Goal: Task Accomplishment & Management: Complete application form

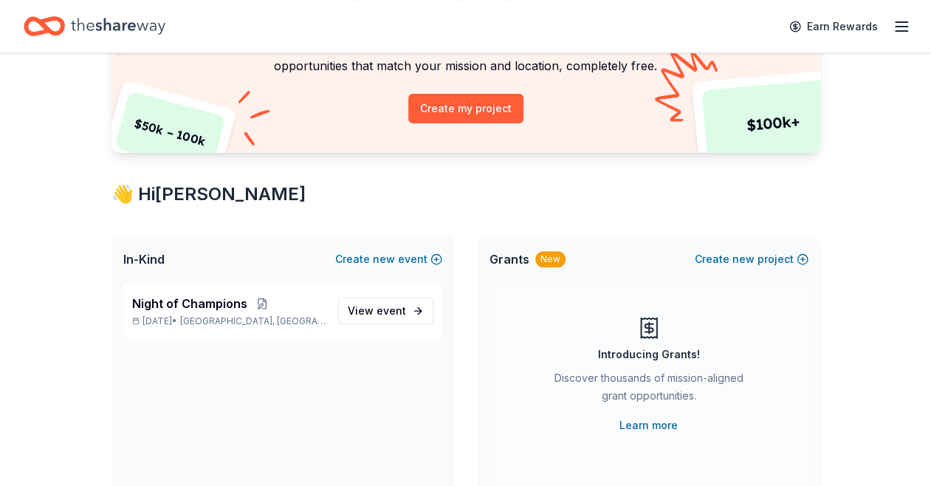
scroll to position [145, 0]
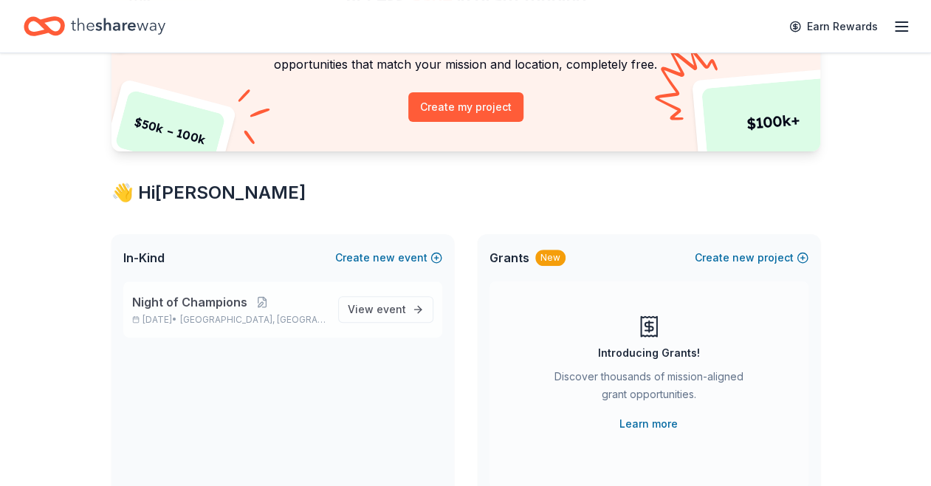
click at [192, 303] on span "Night of Champions" at bounding box center [189, 302] width 115 height 18
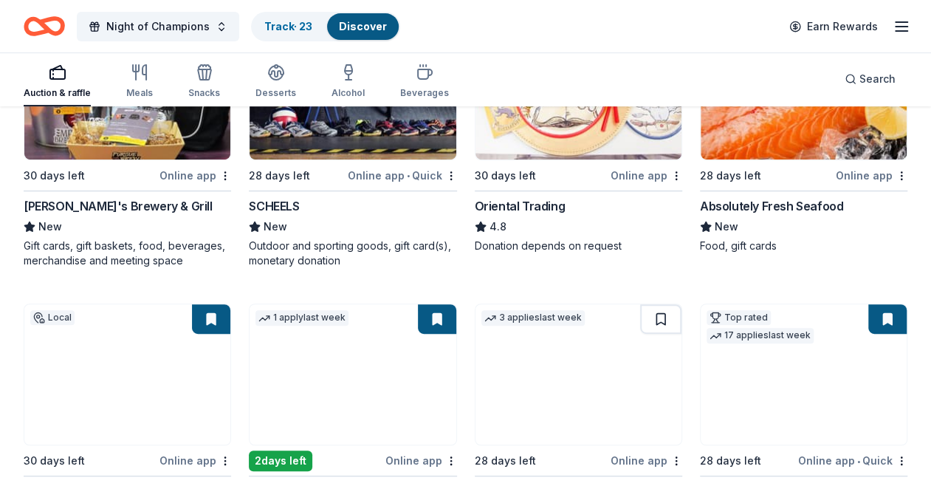
scroll to position [264, 0]
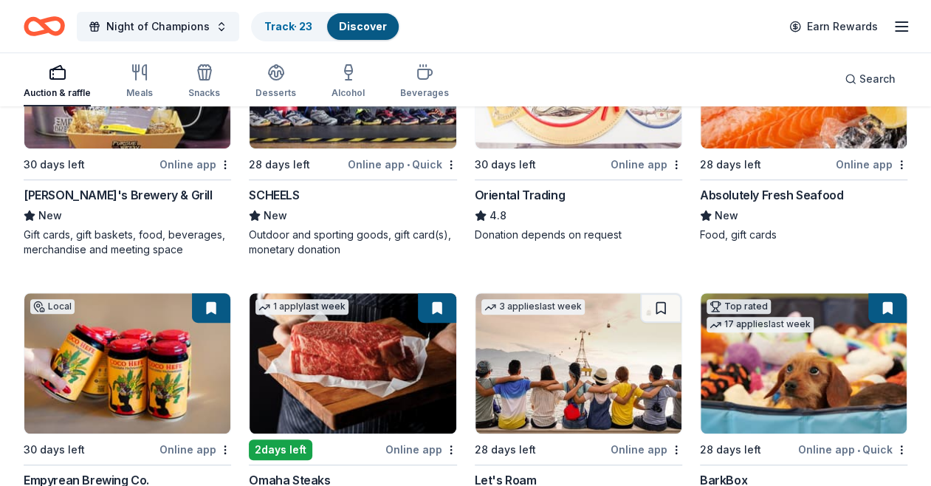
click at [874, 158] on div "Online app" at bounding box center [872, 164] width 72 height 18
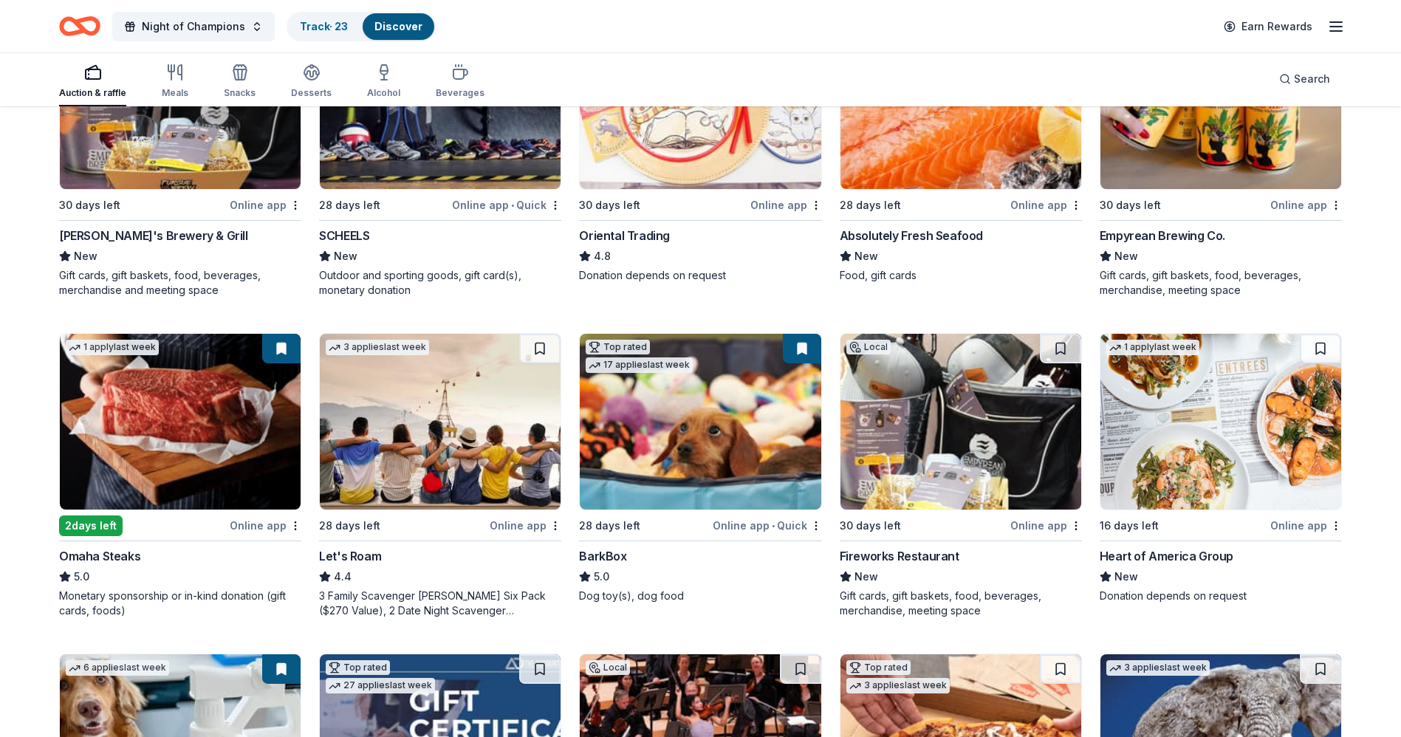
scroll to position [0, 0]
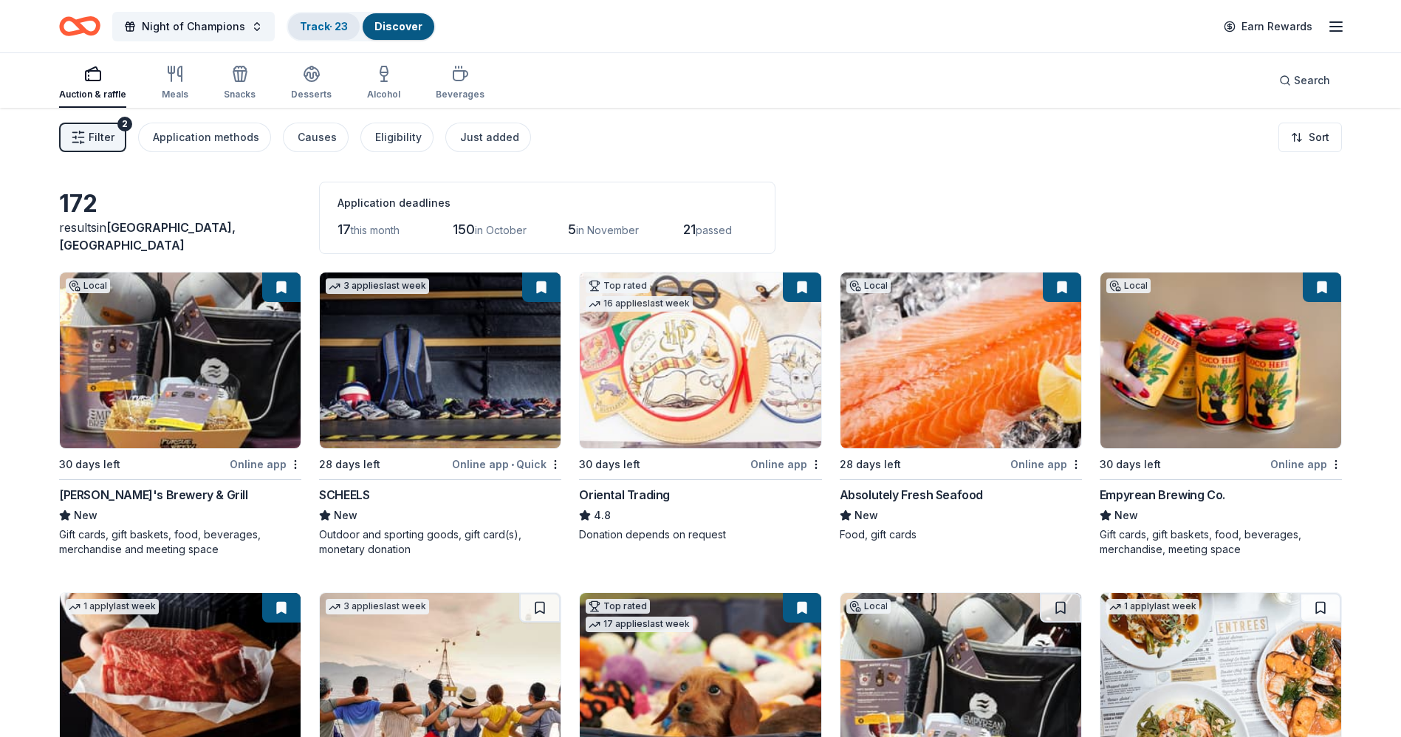
click at [310, 26] on link "Track · 23" at bounding box center [324, 26] width 48 height 13
click at [930, 284] on button at bounding box center [1062, 287] width 38 height 30
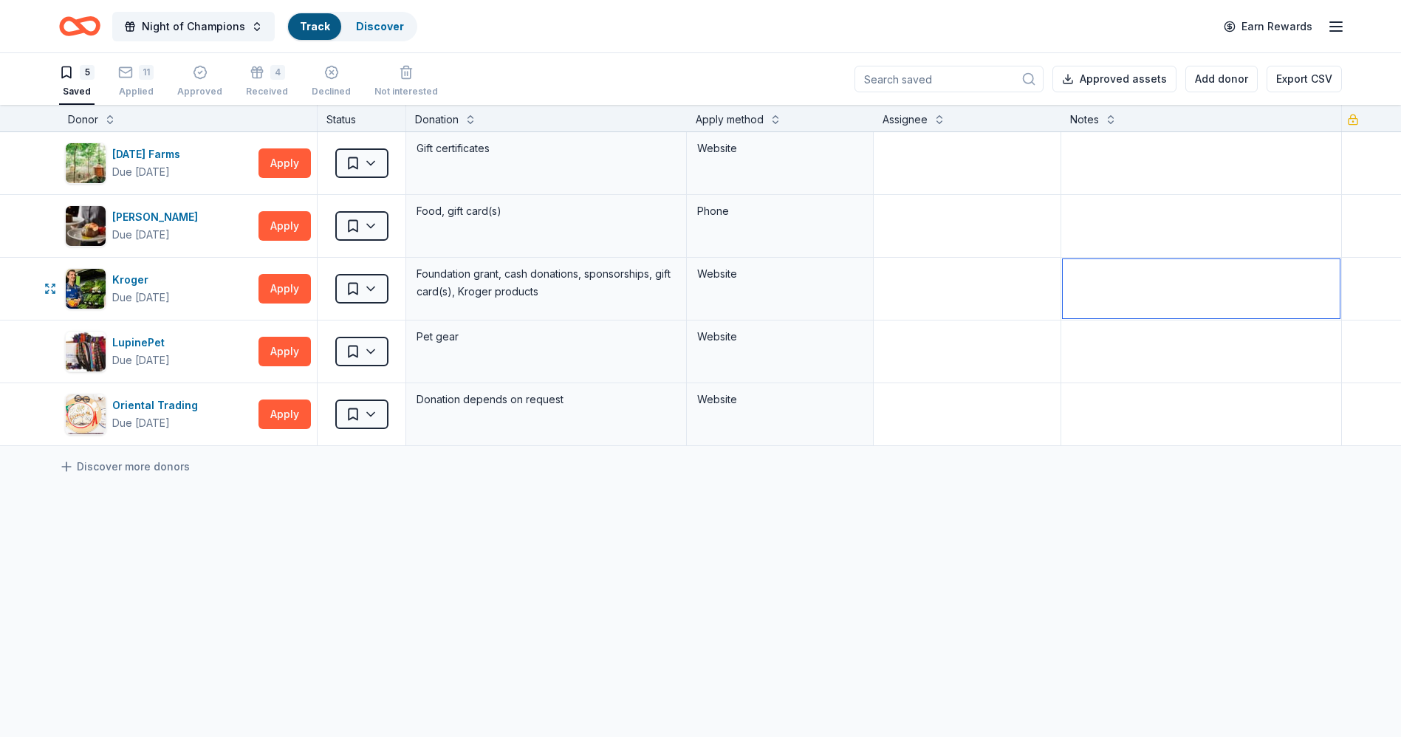
click at [930, 284] on textarea at bounding box center [1201, 288] width 277 height 59
click at [324, 25] on link "Track · 23" at bounding box center [324, 26] width 48 height 13
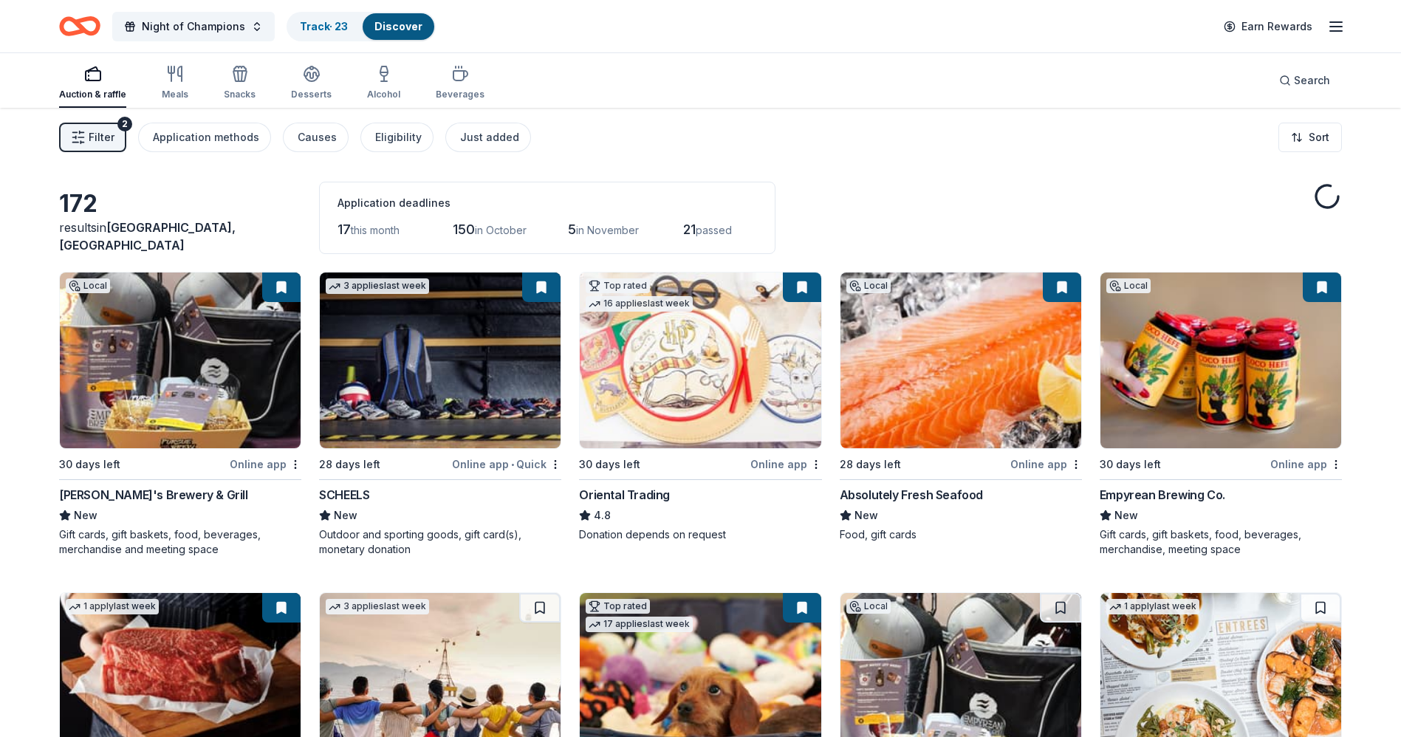
click at [930, 289] on button at bounding box center [1062, 287] width 38 height 30
click at [930, 287] on button at bounding box center [1062, 287] width 38 height 30
click at [930, 286] on button at bounding box center [1062, 287] width 38 height 30
click at [930, 290] on button at bounding box center [1062, 287] width 38 height 30
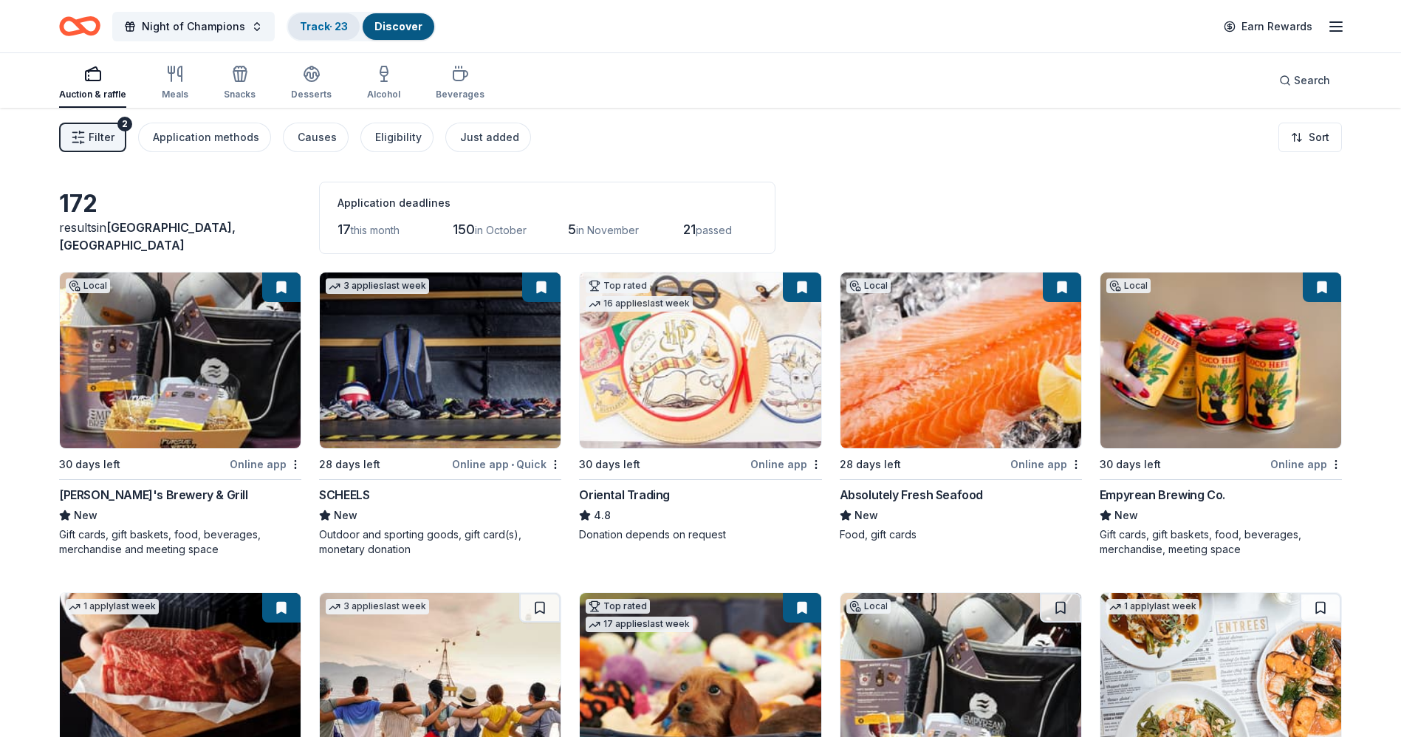
click at [318, 24] on link "Track · 23" at bounding box center [324, 26] width 48 height 13
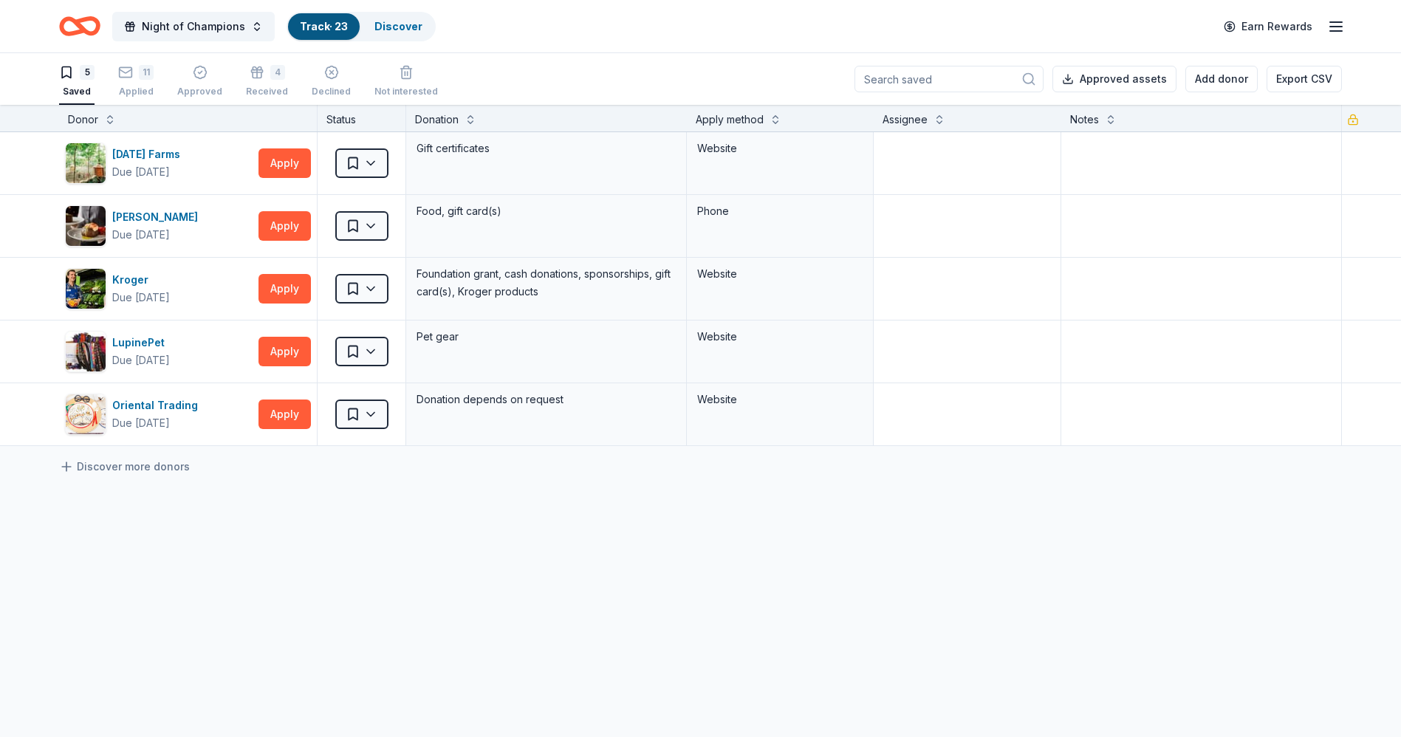
scroll to position [1, 0]
click at [129, 67] on icon "button" at bounding box center [125, 71] width 15 height 15
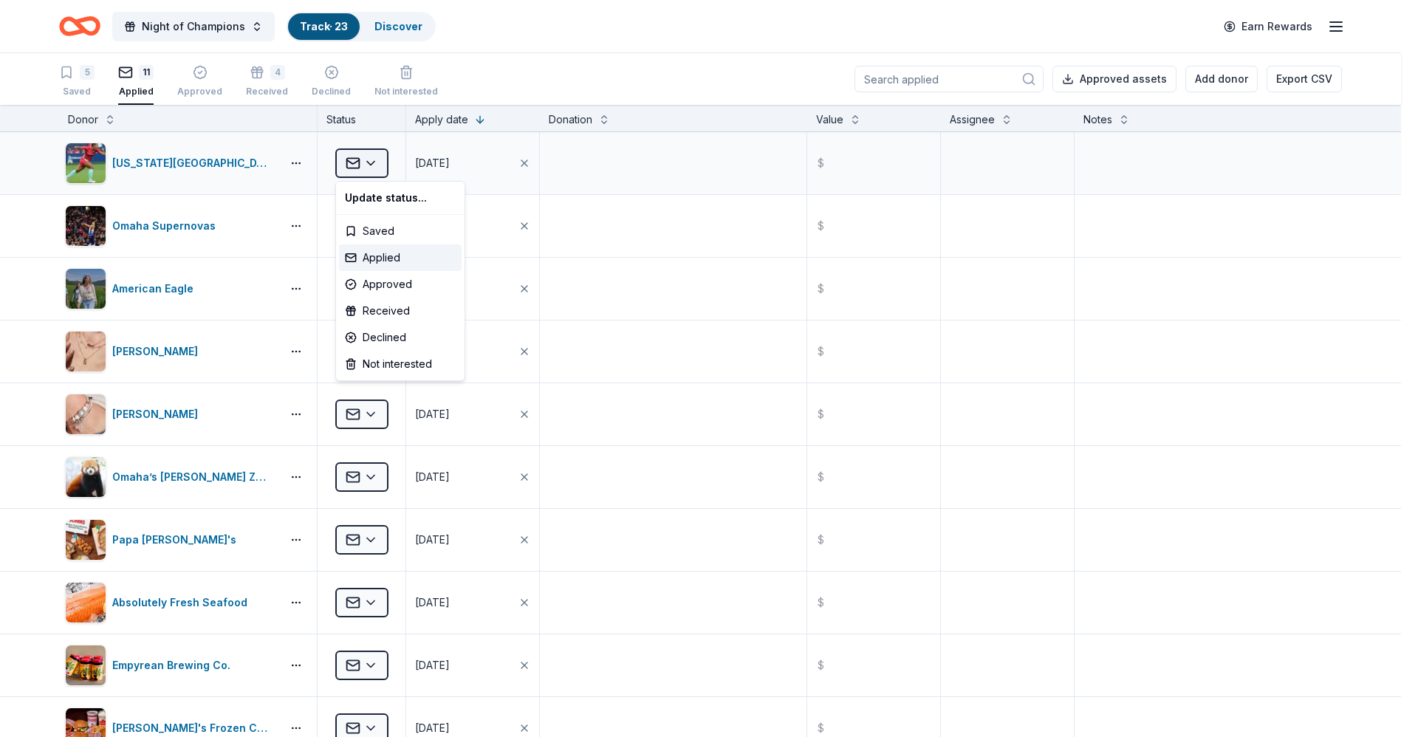
click at [368, 163] on html "Night of Champions Track · 23 Discover Earn Rewards 5 Saved 11 Applied Approved…" at bounding box center [709, 368] width 1418 height 737
click at [378, 259] on div "Applied" at bounding box center [400, 257] width 123 height 27
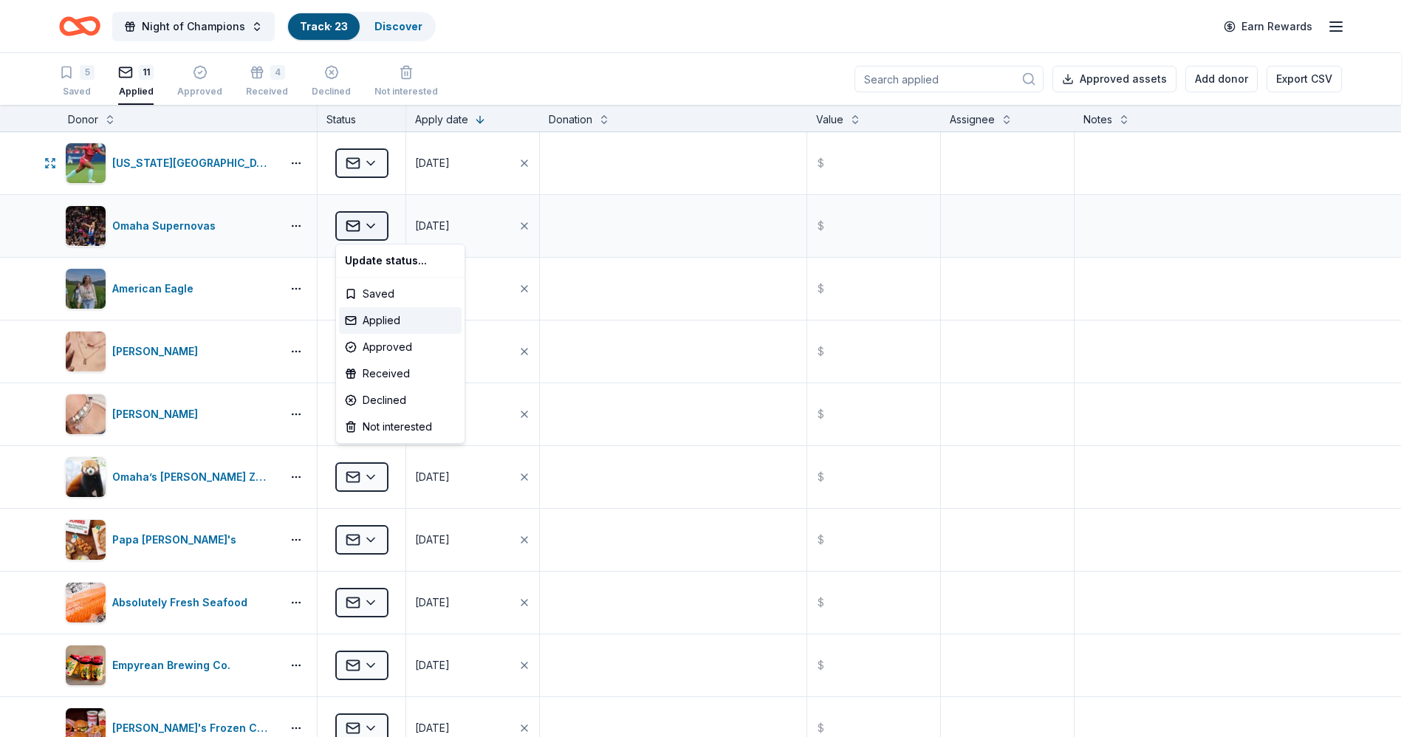
click at [371, 222] on html "Night of Champions Track · 23 Discover Earn Rewards 5 Saved 11 Applied Approved…" at bounding box center [709, 368] width 1418 height 737
click at [380, 315] on div "Applied" at bounding box center [400, 320] width 123 height 27
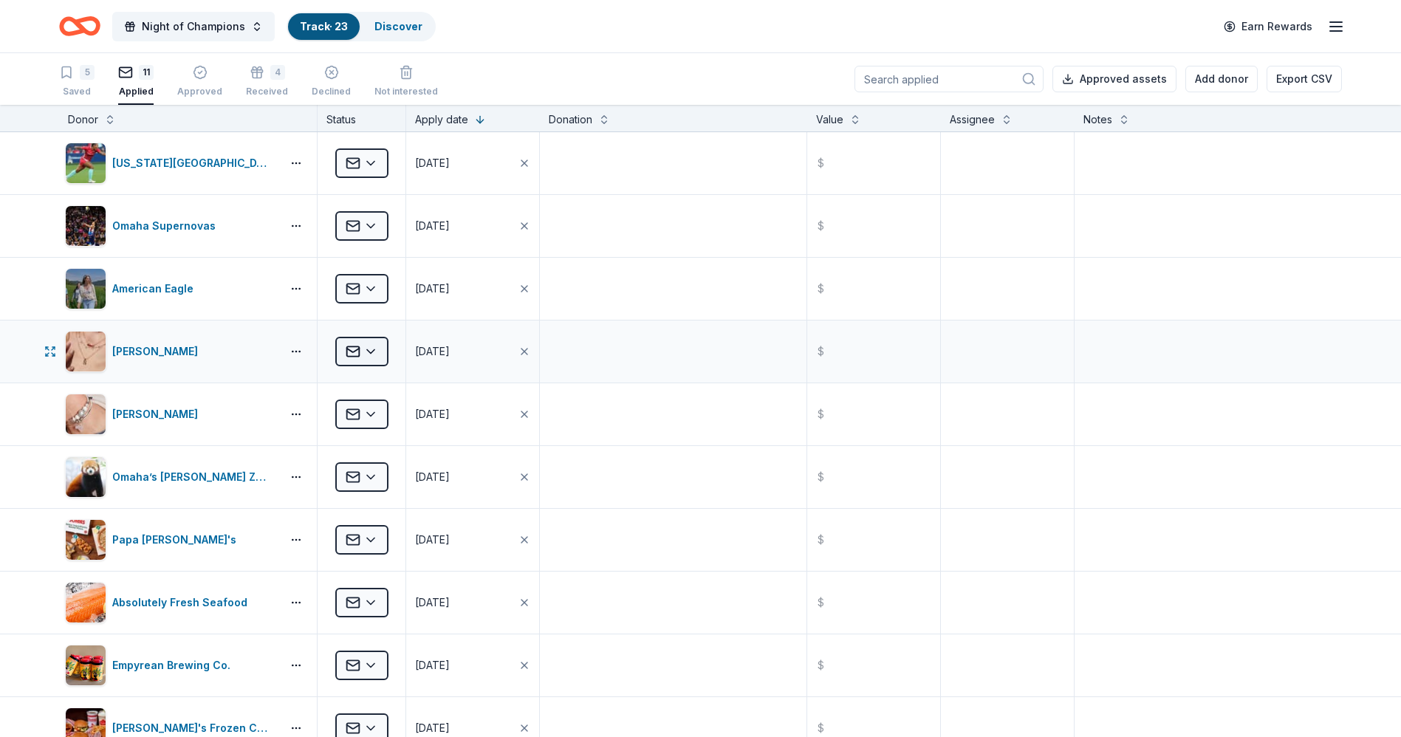
click at [377, 348] on html "Night of Champions Track · 23 Discover Earn Rewards 5 Saved 11 Applied Approved…" at bounding box center [700, 368] width 1401 height 737
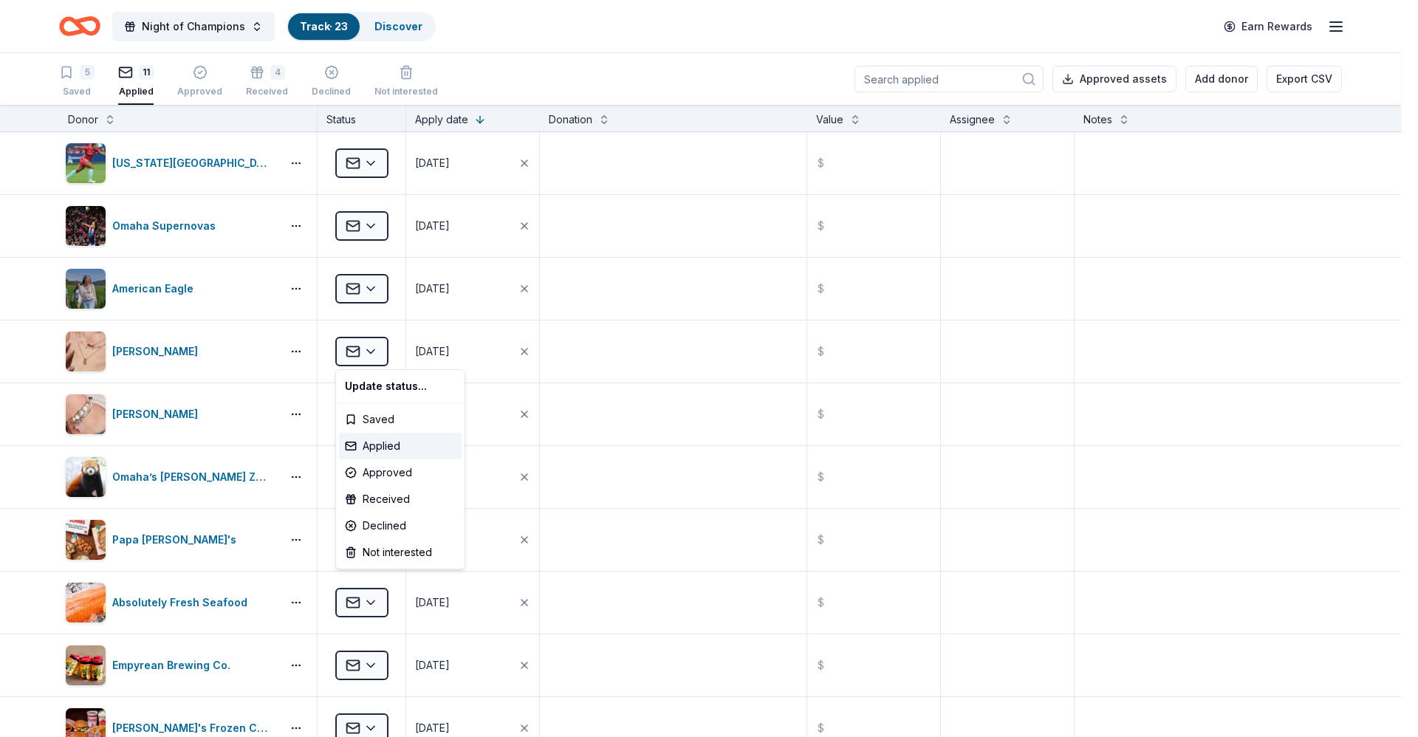
click at [631, 344] on html "Night of Champions Track · 23 Discover Earn Rewards 5 Saved 11 Applied Approved…" at bounding box center [709, 368] width 1418 height 737
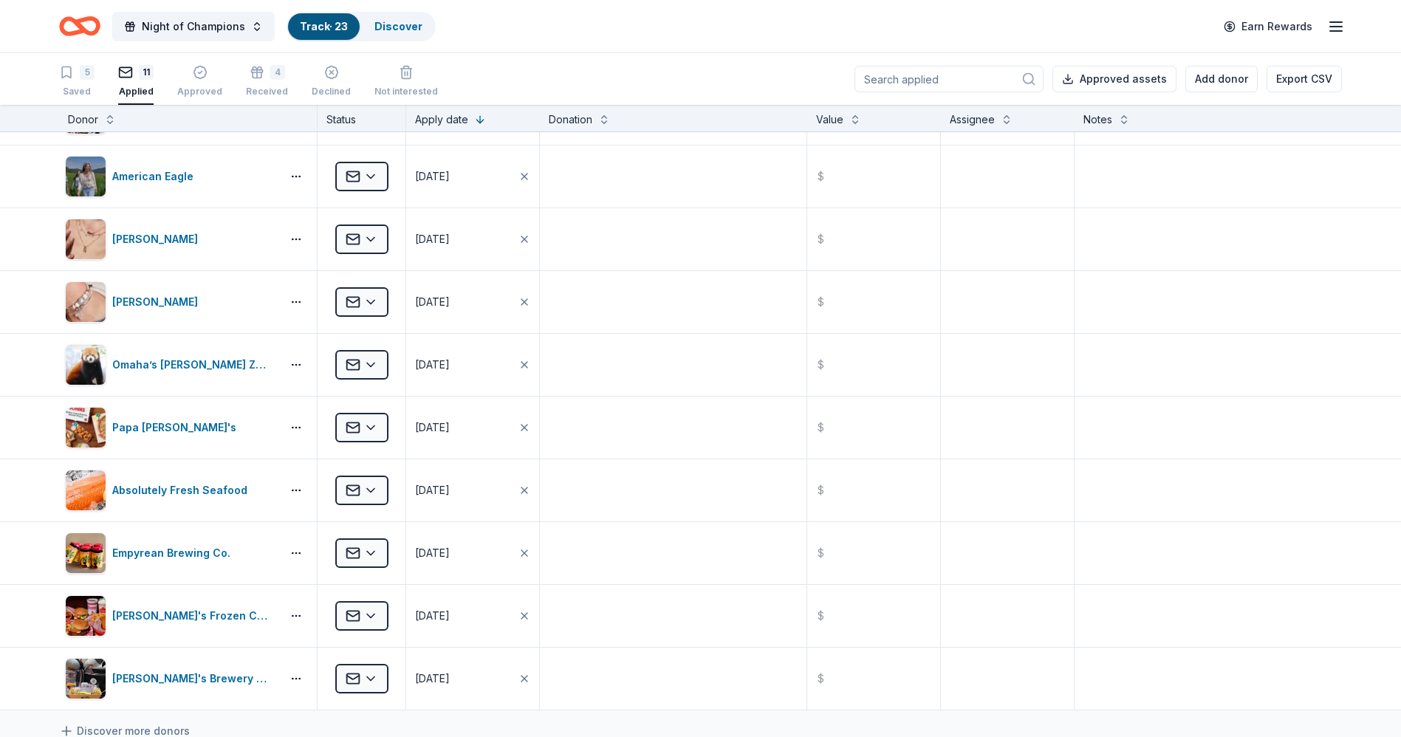
scroll to position [119, 0]
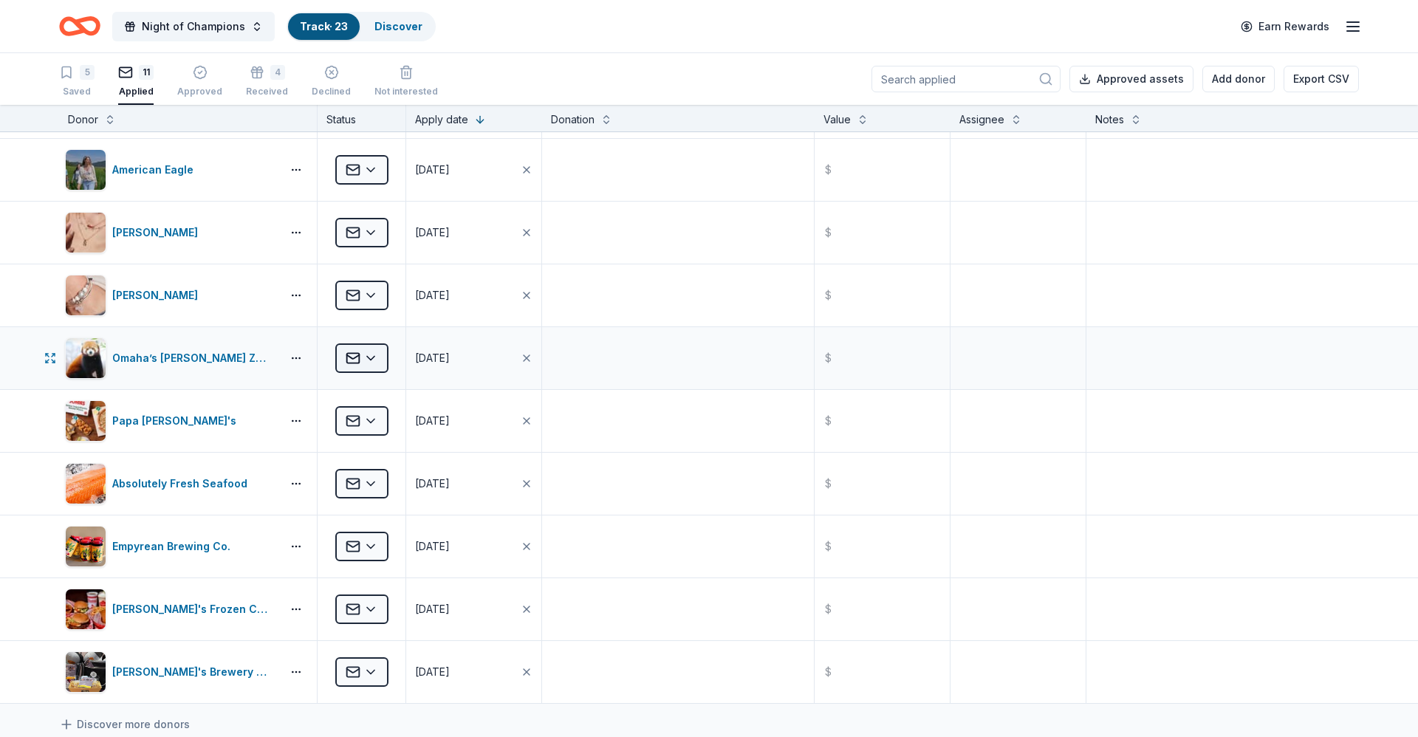
click at [374, 354] on html "Night of Champions Track · 23 Discover Earn Rewards 5 Saved 11 Applied Approved…" at bounding box center [709, 368] width 1418 height 737
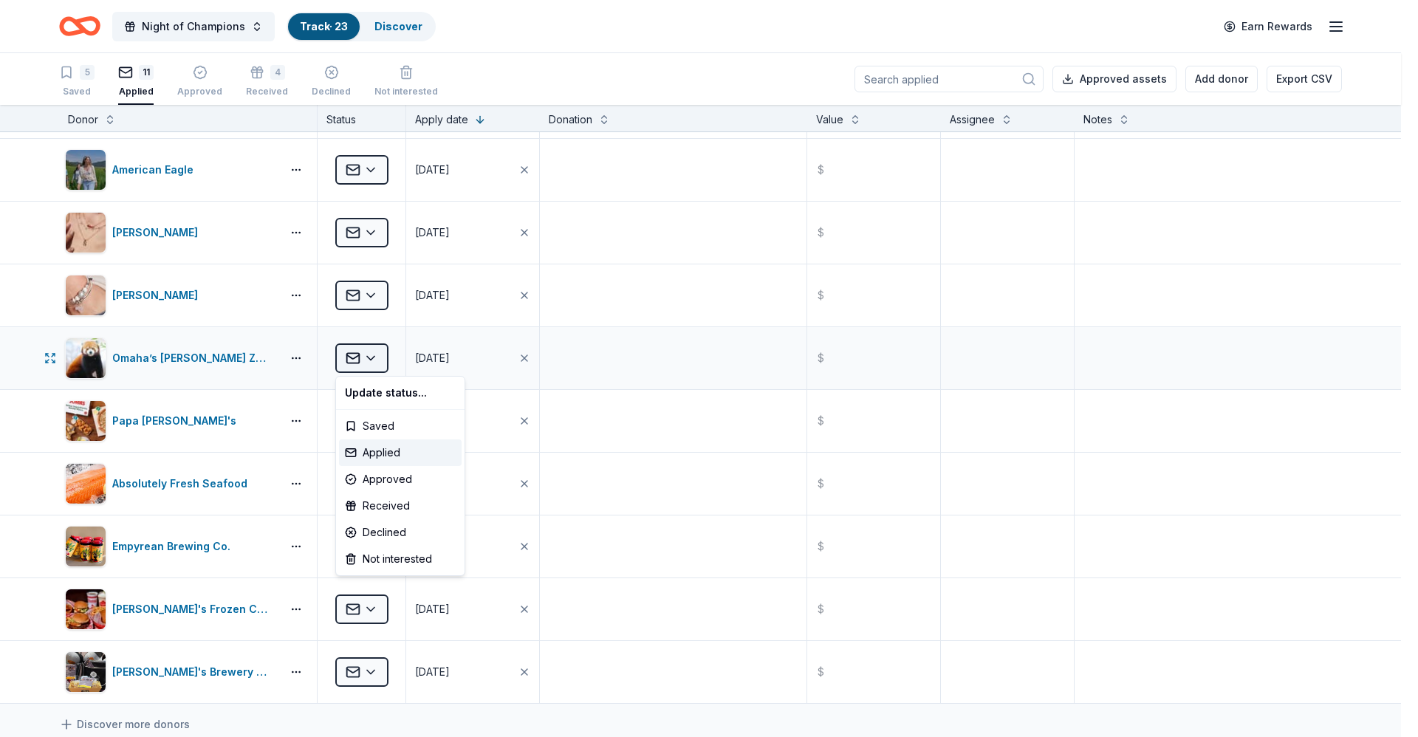
click at [374, 354] on html "Night of Champions Track · 23 Discover Earn Rewards 5 Saved 11 Applied Approved…" at bounding box center [709, 368] width 1418 height 737
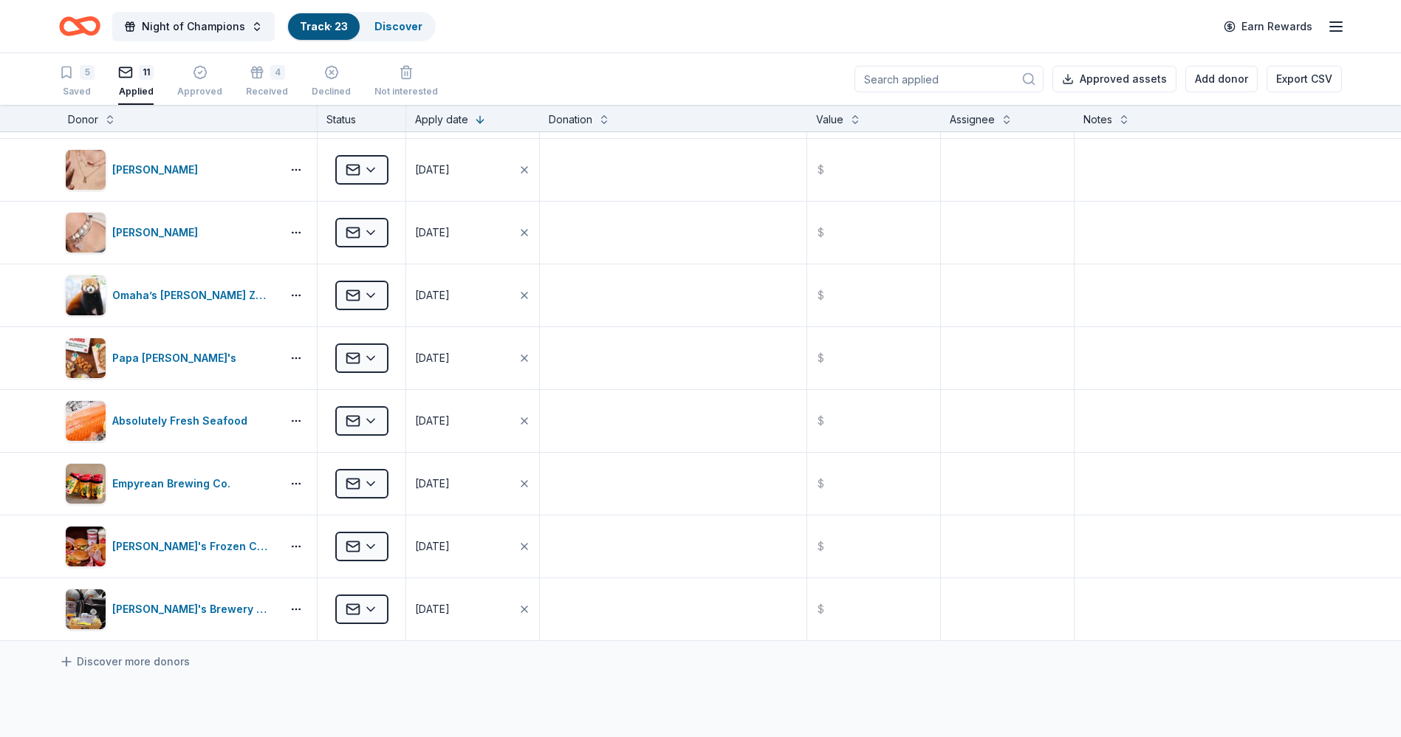
scroll to position [171, 0]
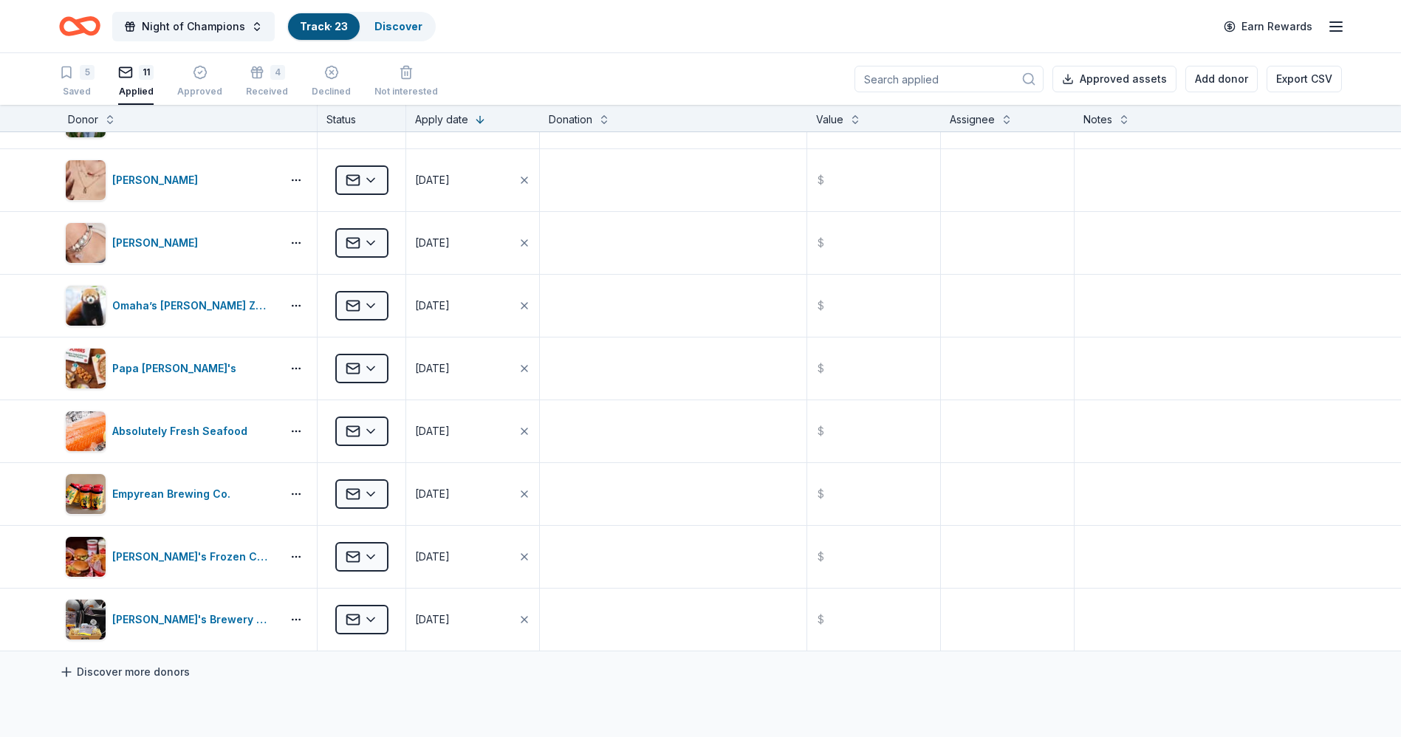
click at [169, 485] on link "Discover more donors" at bounding box center [124, 672] width 131 height 18
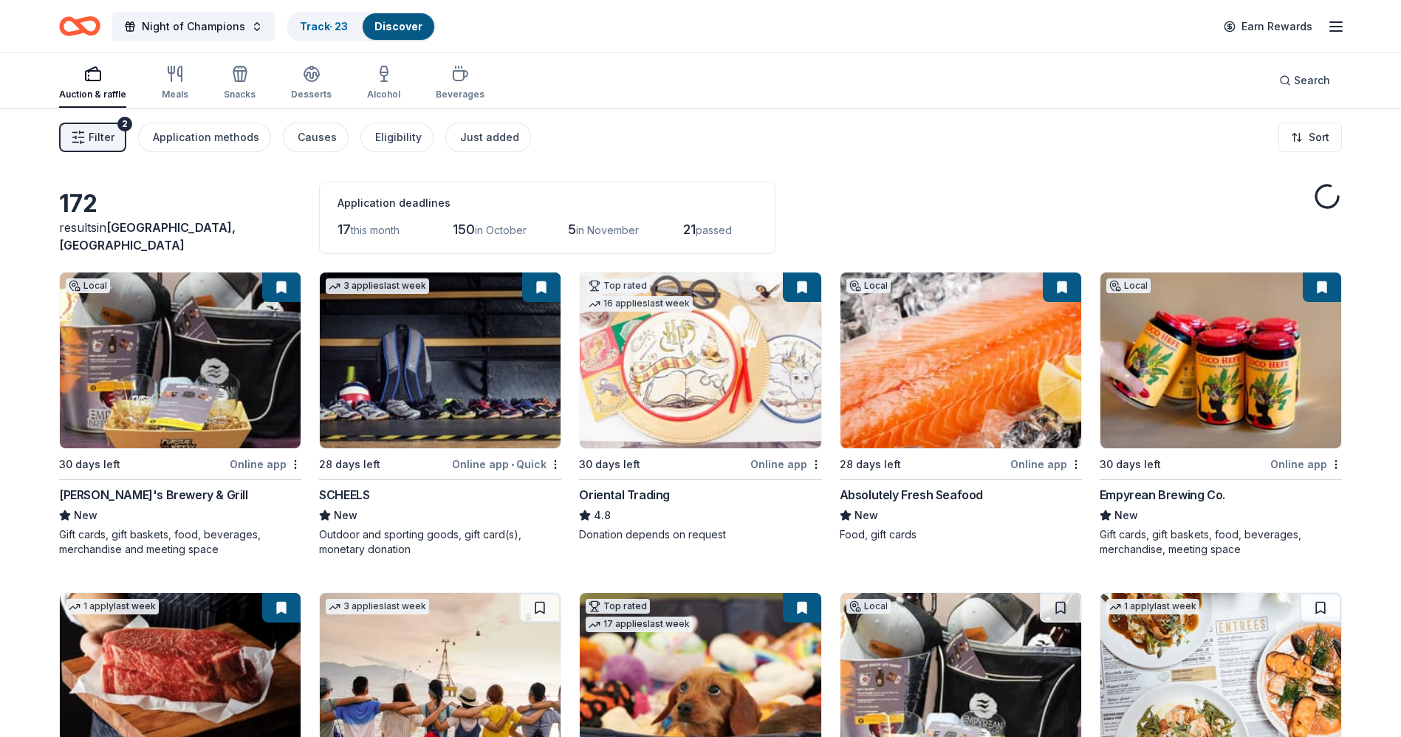
click at [930, 287] on button at bounding box center [1062, 287] width 38 height 30
click at [930, 284] on button at bounding box center [1062, 287] width 38 height 30
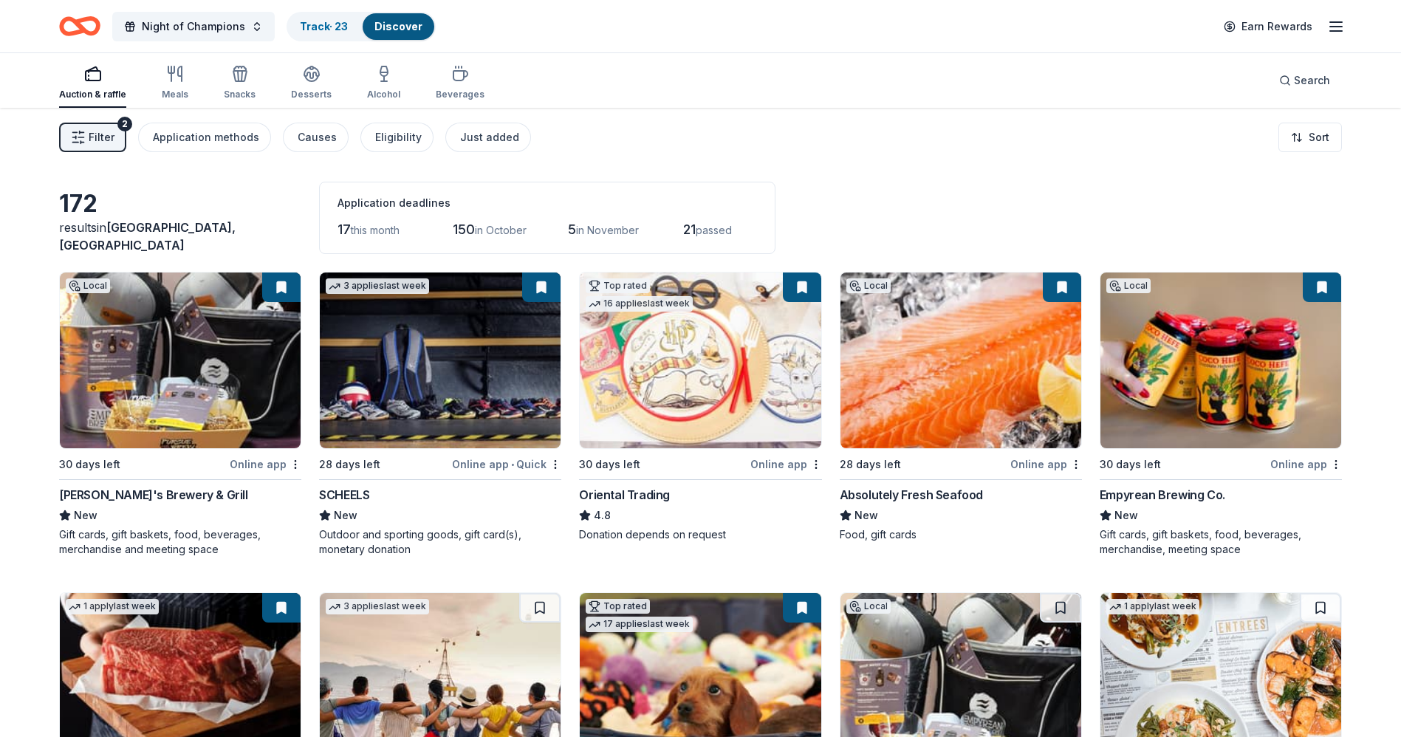
click at [930, 288] on button at bounding box center [1062, 287] width 38 height 30
click at [305, 18] on div "Track · 23" at bounding box center [324, 26] width 72 height 27
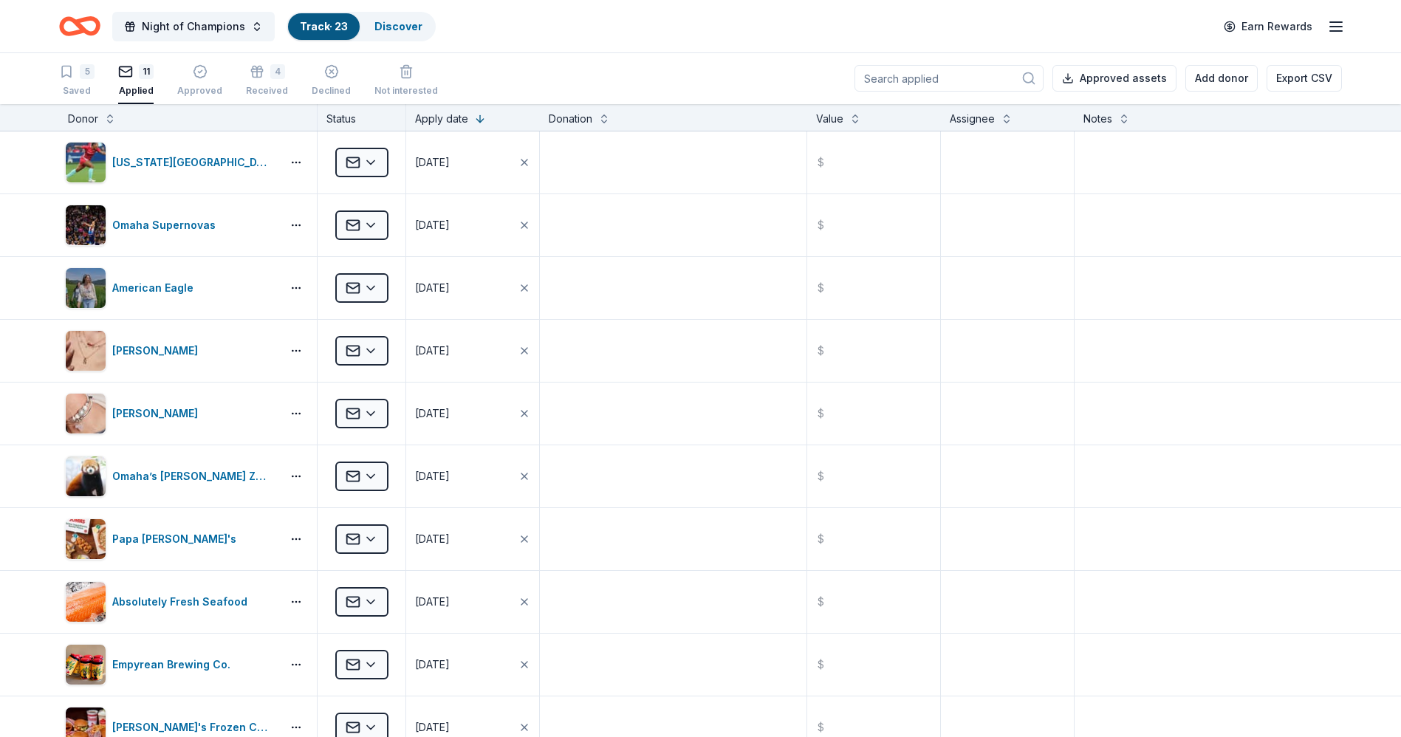
click at [330, 16] on div "Track · 23" at bounding box center [324, 26] width 72 height 27
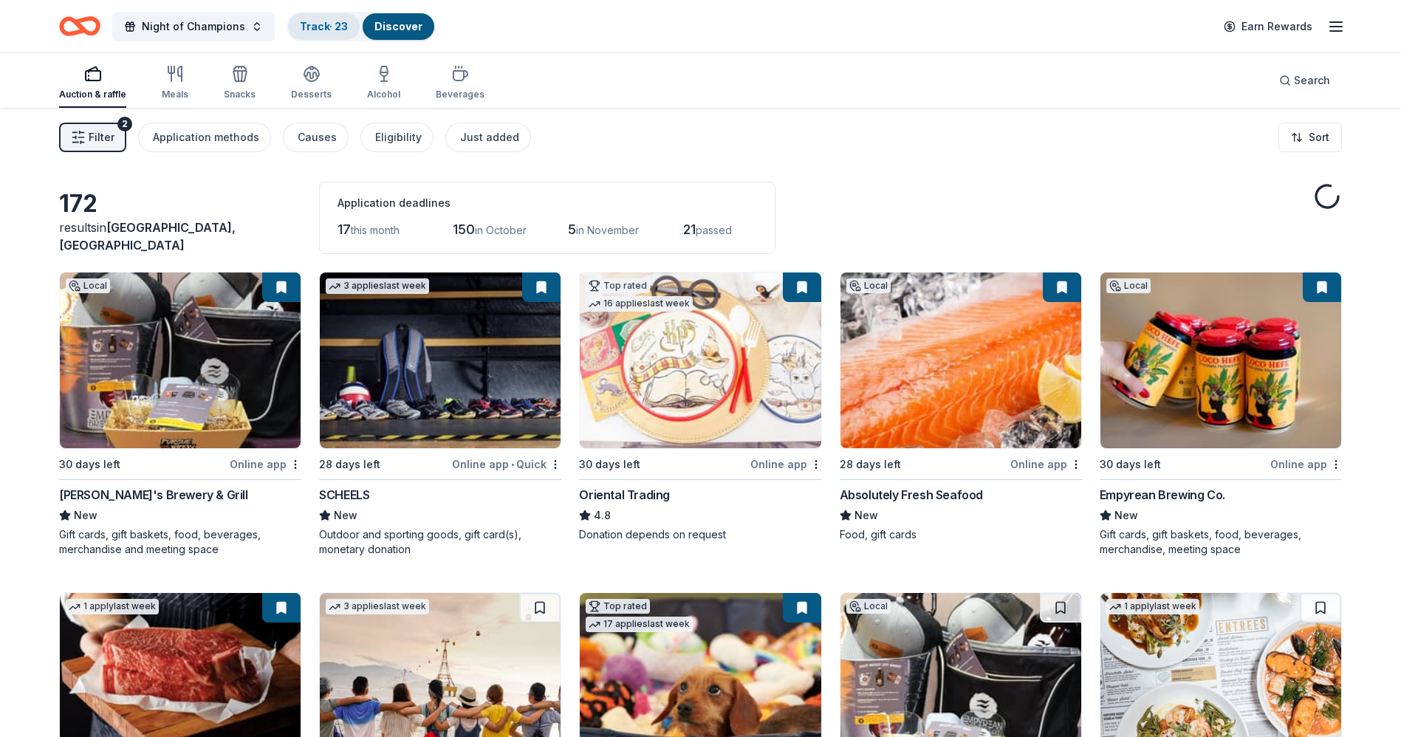
click at [305, 26] on link "Track · 23" at bounding box center [324, 26] width 48 height 13
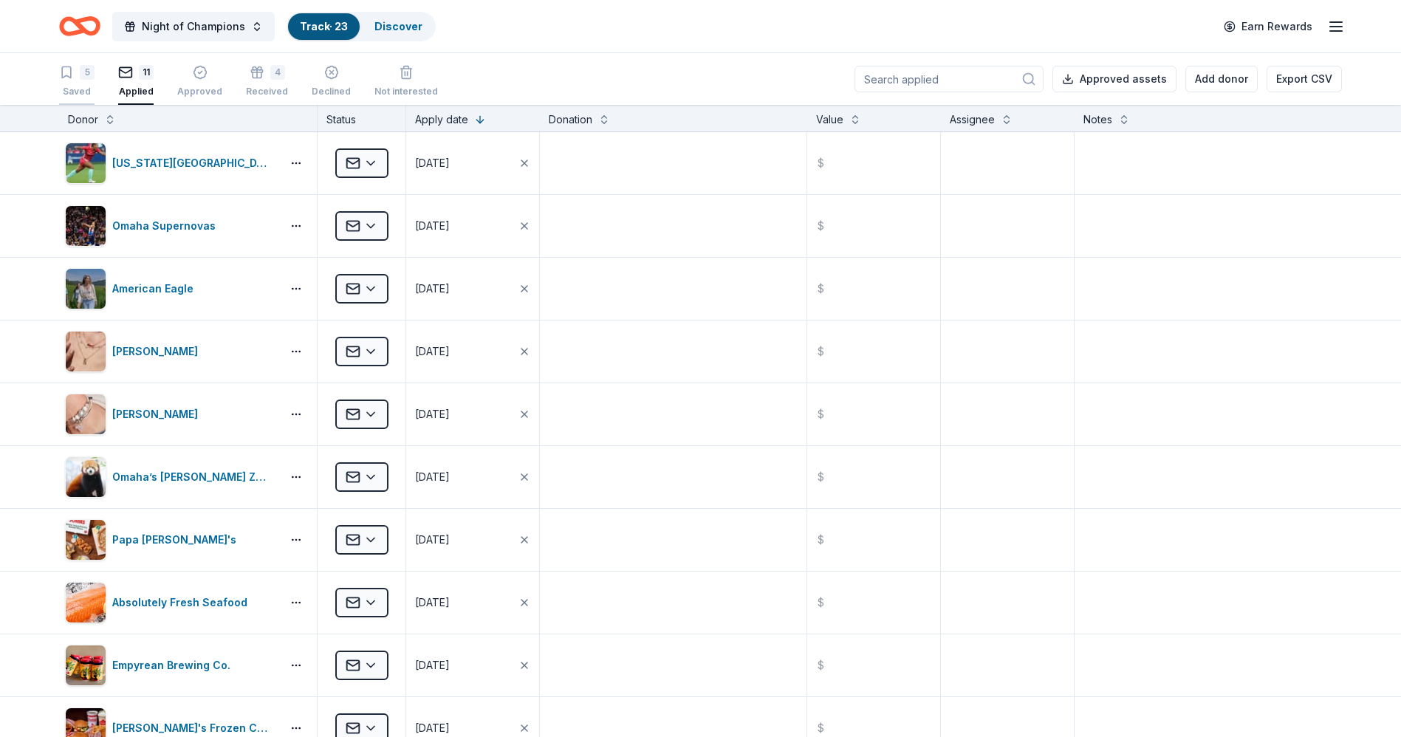
click at [80, 80] on div "5 Saved" at bounding box center [76, 81] width 35 height 32
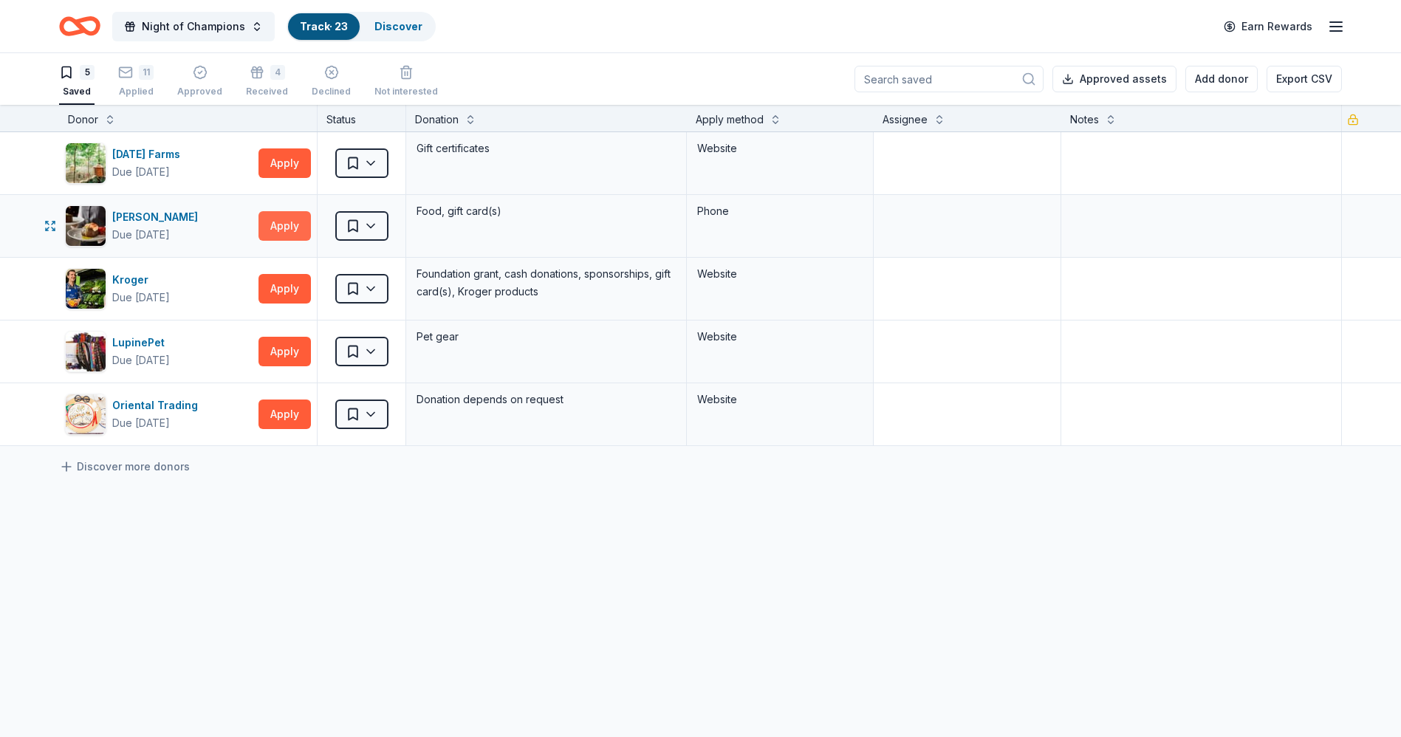
click at [284, 223] on button "Apply" at bounding box center [284, 226] width 52 height 30
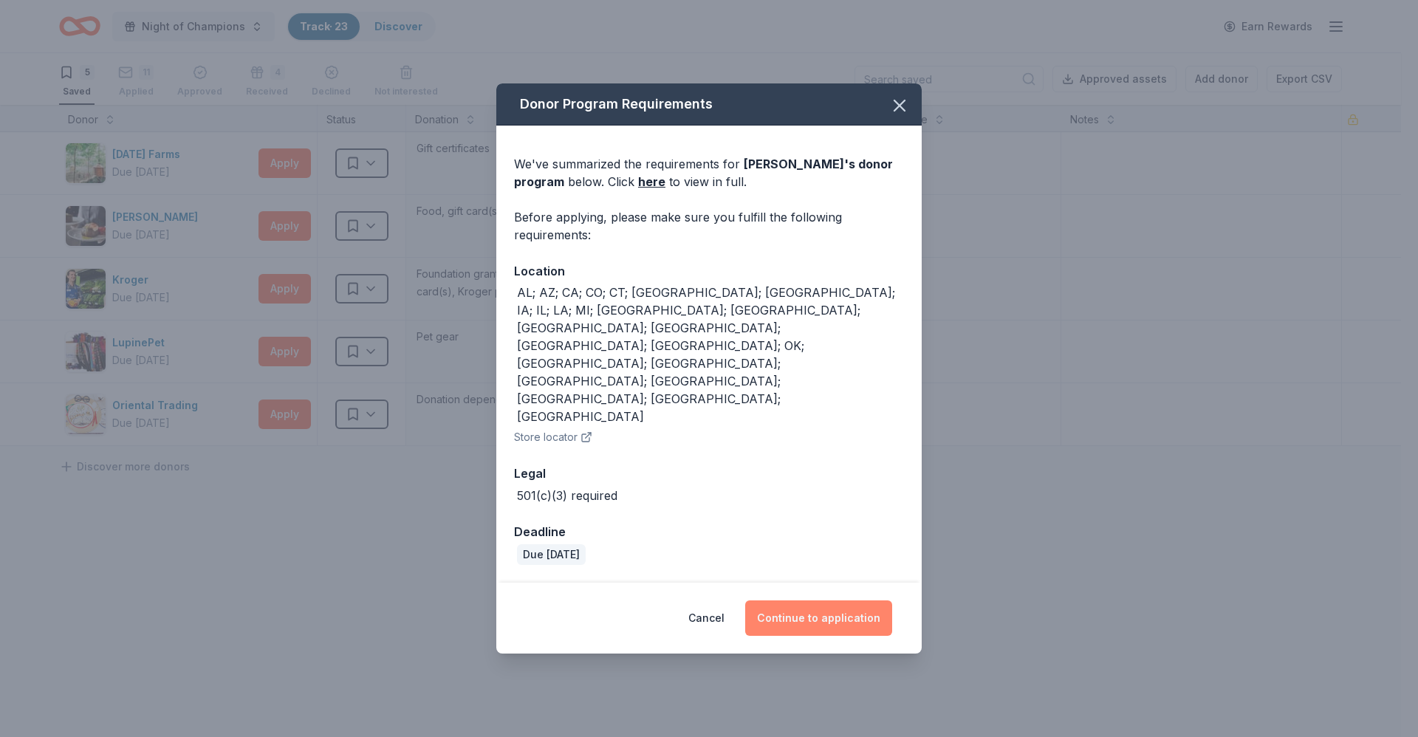
click at [821, 485] on button "Continue to application" at bounding box center [818, 617] width 147 height 35
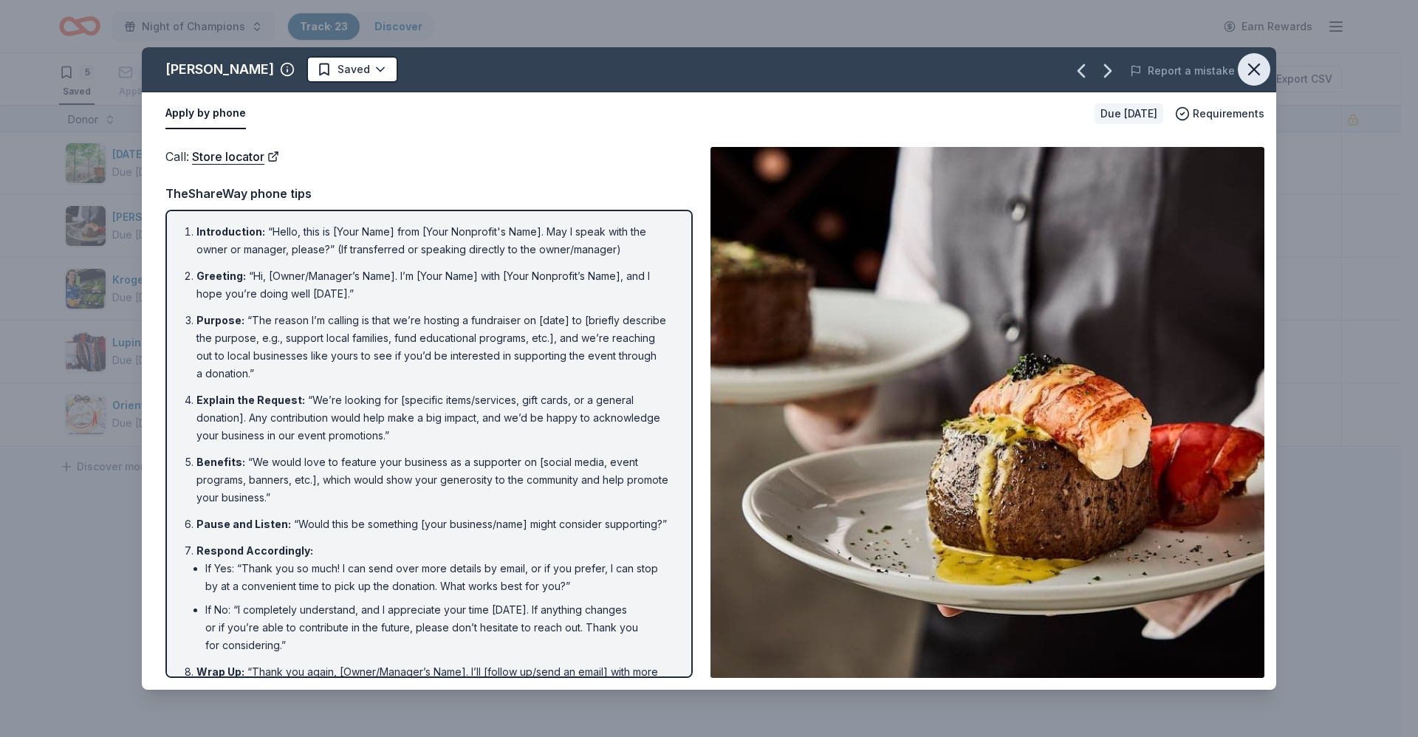
click at [930, 70] on icon "button" at bounding box center [1254, 69] width 10 height 10
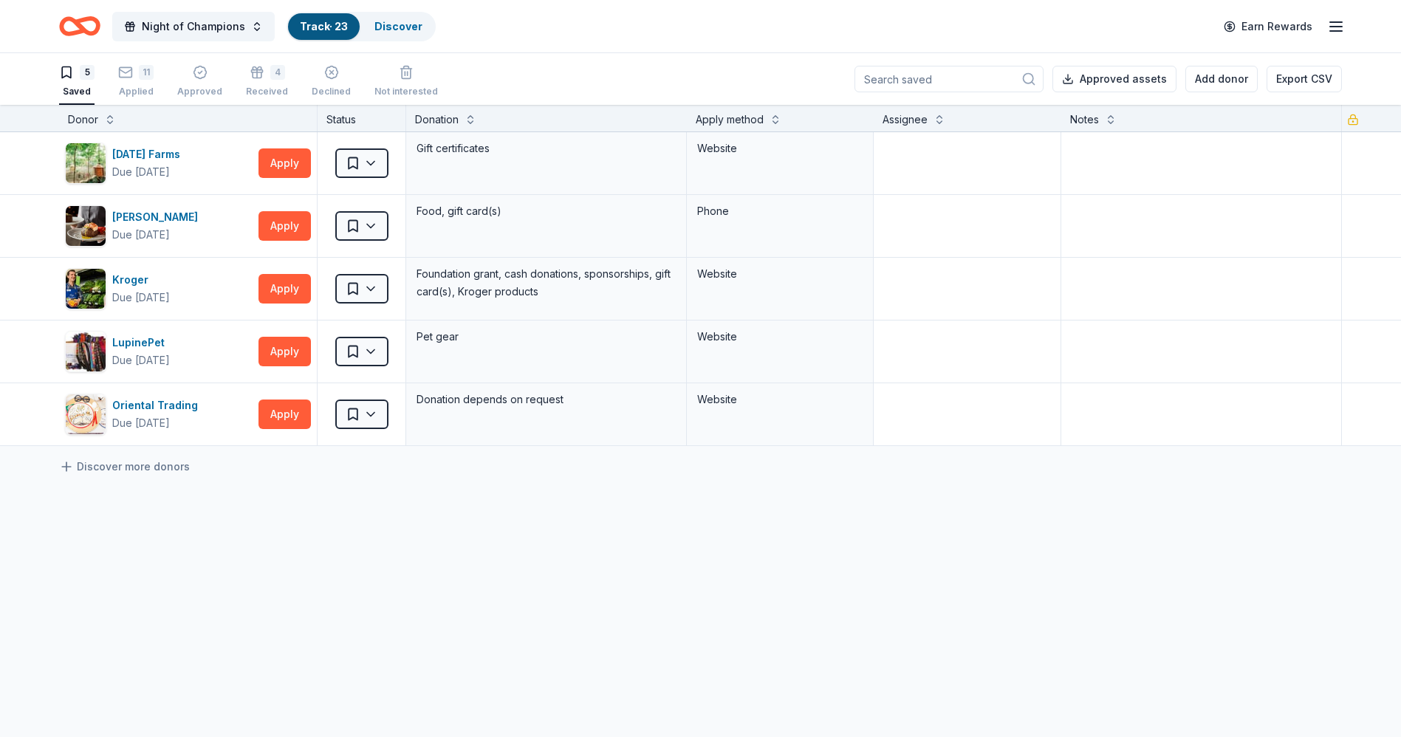
click at [316, 34] on div "Track · 23" at bounding box center [324, 26] width 72 height 27
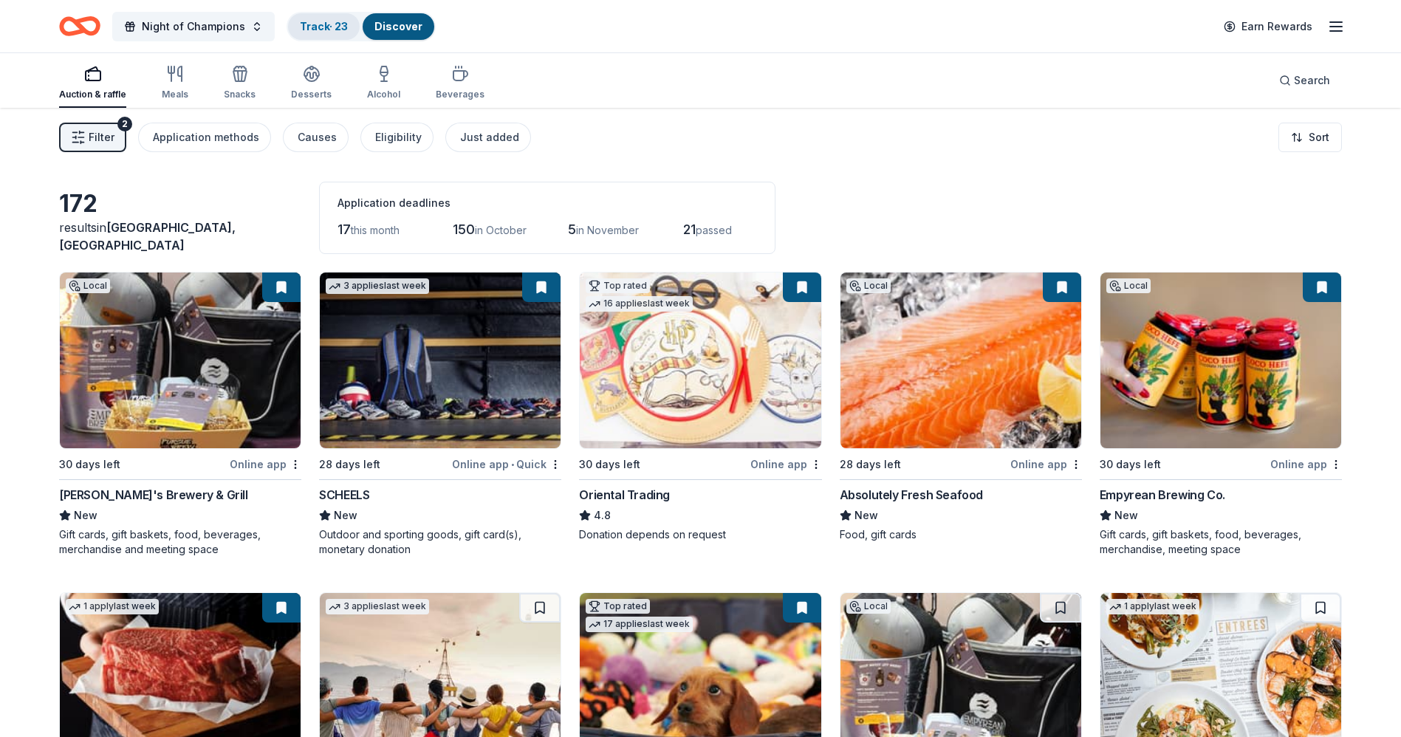
click at [315, 21] on link "Track · 23" at bounding box center [324, 26] width 48 height 13
click at [80, 89] on div "Auction & raffle" at bounding box center [92, 95] width 67 height 12
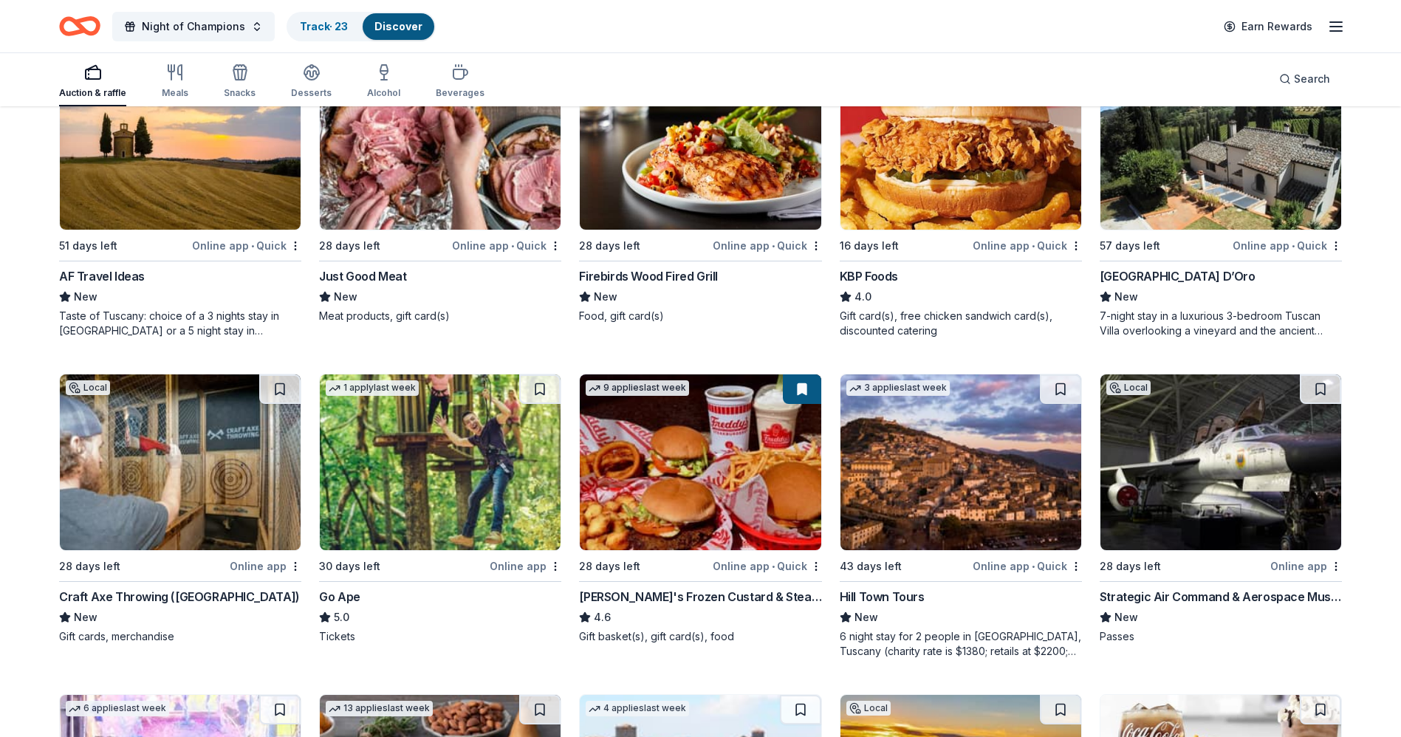
scroll to position [1216, 0]
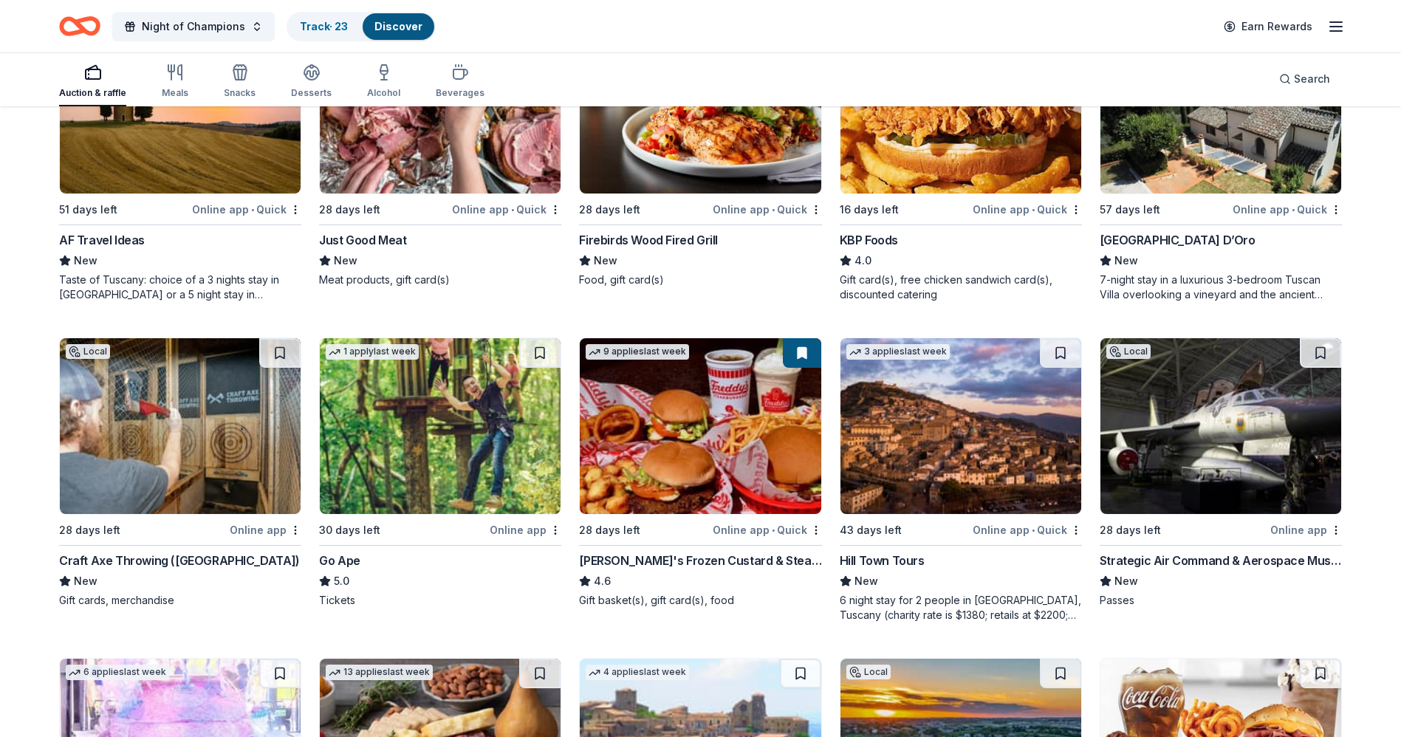
click at [257, 485] on div "Online app" at bounding box center [266, 530] width 72 height 18
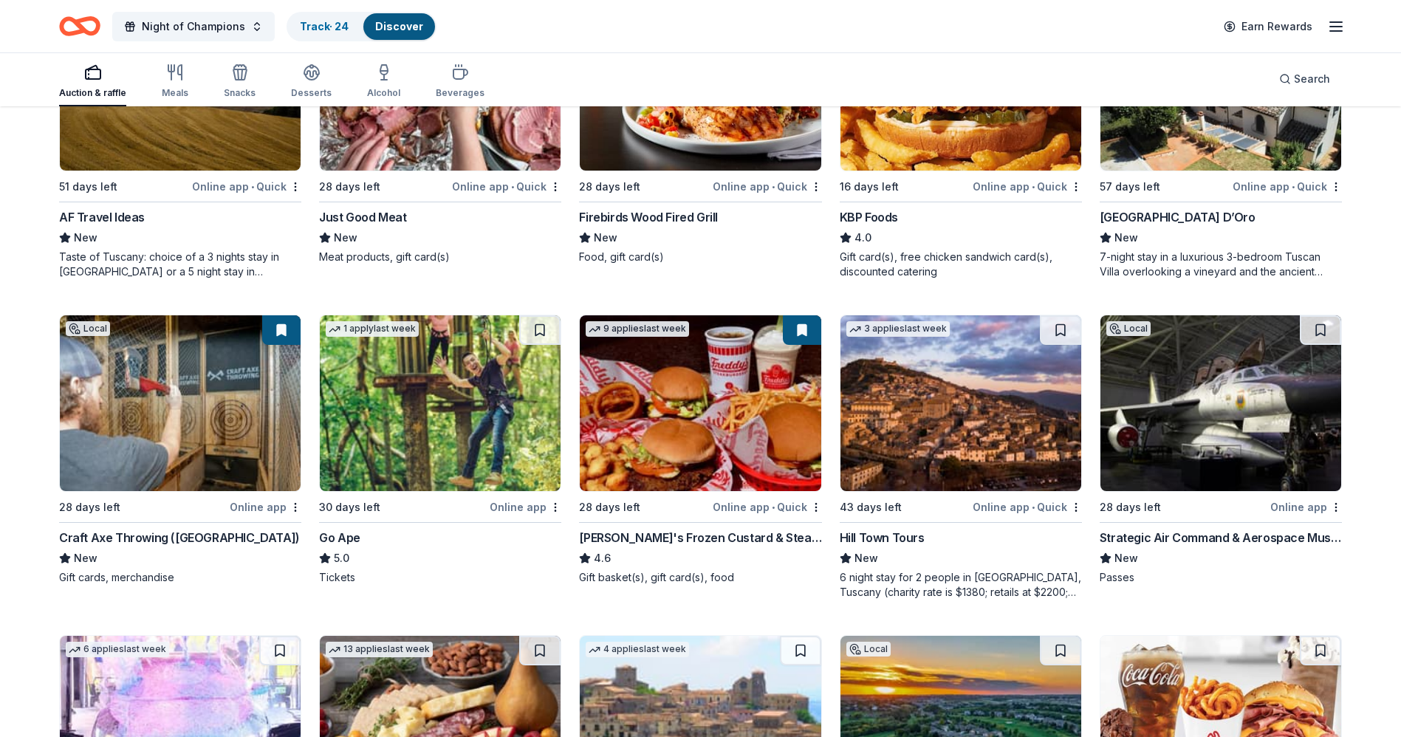
scroll to position [1278, 0]
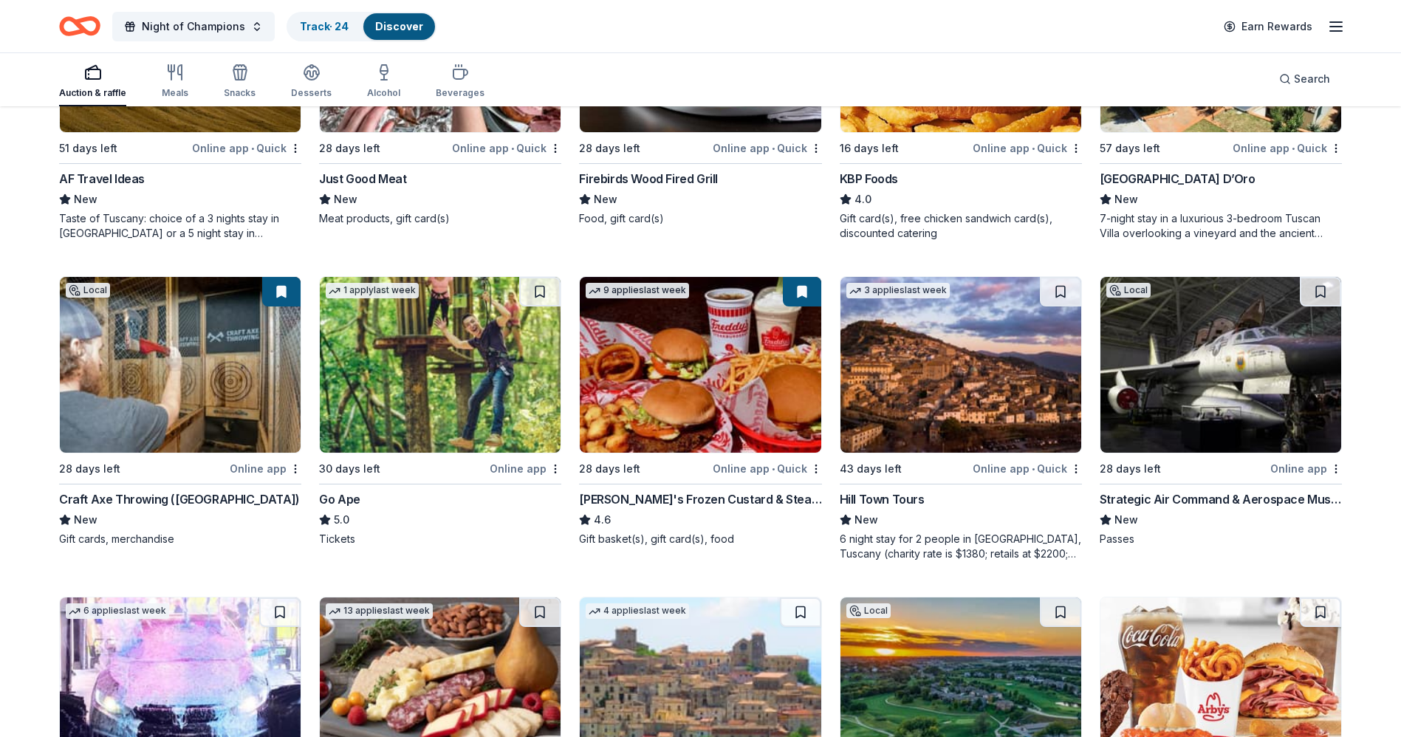
click at [789, 289] on button at bounding box center [802, 292] width 38 height 30
click at [808, 297] on button at bounding box center [802, 292] width 38 height 30
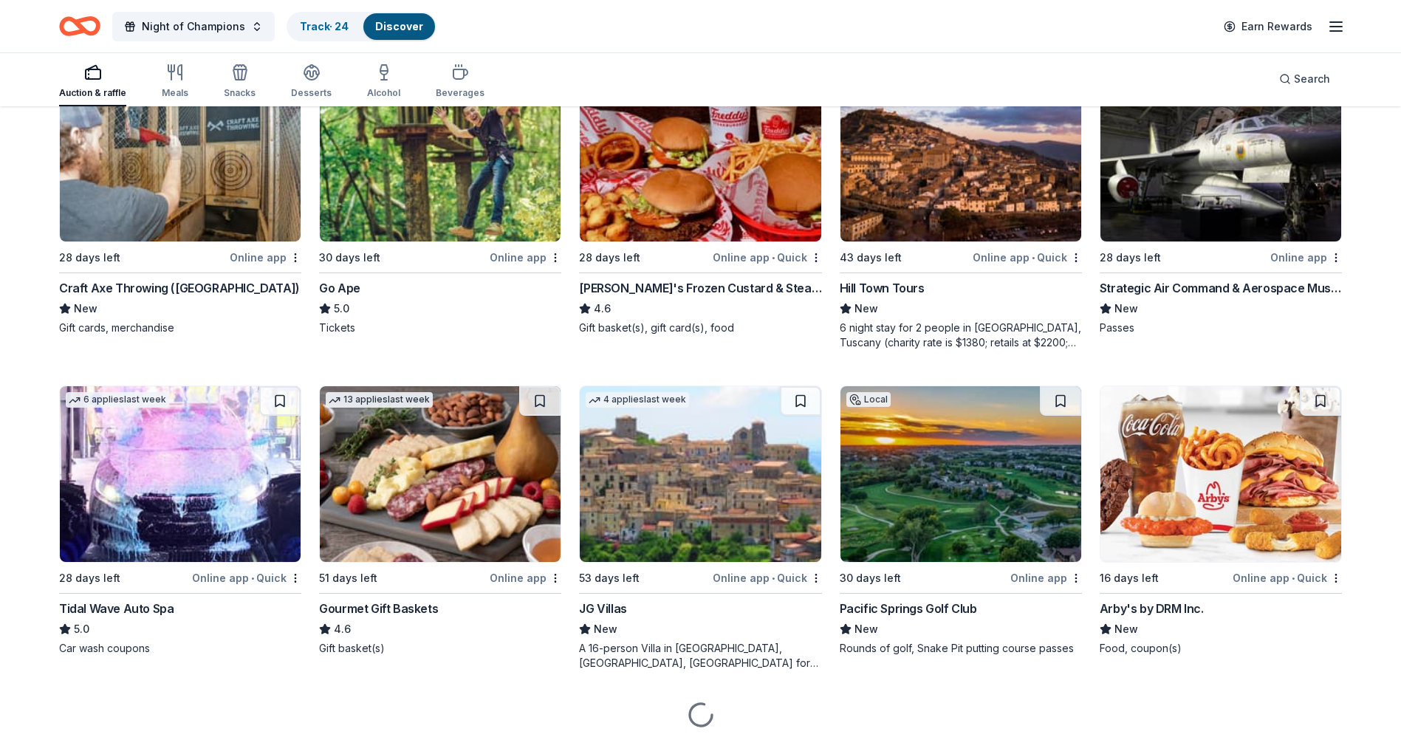
scroll to position [1540, 0]
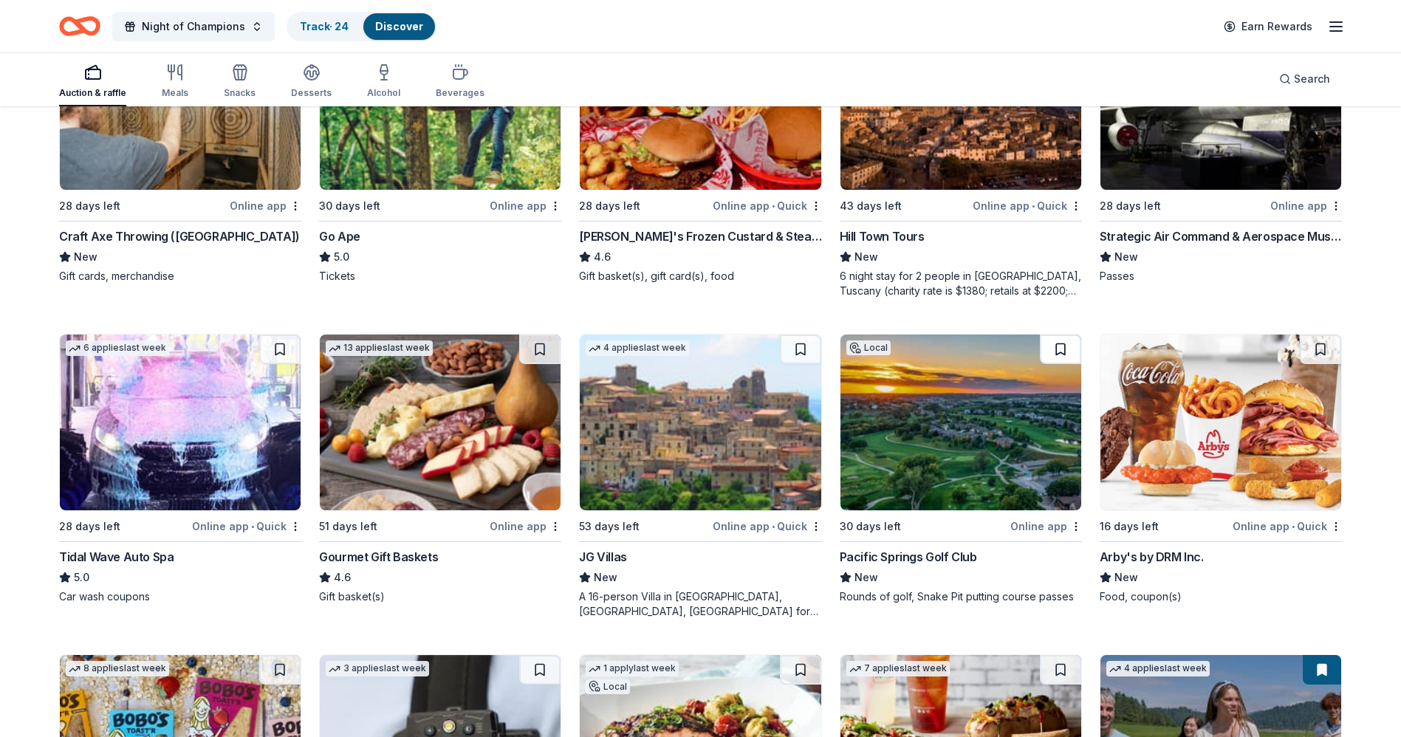
click at [930, 351] on button at bounding box center [1060, 350] width 41 height 30
click at [930, 485] on div "Online app" at bounding box center [1046, 526] width 72 height 18
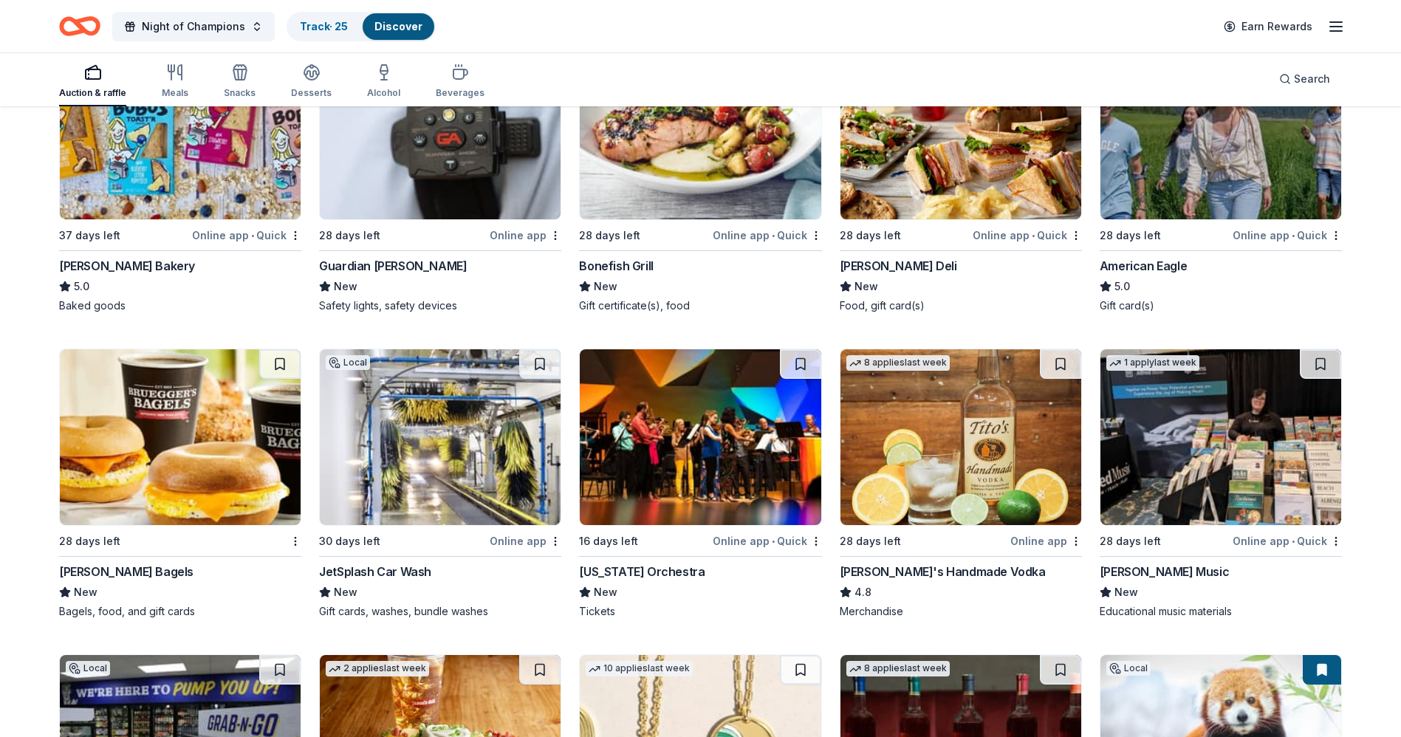
scroll to position [2156, 0]
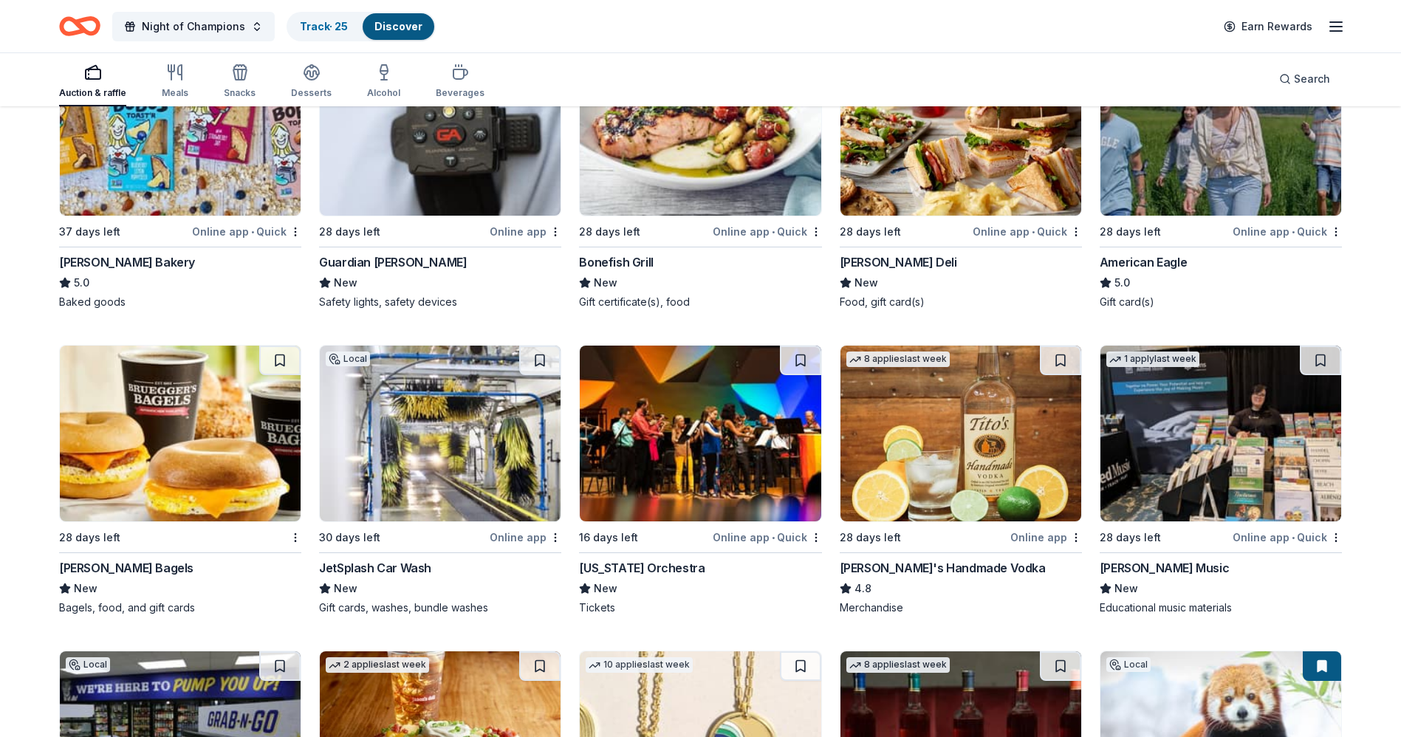
click at [190, 463] on img at bounding box center [180, 434] width 241 height 176
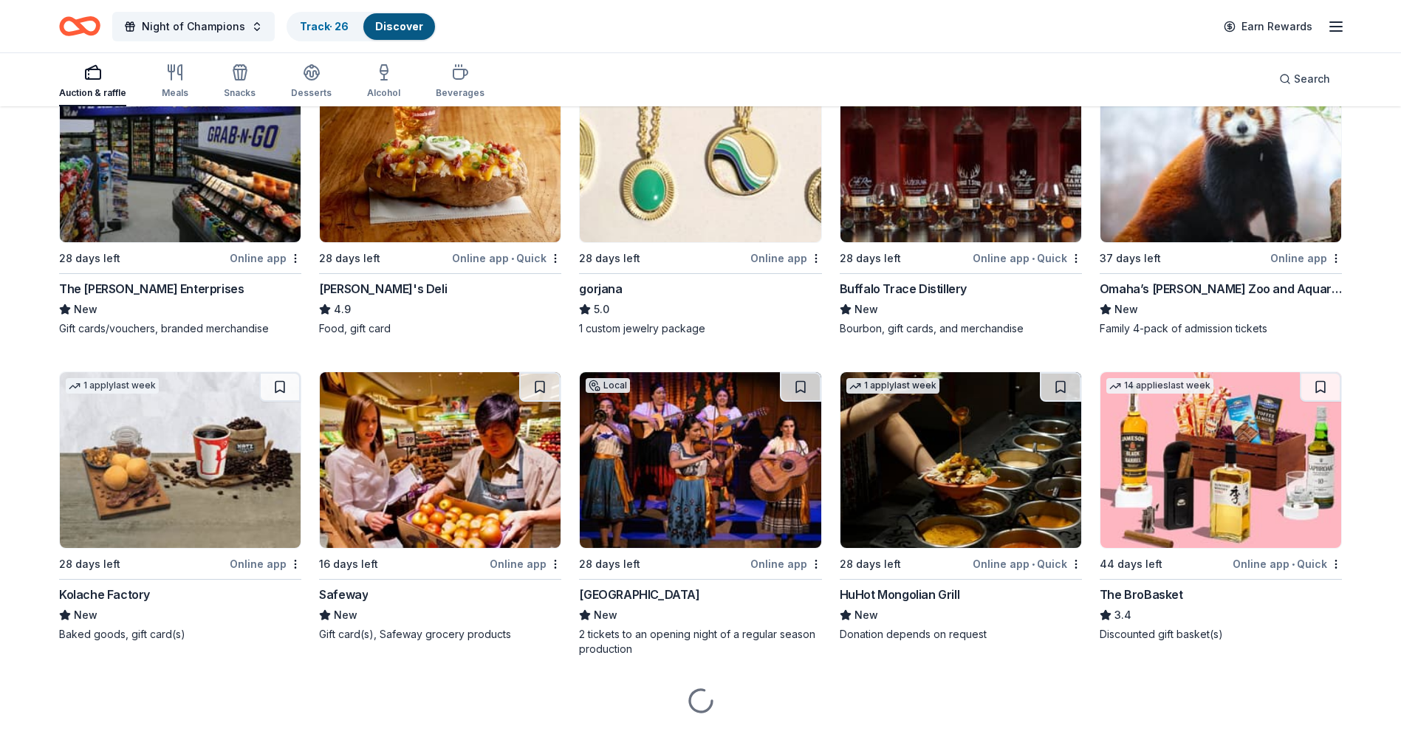
scroll to position [2778, 0]
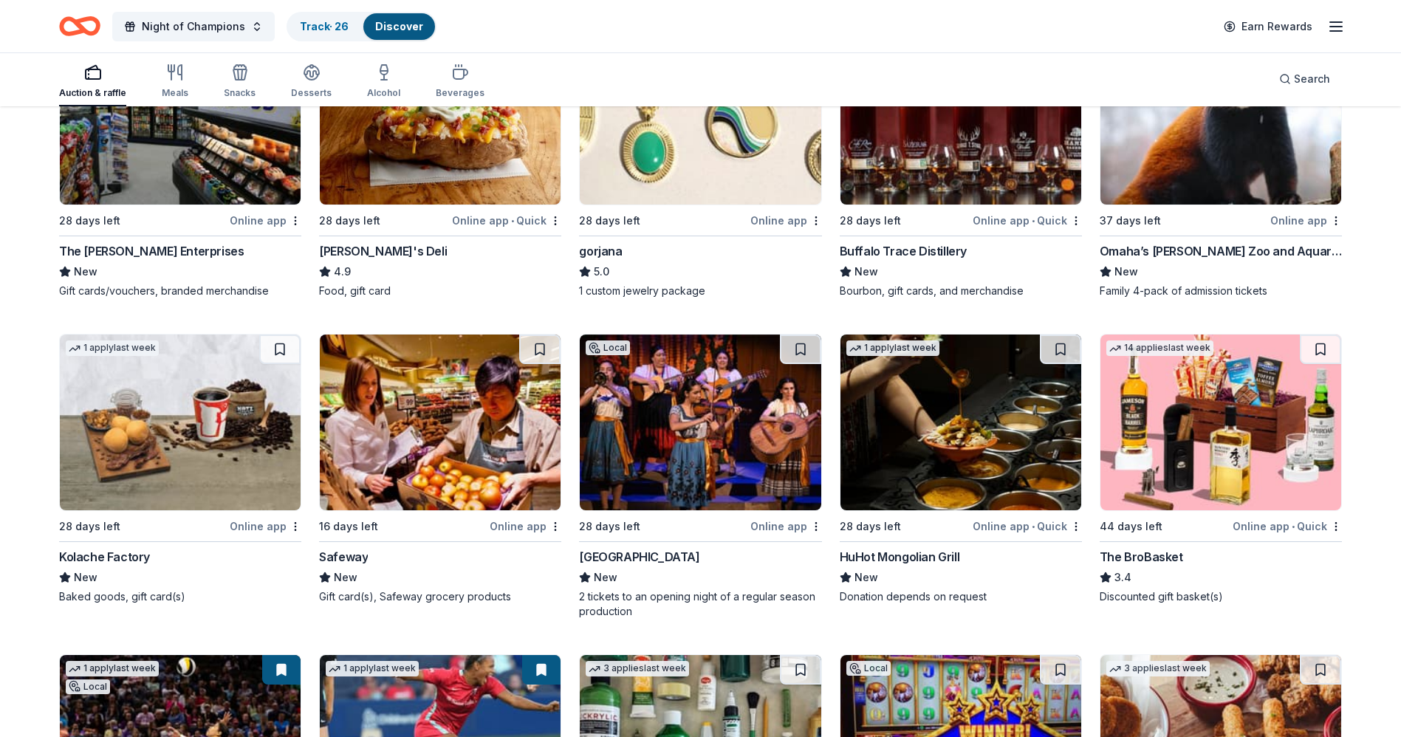
click at [930, 448] on img at bounding box center [960, 423] width 241 height 176
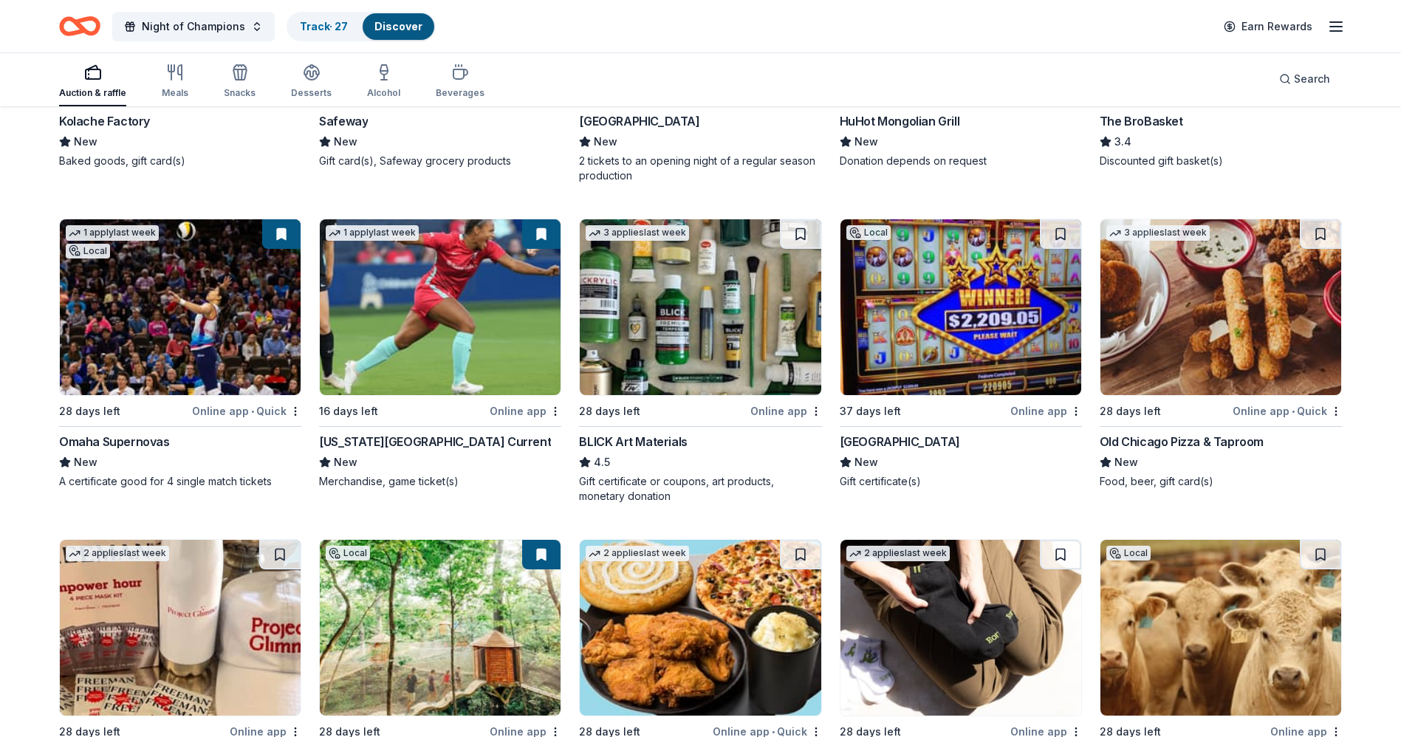
scroll to position [3419, 0]
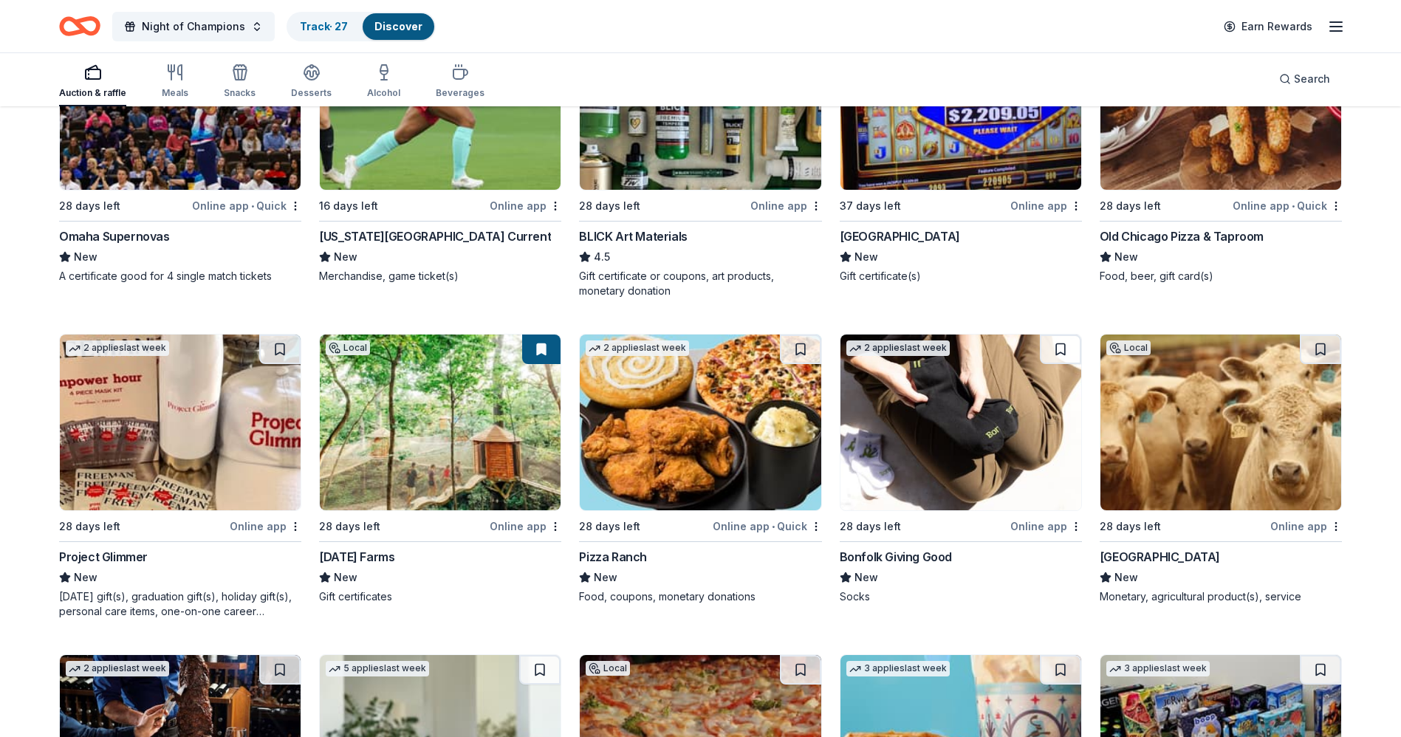
click at [732, 424] on img at bounding box center [700, 423] width 241 height 176
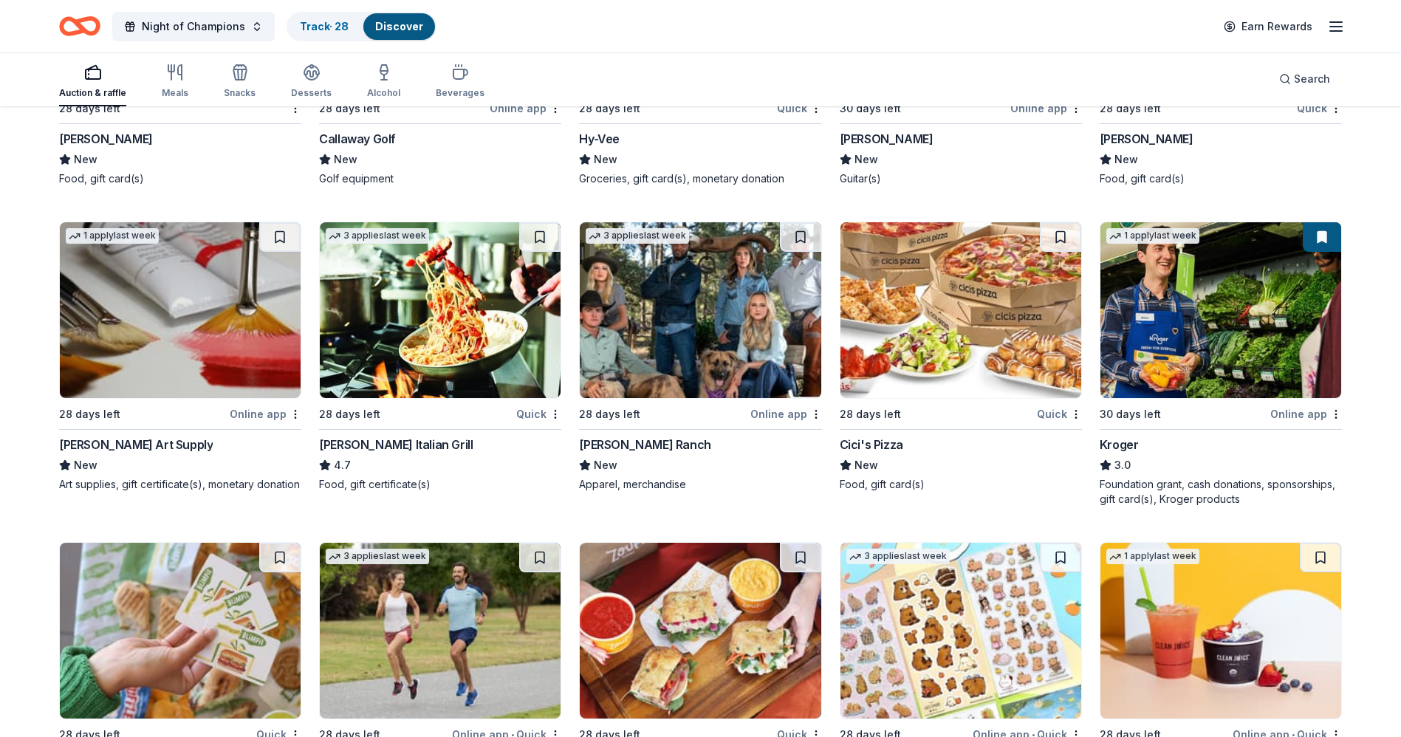
scroll to position [4495, 0]
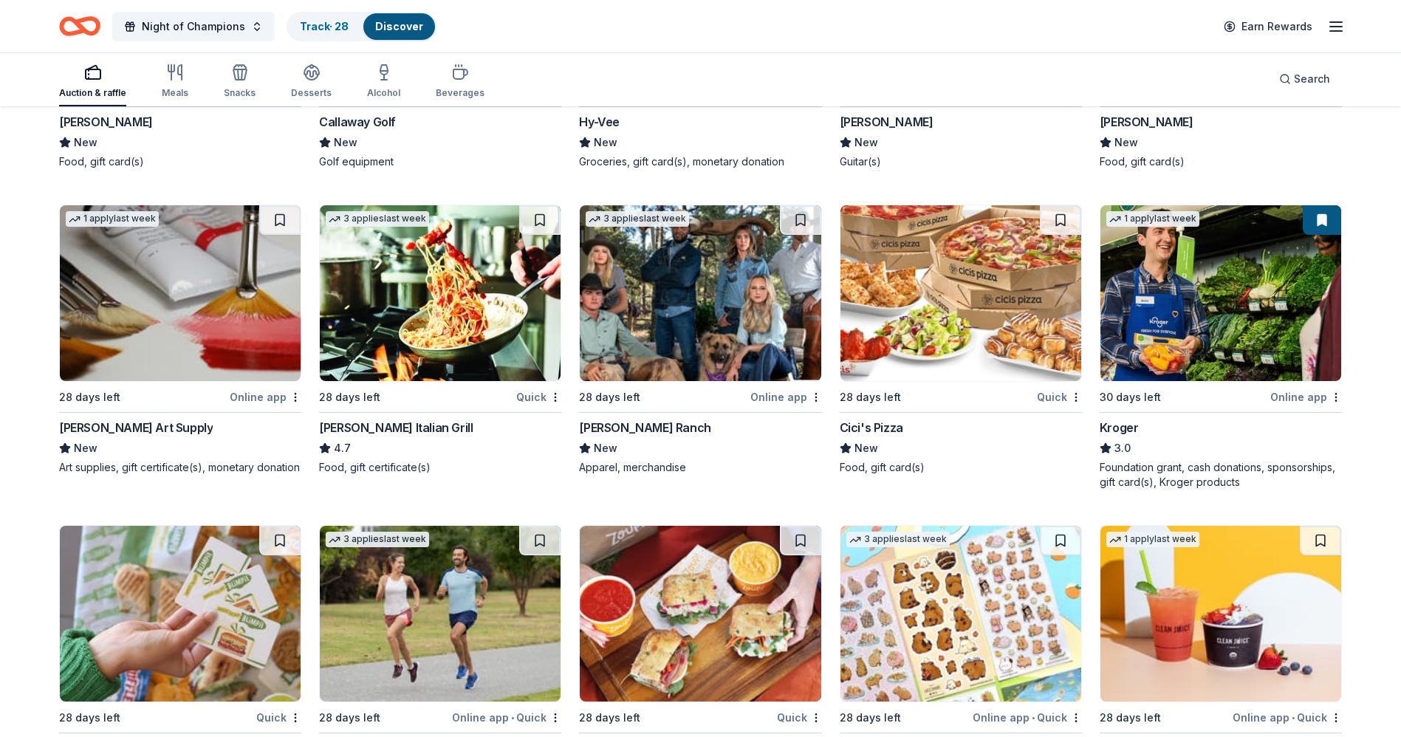
click at [690, 315] on img at bounding box center [700, 293] width 241 height 176
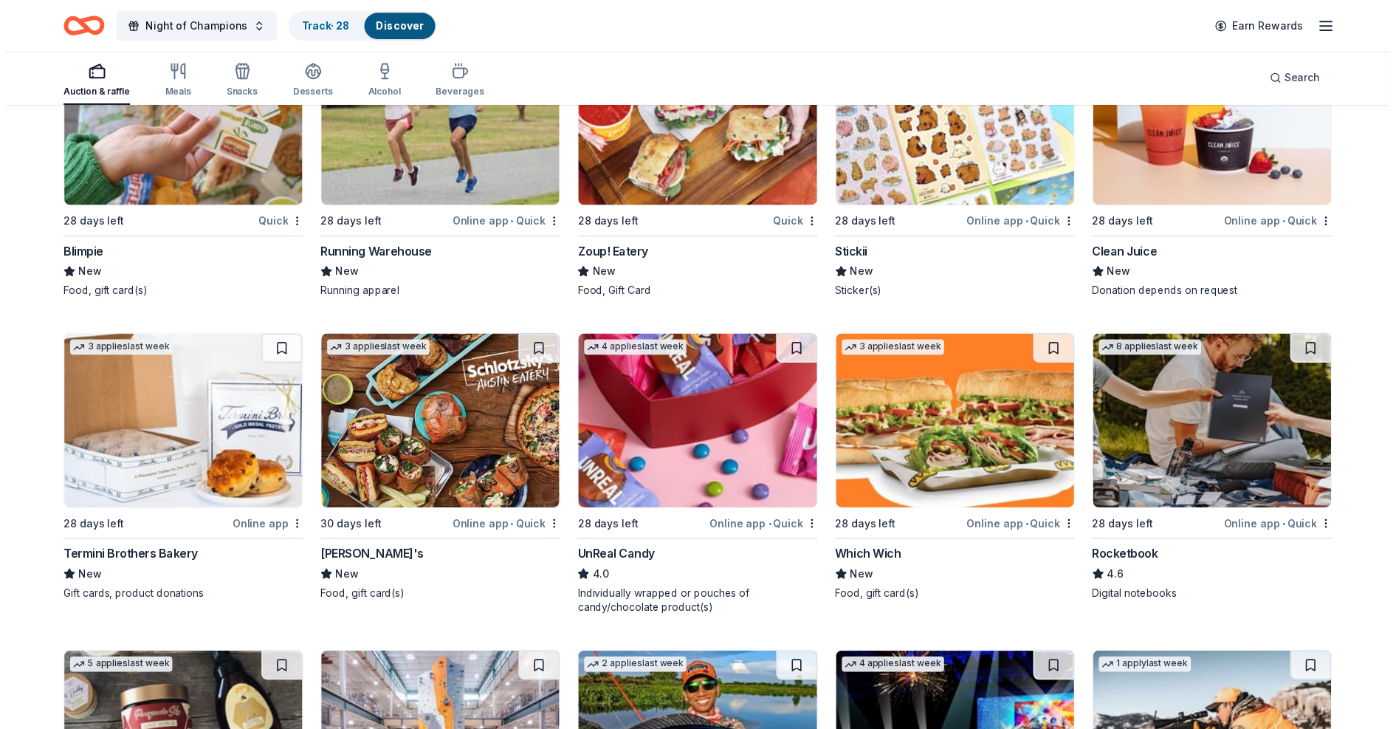
scroll to position [4995, 0]
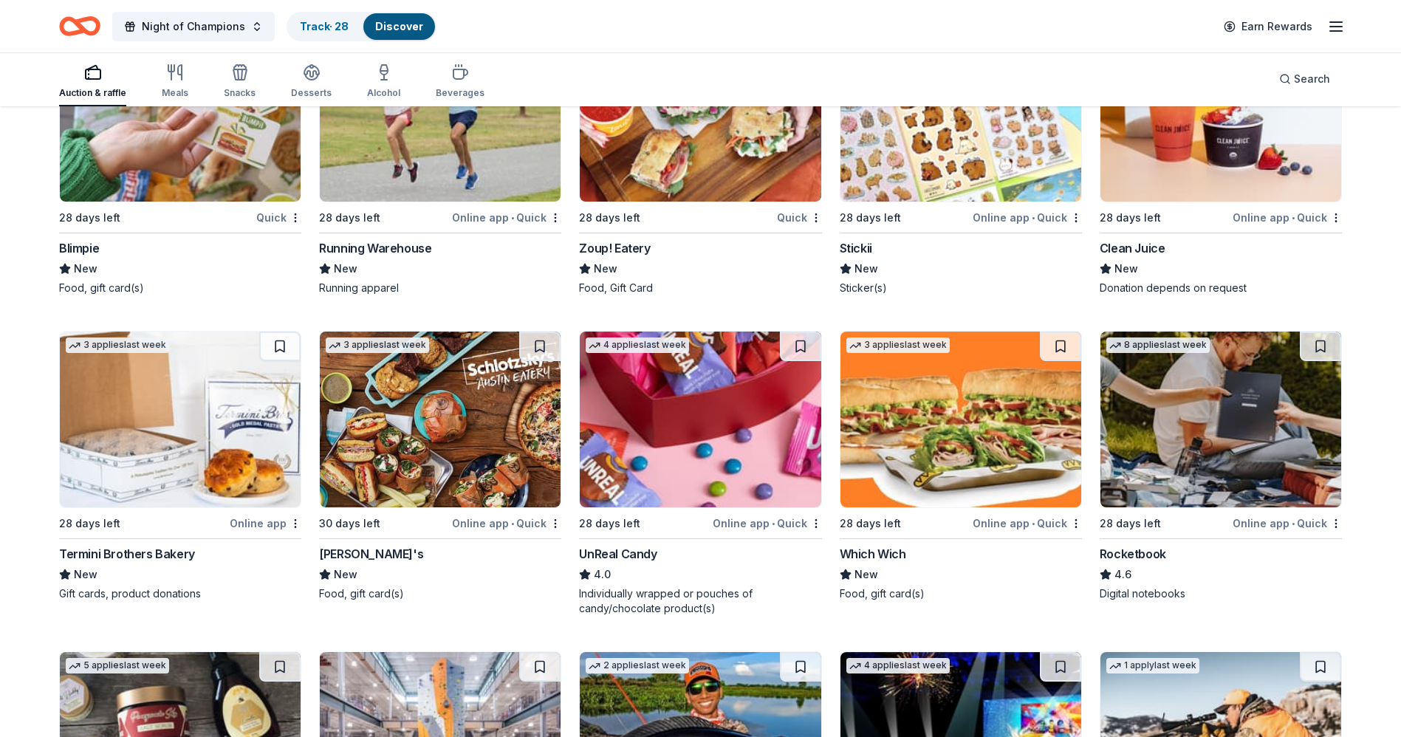
click at [455, 447] on img at bounding box center [440, 420] width 241 height 176
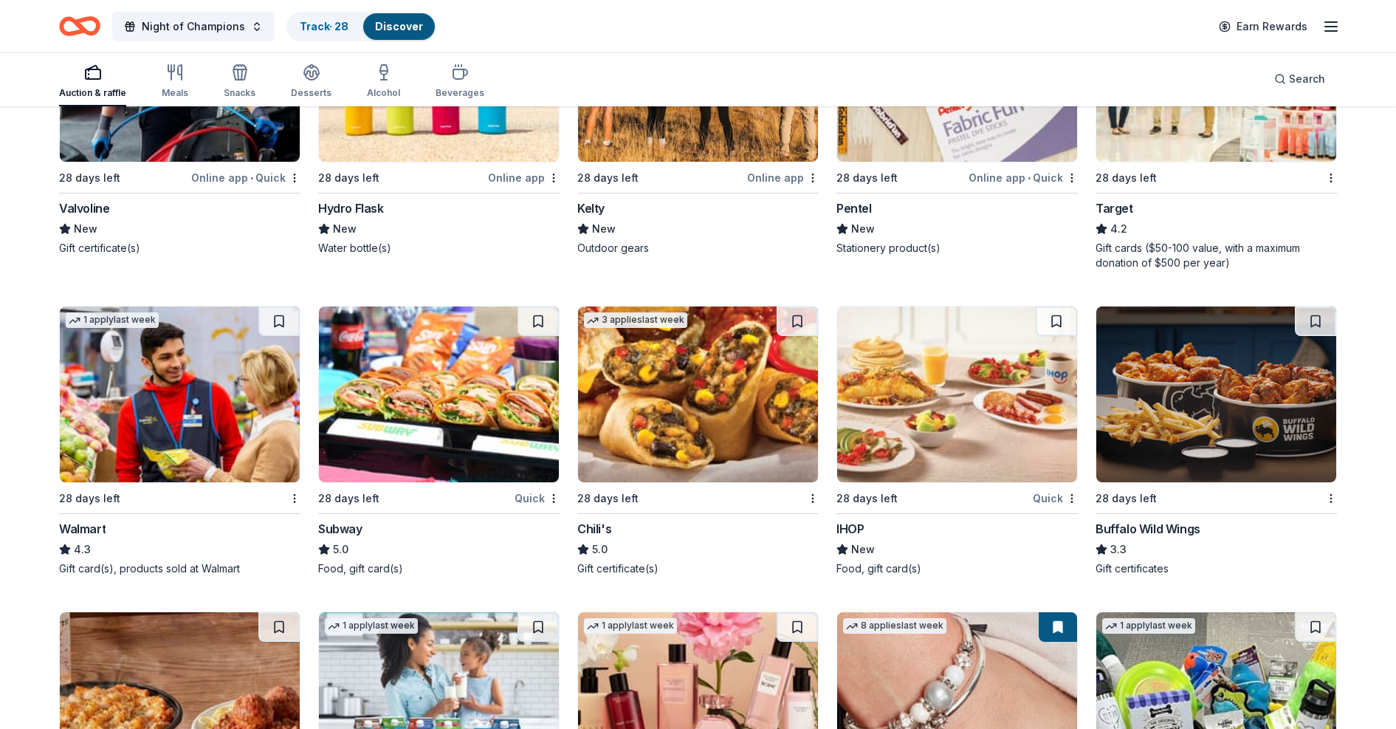
scroll to position [6303, 0]
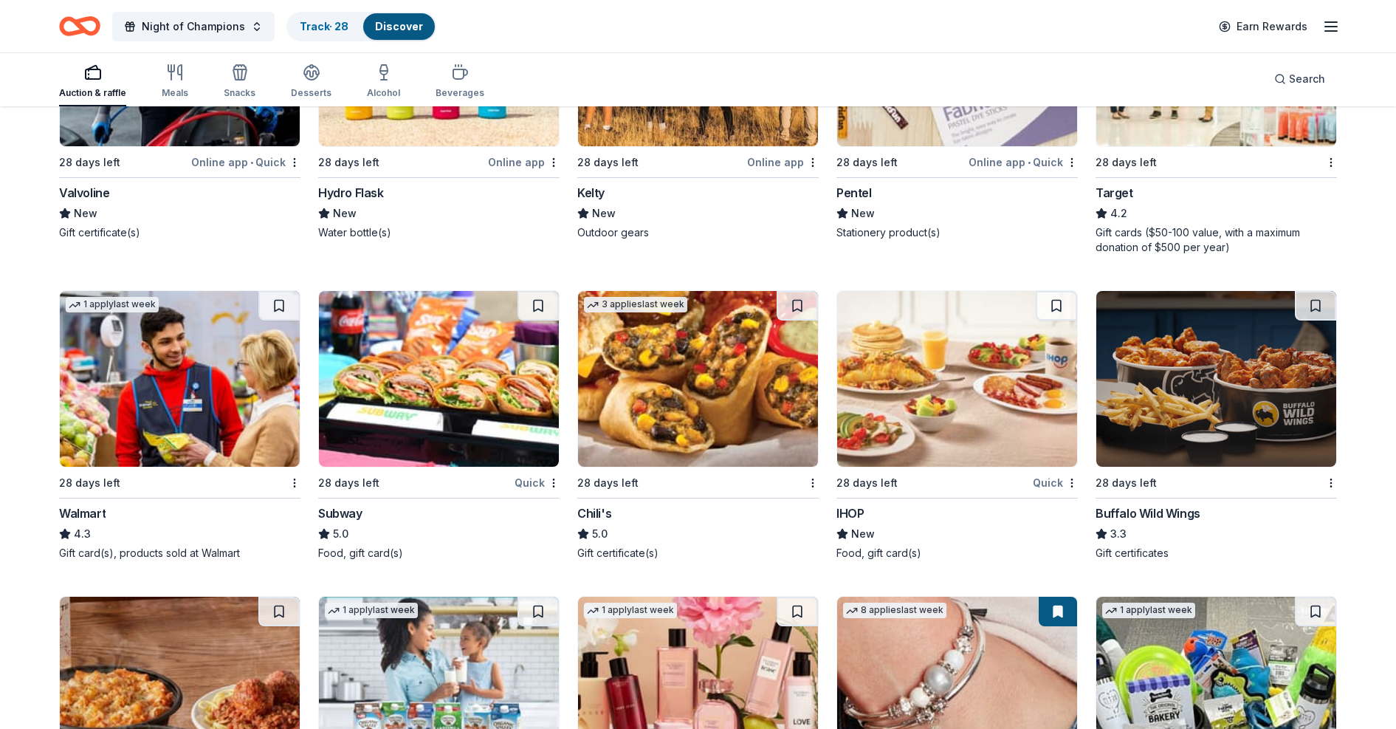
click at [218, 377] on img at bounding box center [180, 379] width 240 height 176
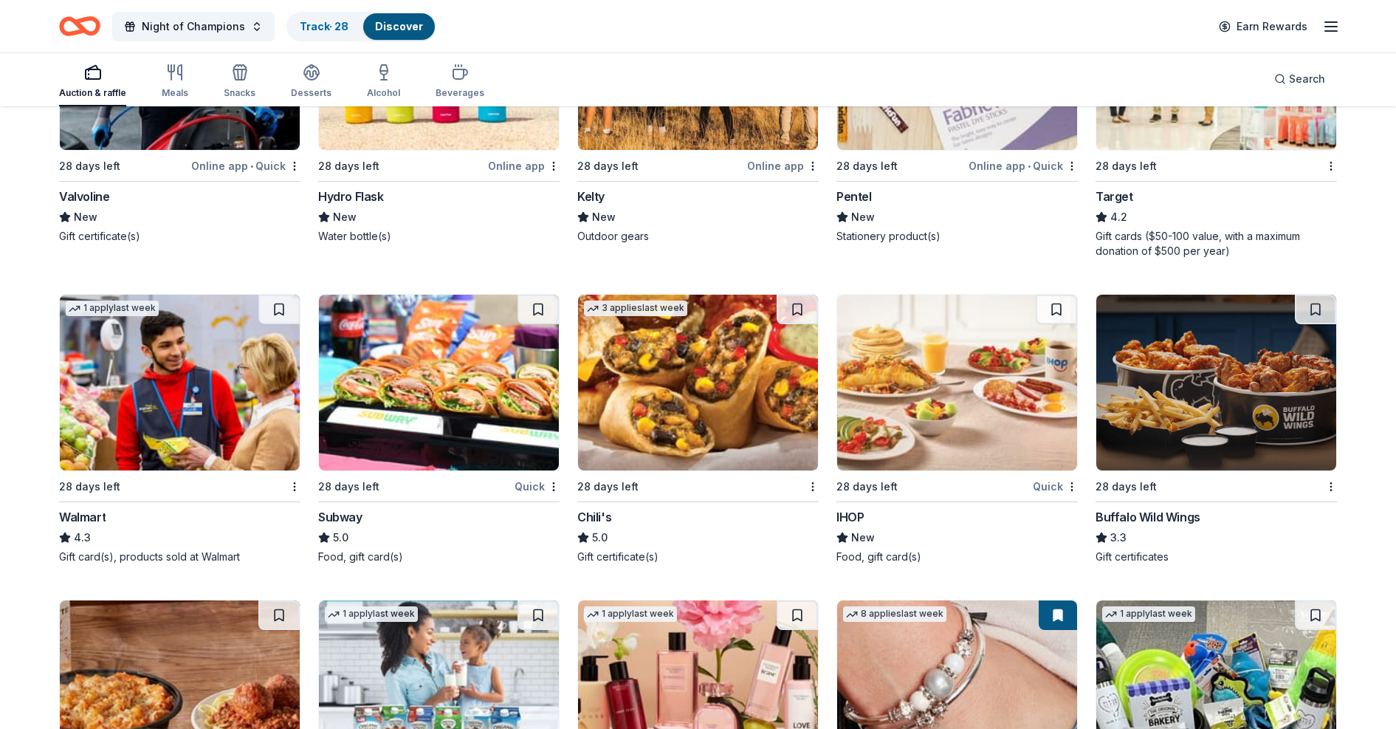
scroll to position [6573, 0]
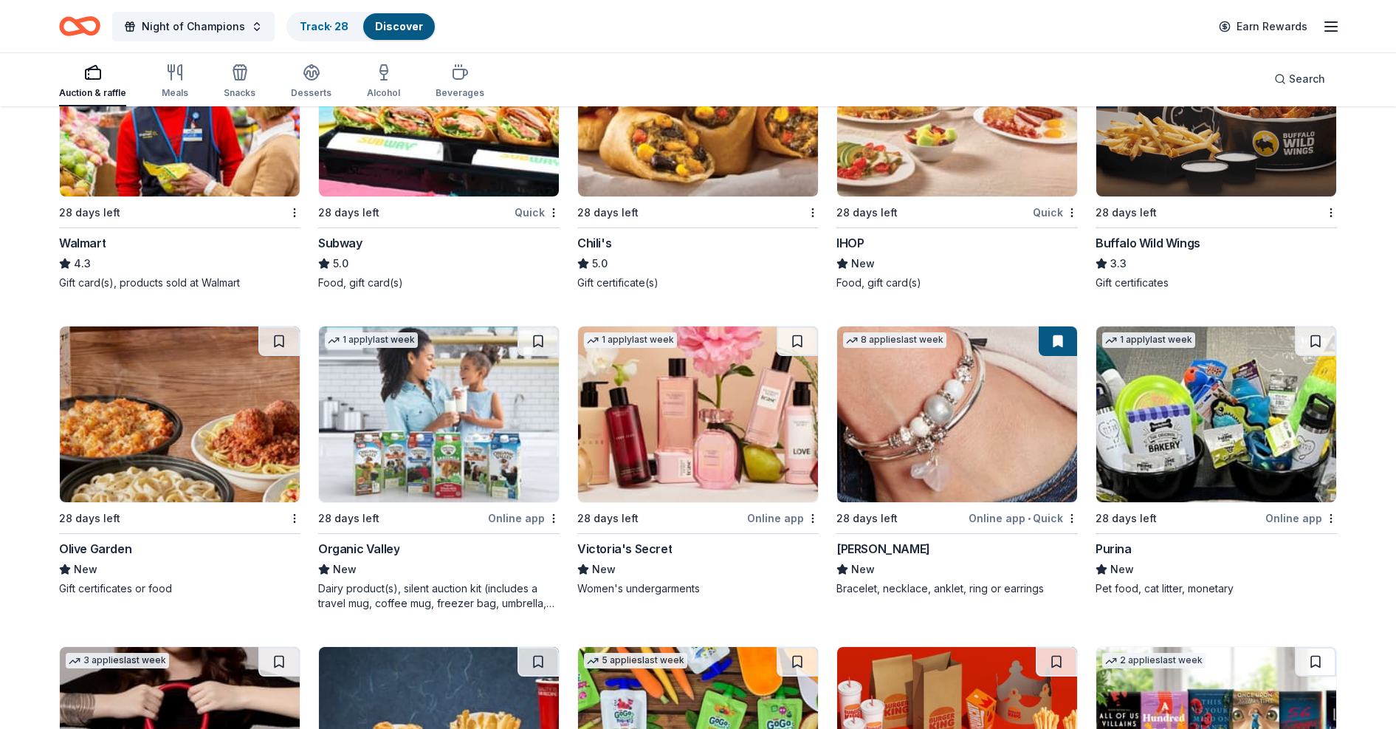
click at [930, 442] on img at bounding box center [1217, 414] width 240 height 176
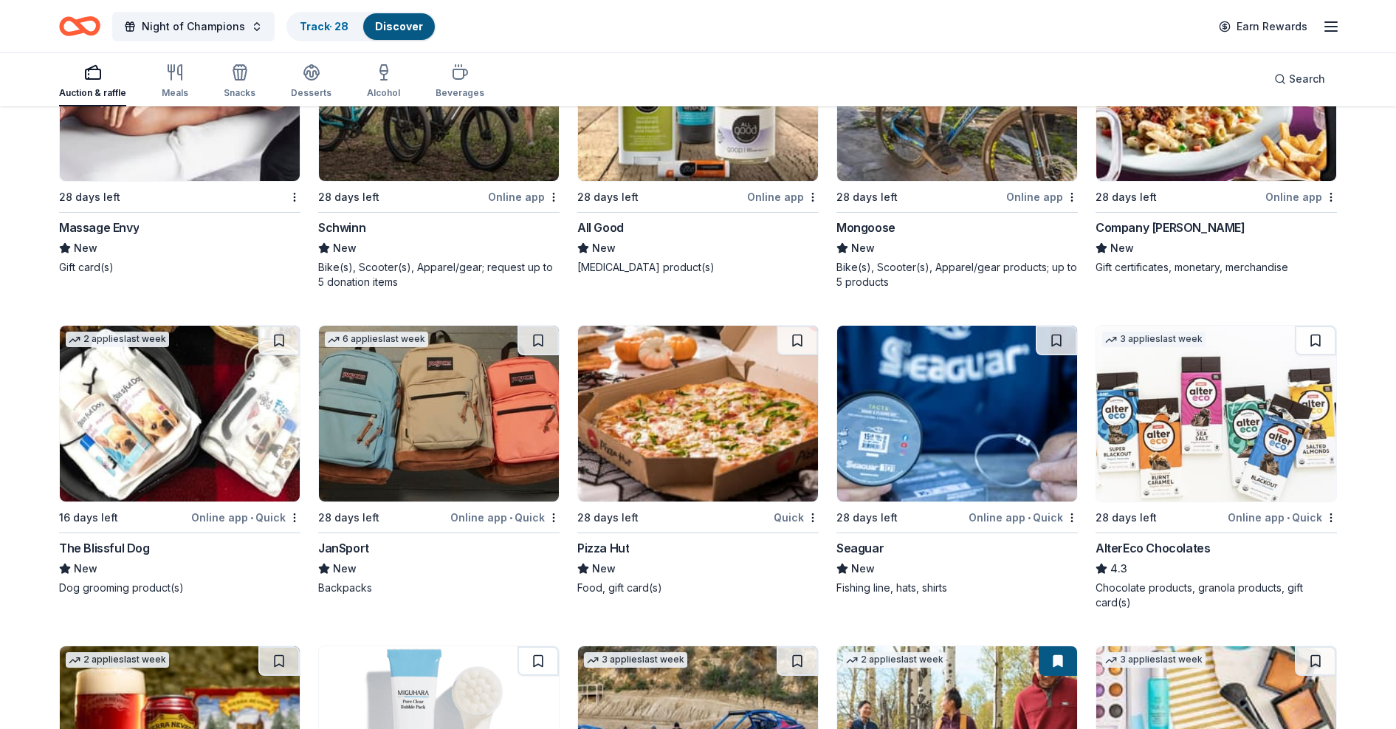
scroll to position [7840, 0]
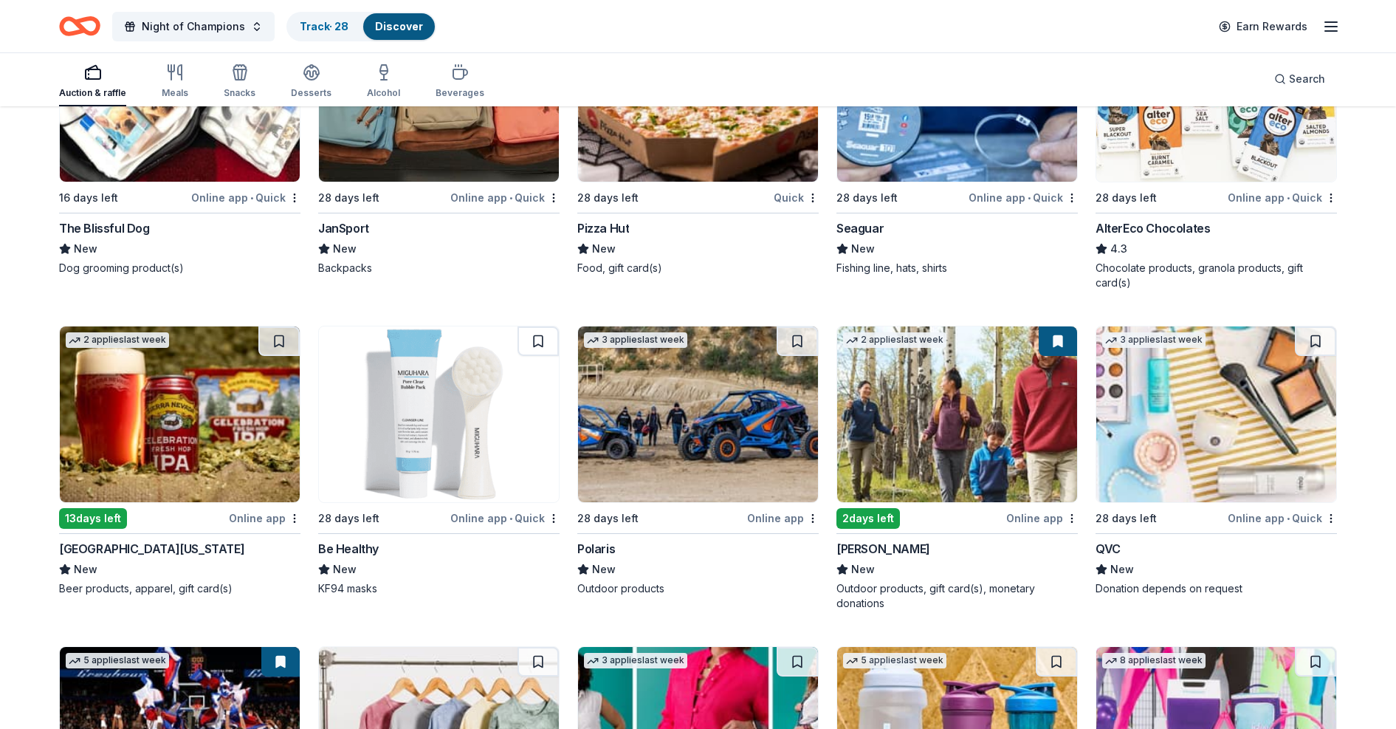
click at [930, 485] on div "Donation depends on request" at bounding box center [1216, 588] width 241 height 15
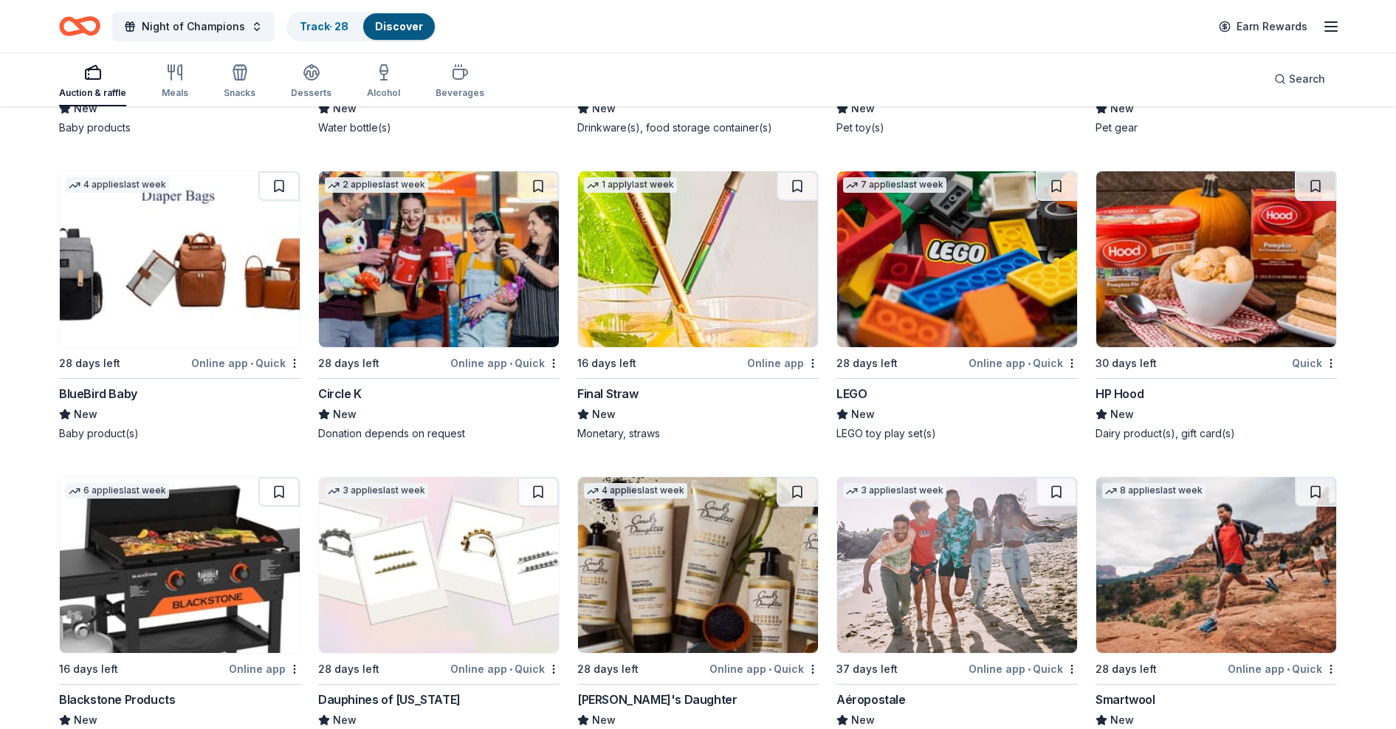
scroll to position [9595, 0]
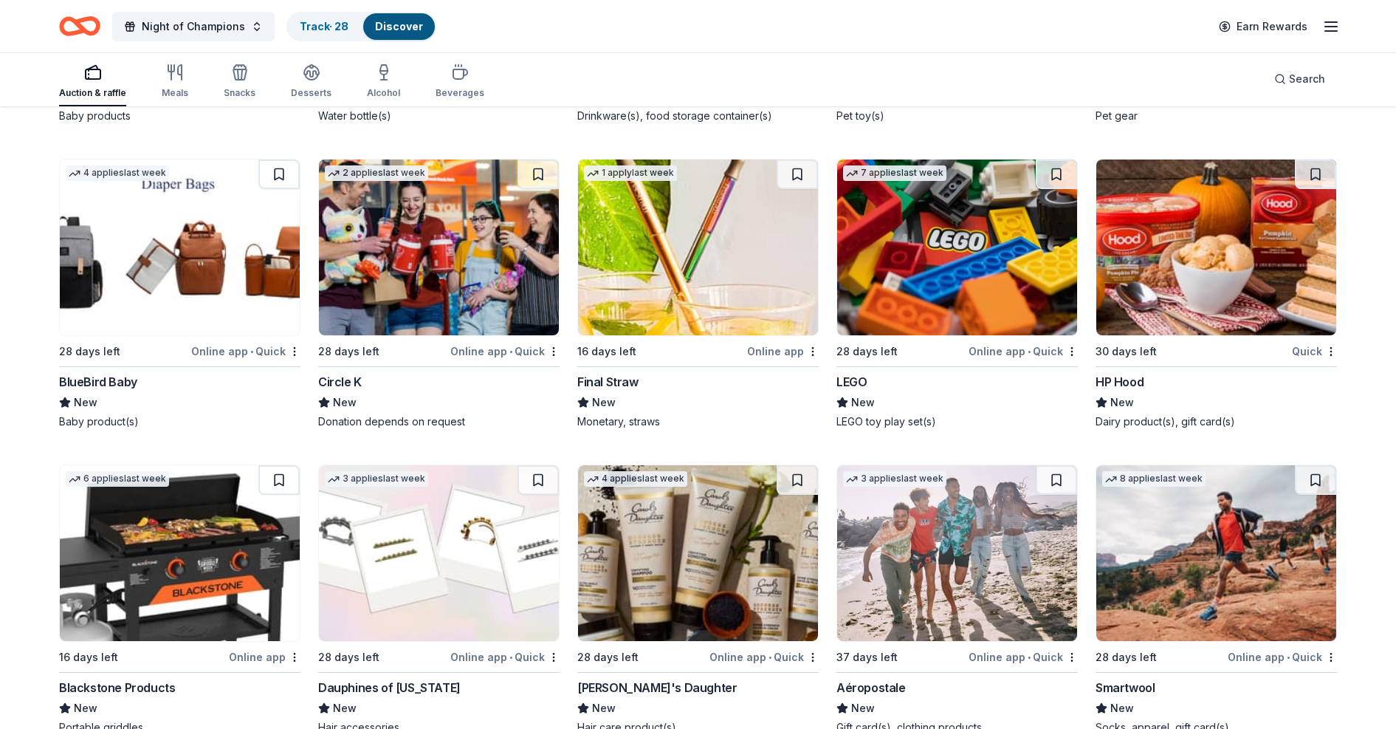
click at [930, 284] on img at bounding box center [957, 248] width 240 height 176
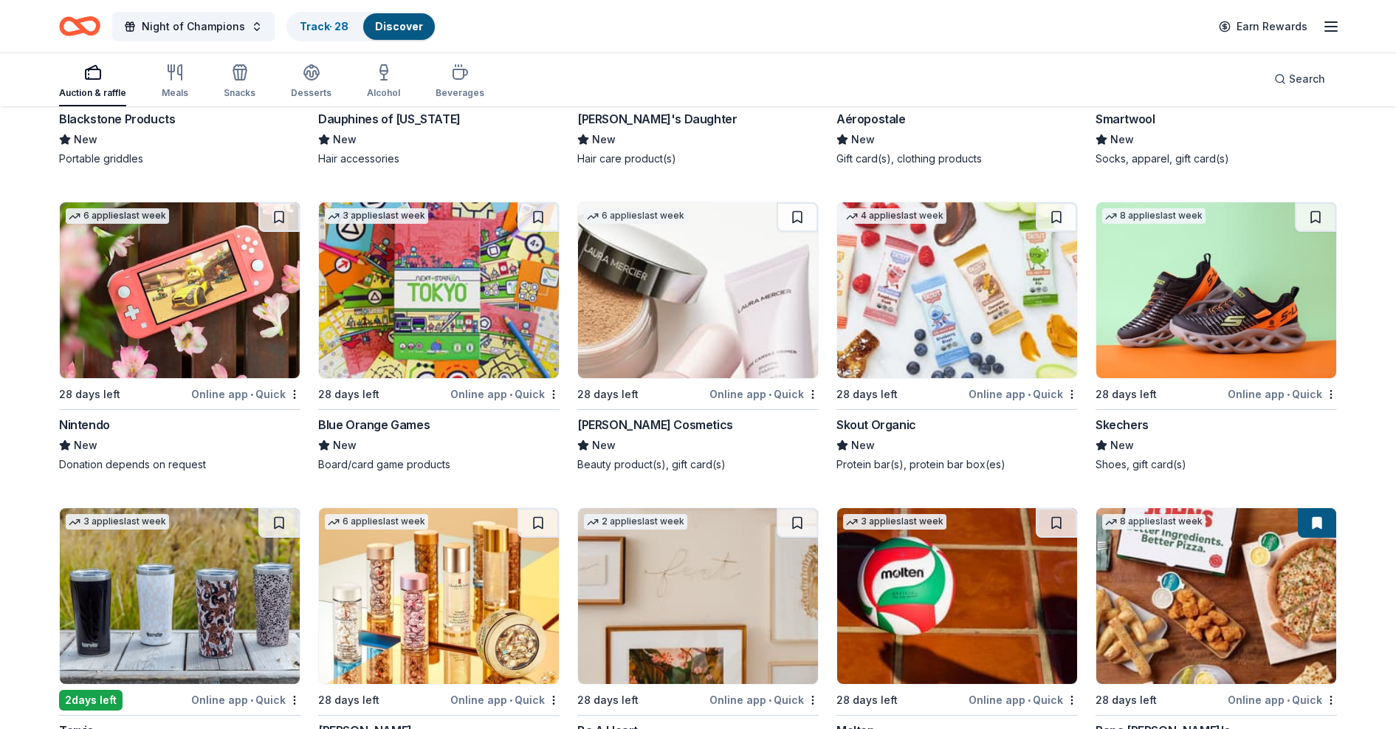
scroll to position [10199, 0]
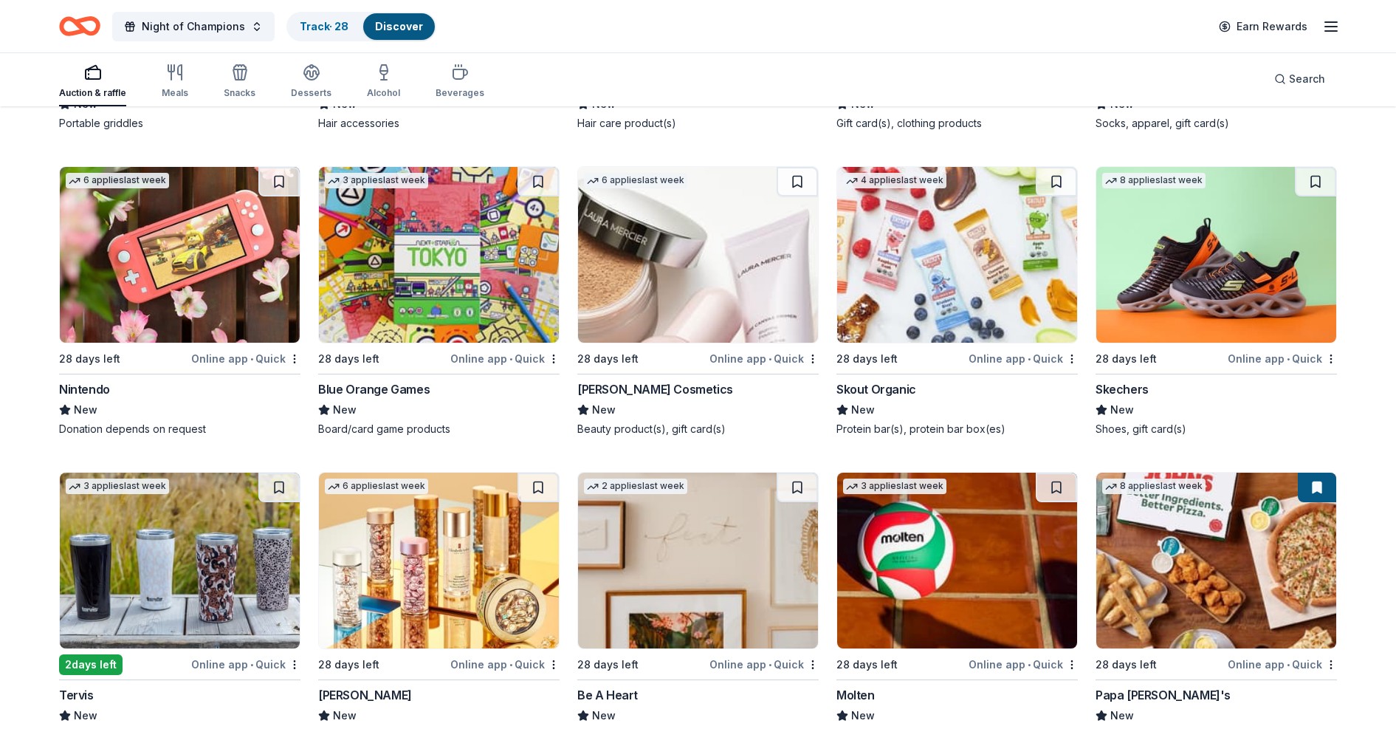
click at [222, 248] on img at bounding box center [180, 255] width 240 height 176
click at [930, 485] on img at bounding box center [1217, 561] width 240 height 176
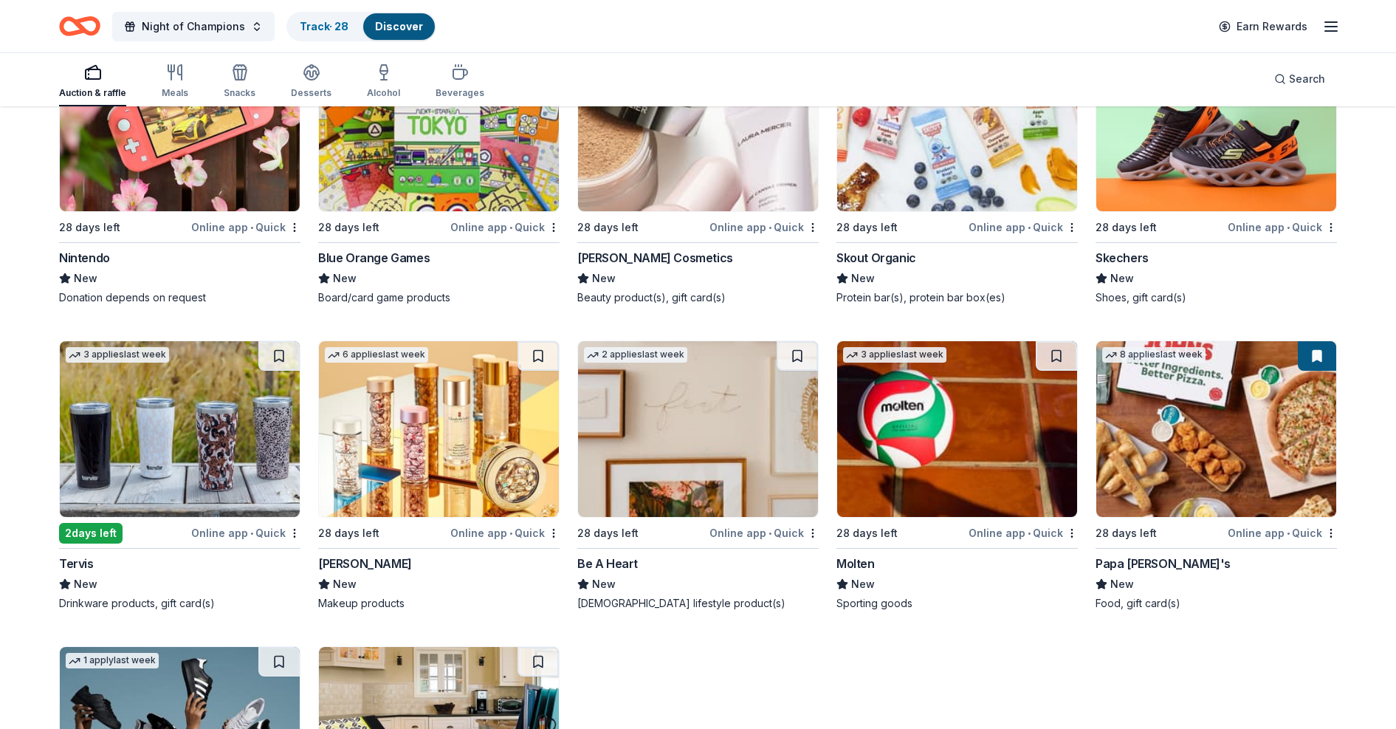
scroll to position [10547, 0]
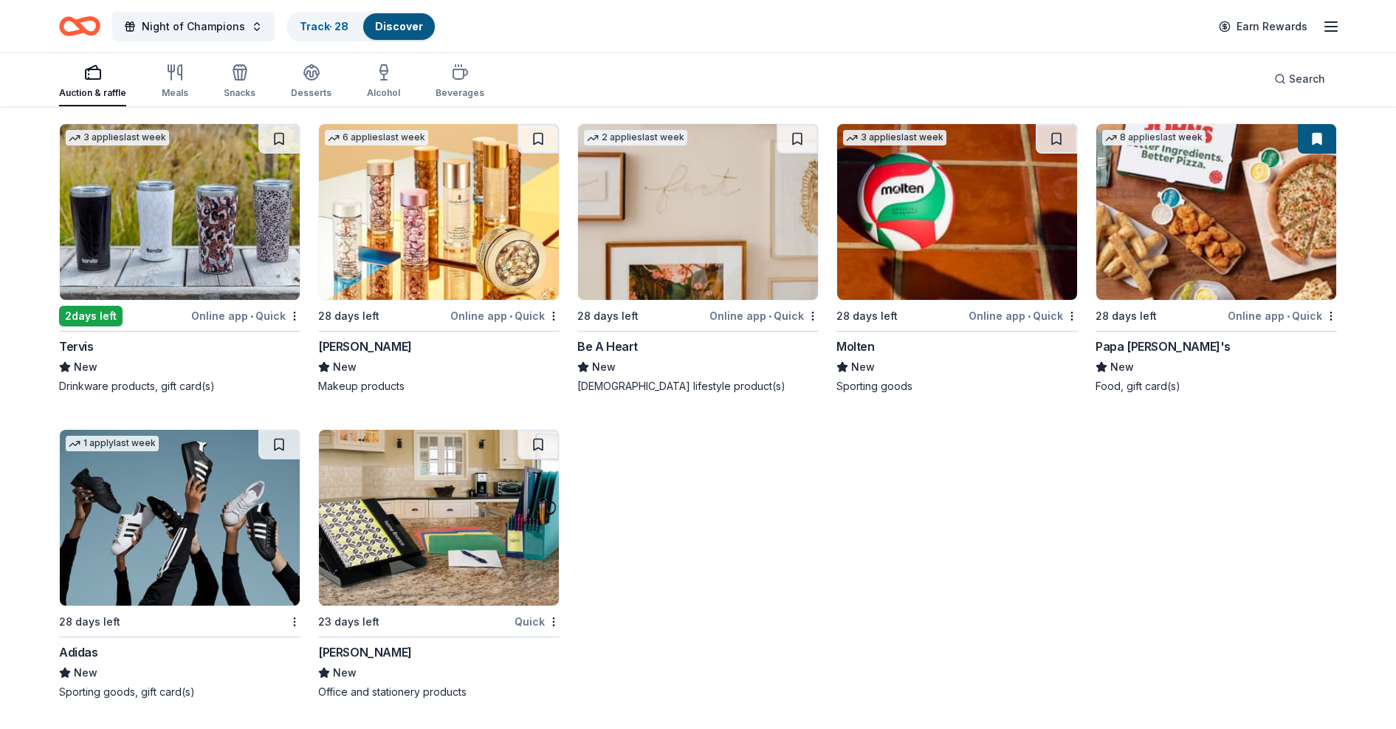
click at [205, 208] on img at bounding box center [180, 212] width 240 height 176
click at [315, 28] on link "Track · 28" at bounding box center [324, 26] width 49 height 13
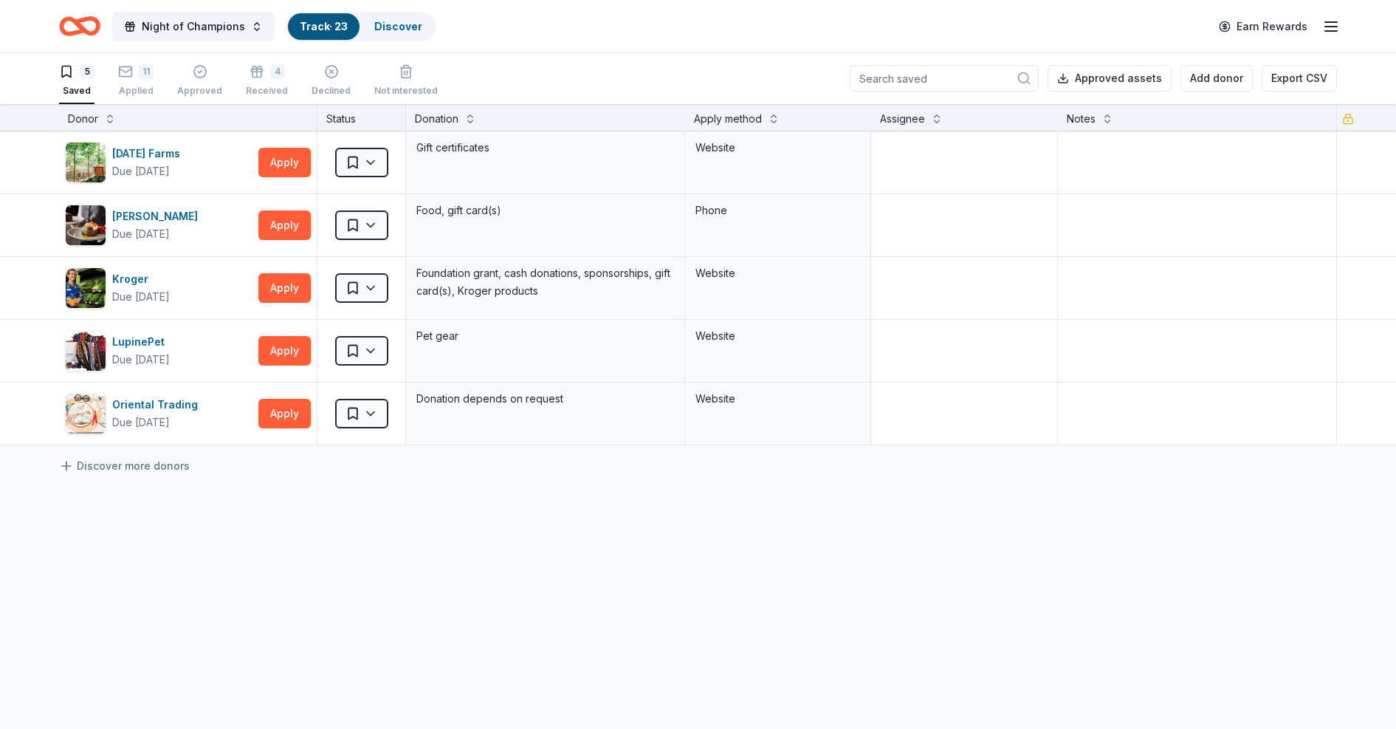
scroll to position [1, 0]
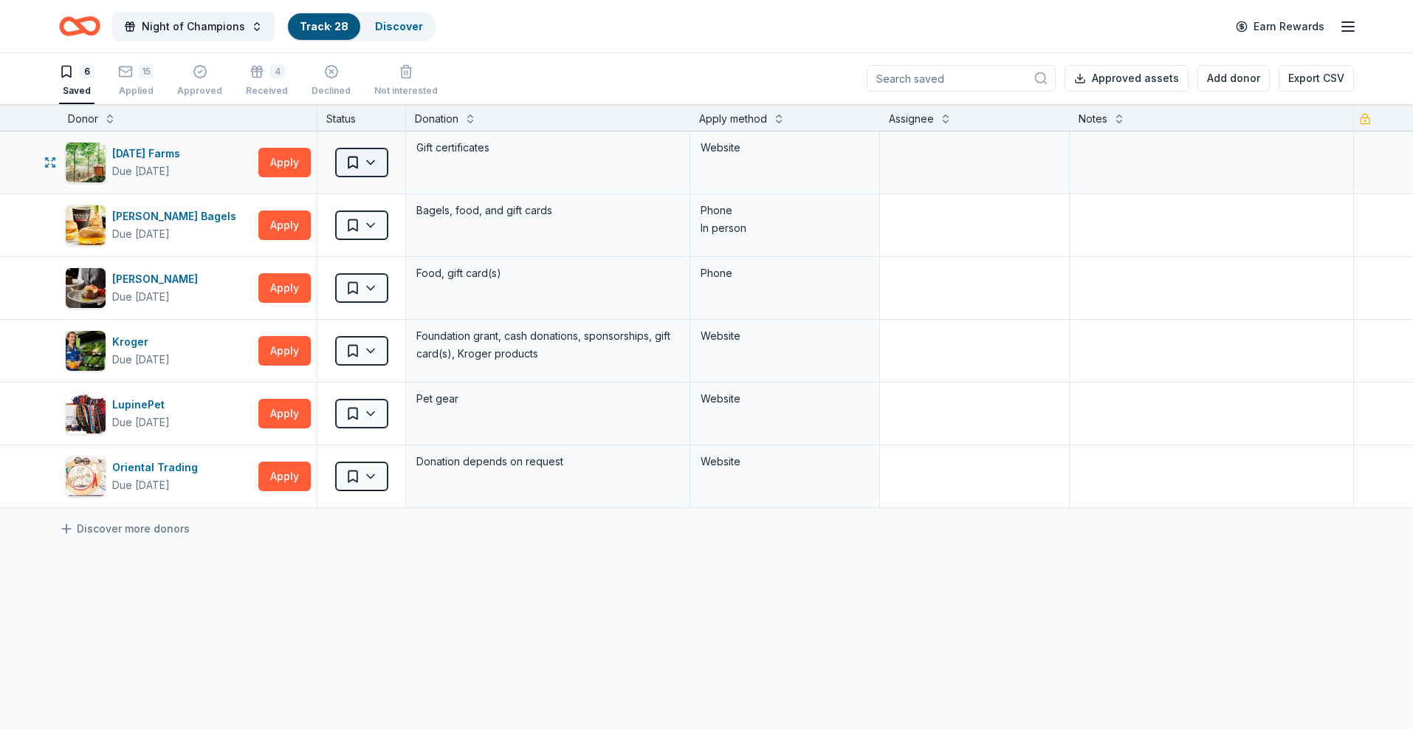
click at [369, 167] on html "Night of Champions Track · 28 Discover Earn Rewards 6 Saved 15 Applied Approved…" at bounding box center [706, 363] width 1413 height 729
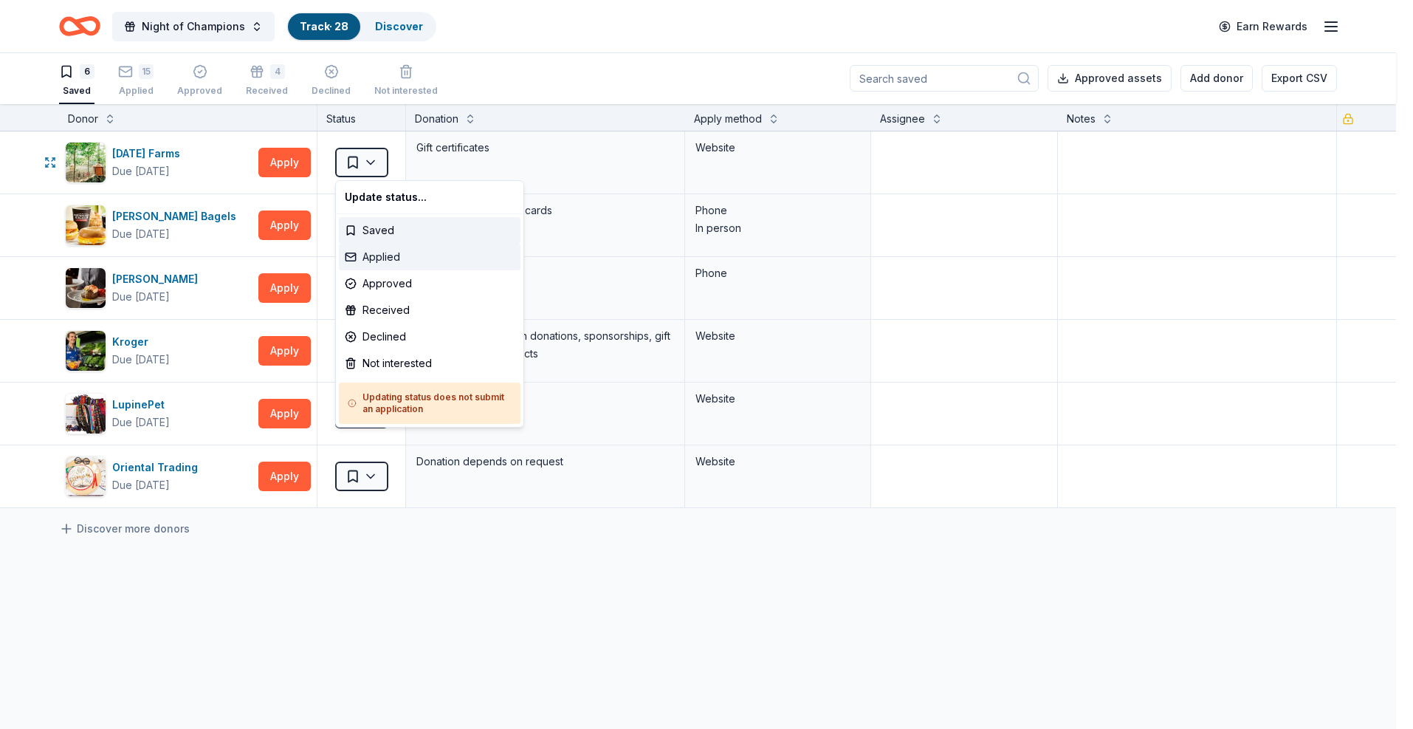
click at [378, 247] on div "Applied" at bounding box center [430, 257] width 182 height 27
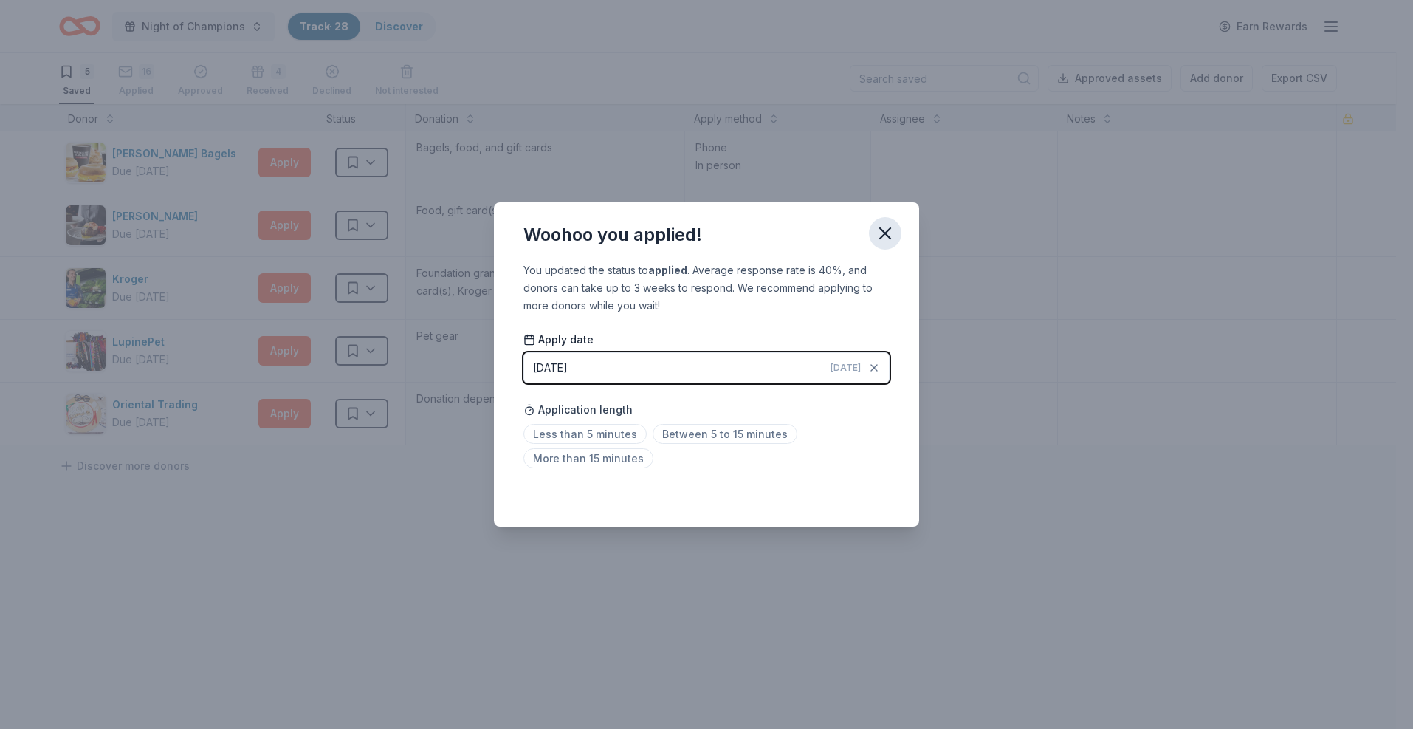
click at [895, 232] on icon "button" at bounding box center [885, 233] width 21 height 21
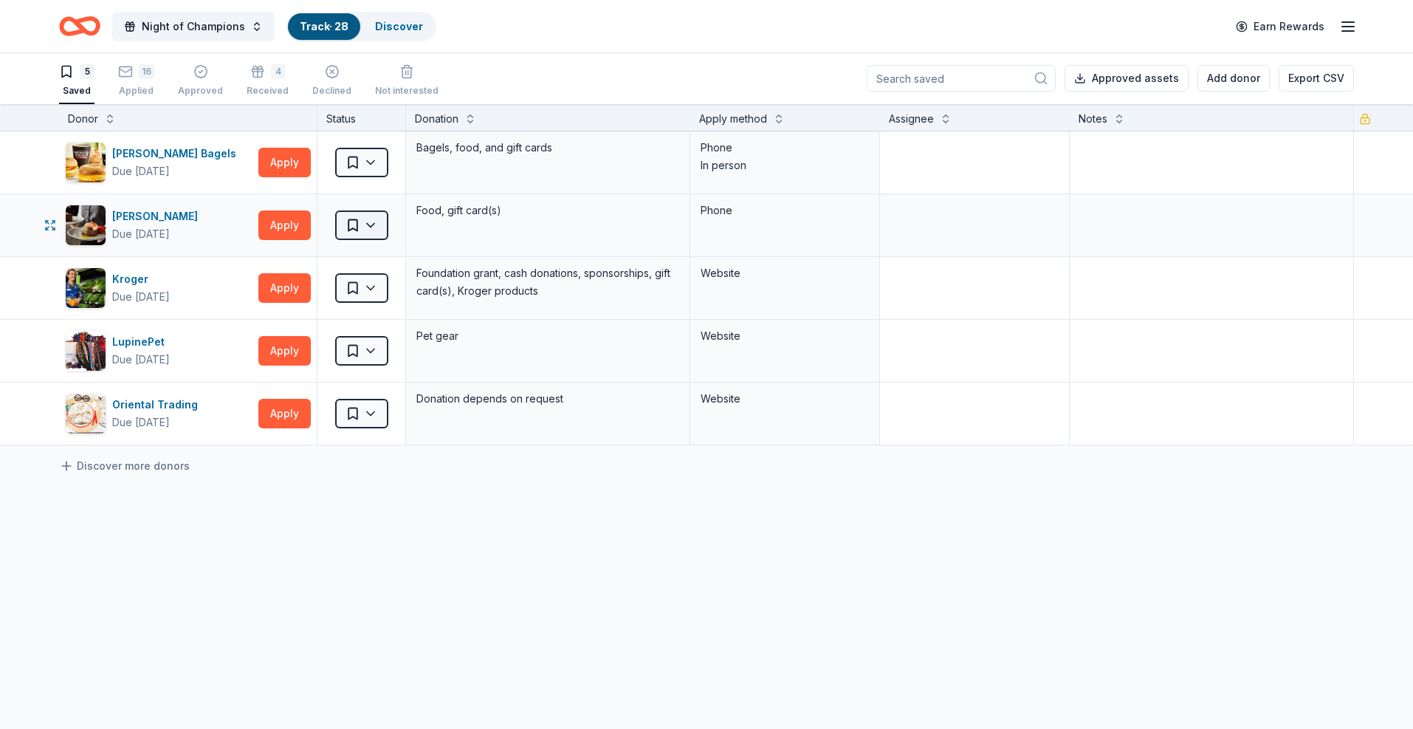
click at [363, 220] on html "Night of Champions Track · 28 Discover Earn Rewards 5 Saved 16 Applied Approved…" at bounding box center [706, 363] width 1413 height 729
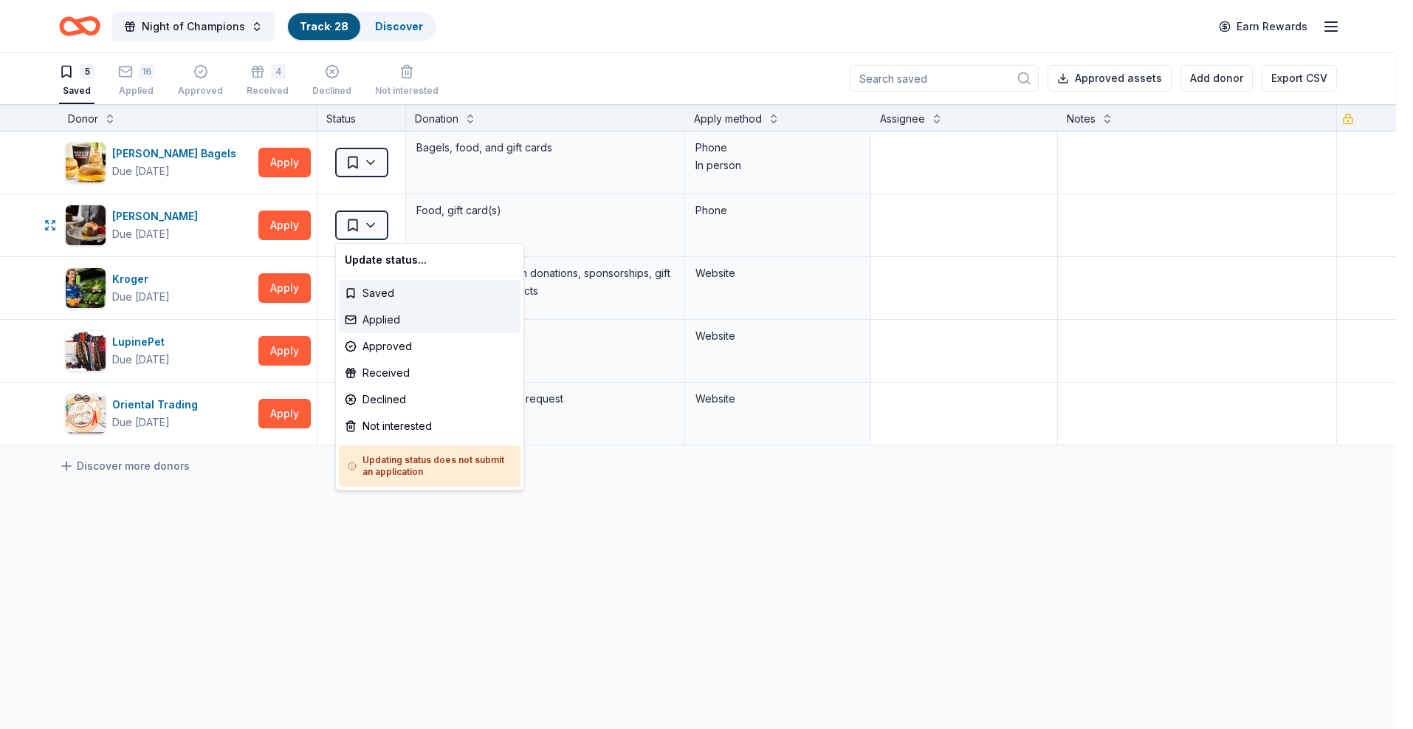
click at [383, 320] on div "Applied" at bounding box center [430, 319] width 182 height 27
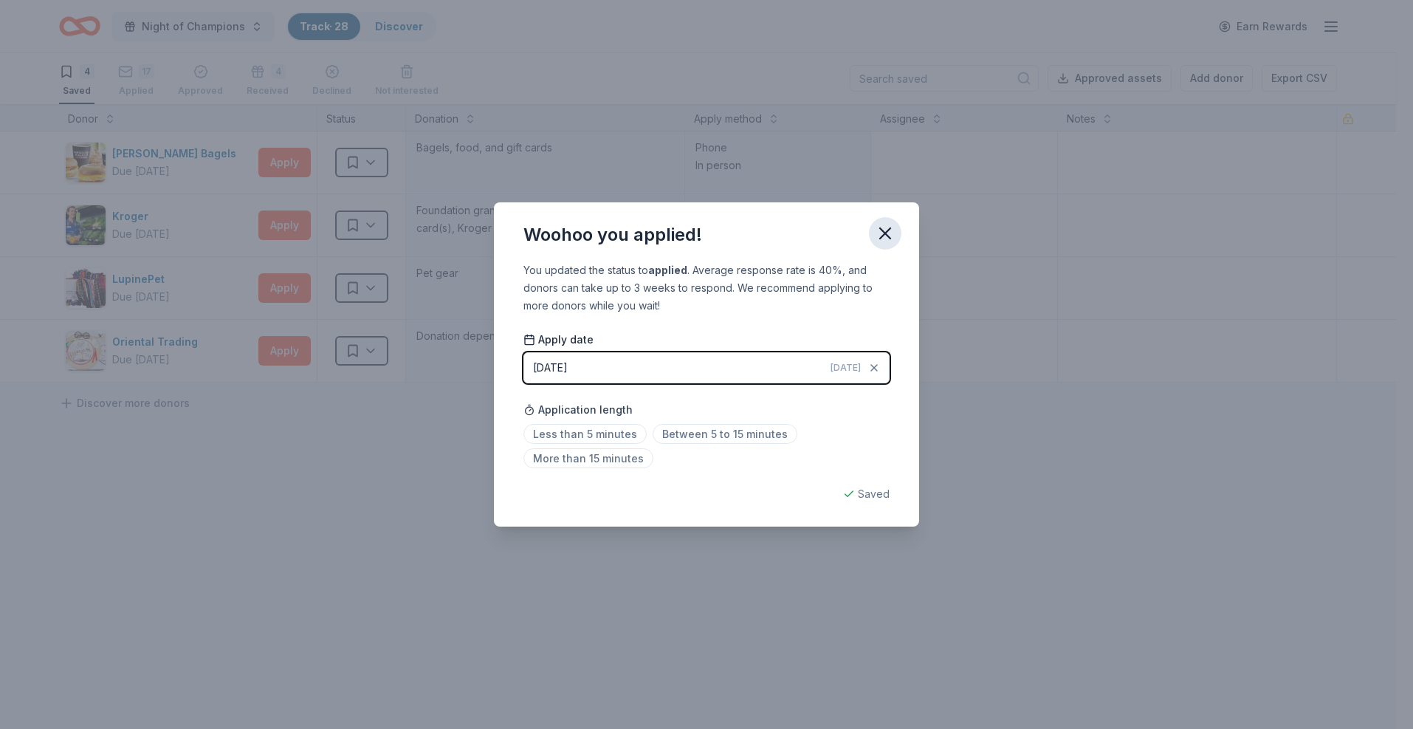
click at [878, 236] on icon "button" at bounding box center [885, 233] width 21 height 21
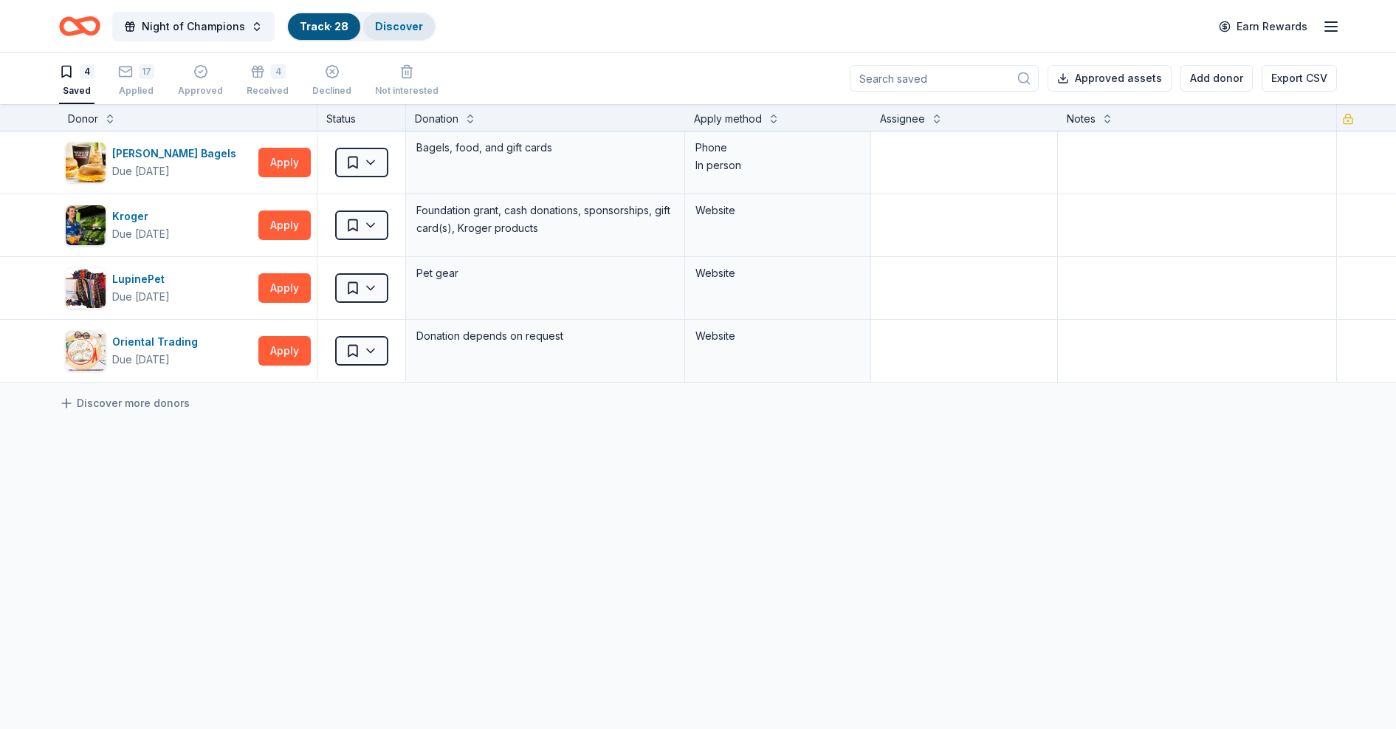
click at [388, 18] on div "Discover" at bounding box center [399, 26] width 72 height 27
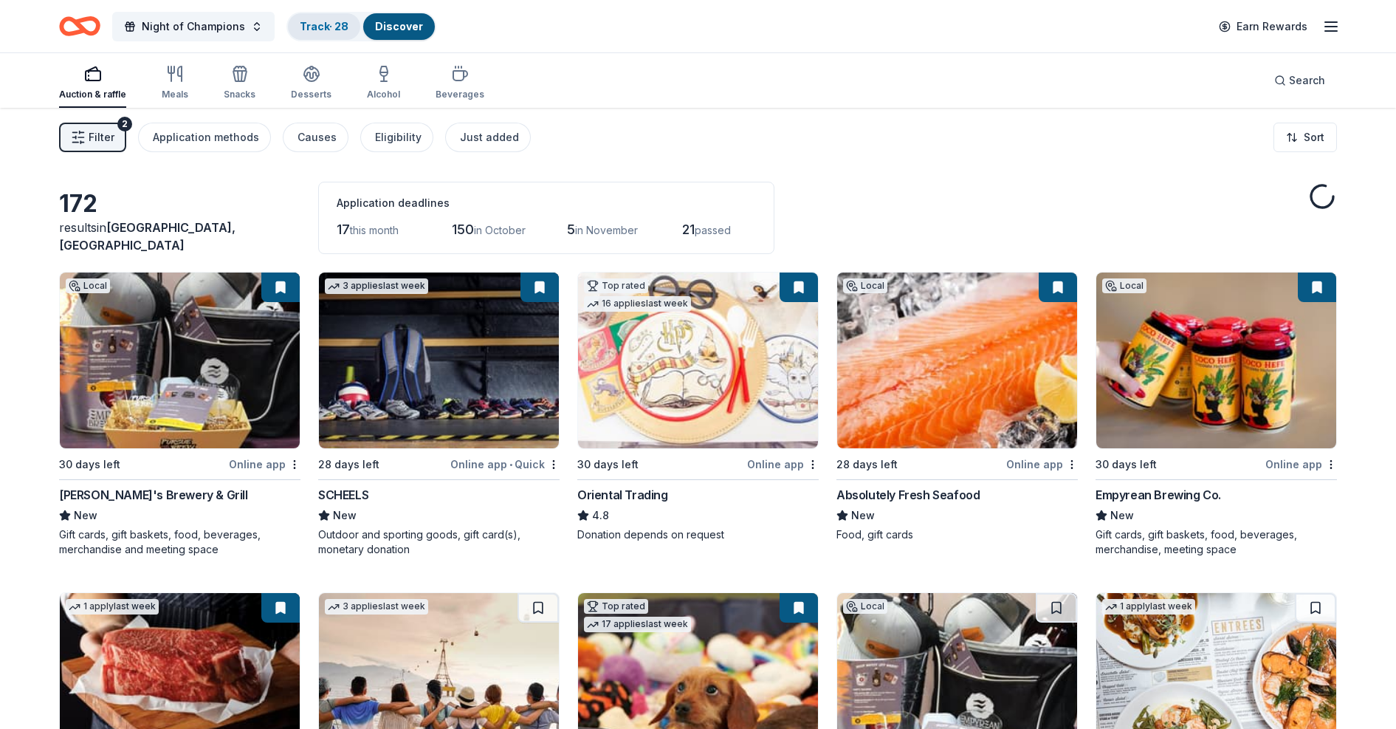
click at [329, 21] on link "Track · 28" at bounding box center [324, 26] width 49 height 13
click at [306, 26] on link "Track · 28" at bounding box center [324, 26] width 49 height 13
click at [391, 25] on link "Discover" at bounding box center [399, 26] width 48 height 13
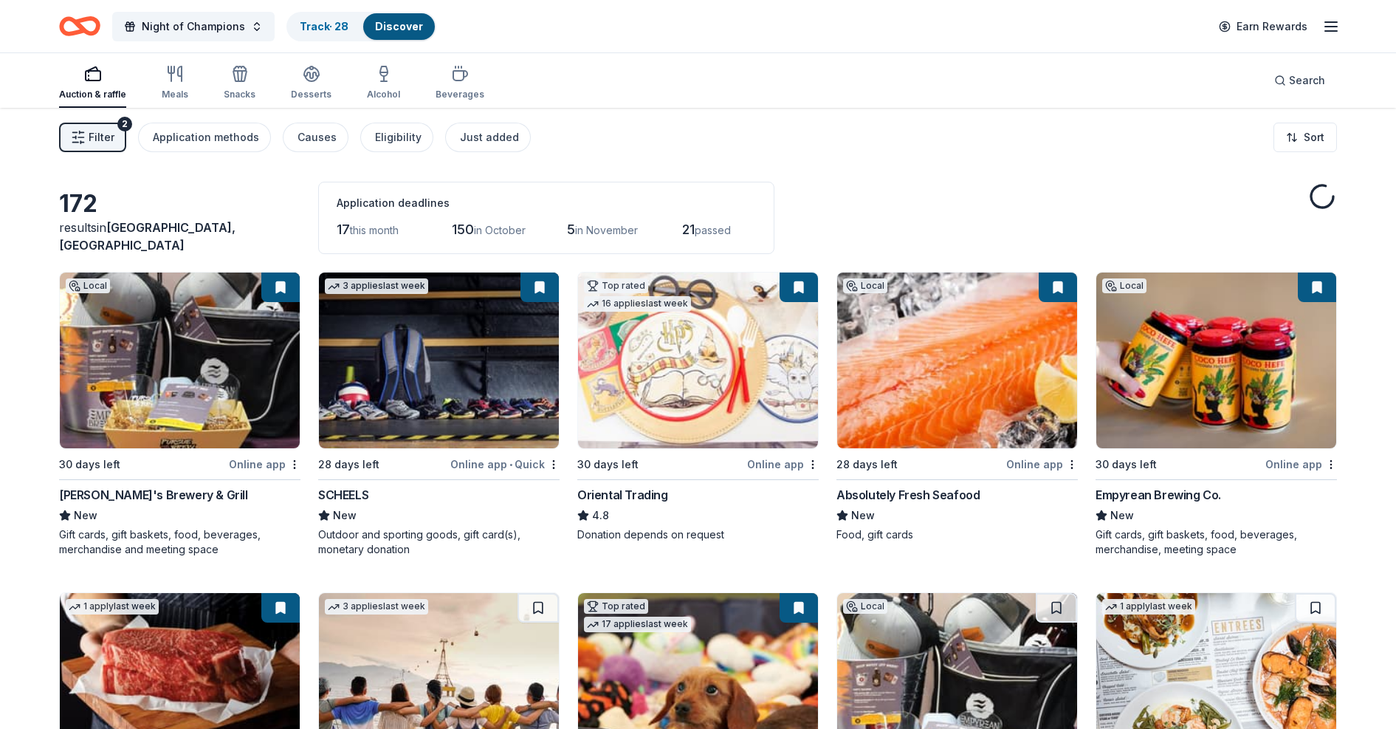
click at [391, 25] on link "Discover" at bounding box center [399, 26] width 48 height 13
click at [89, 83] on div "Auction & raffle" at bounding box center [92, 82] width 67 height 35
click at [234, 23] on span "Night of Champions" at bounding box center [193, 27] width 103 height 18
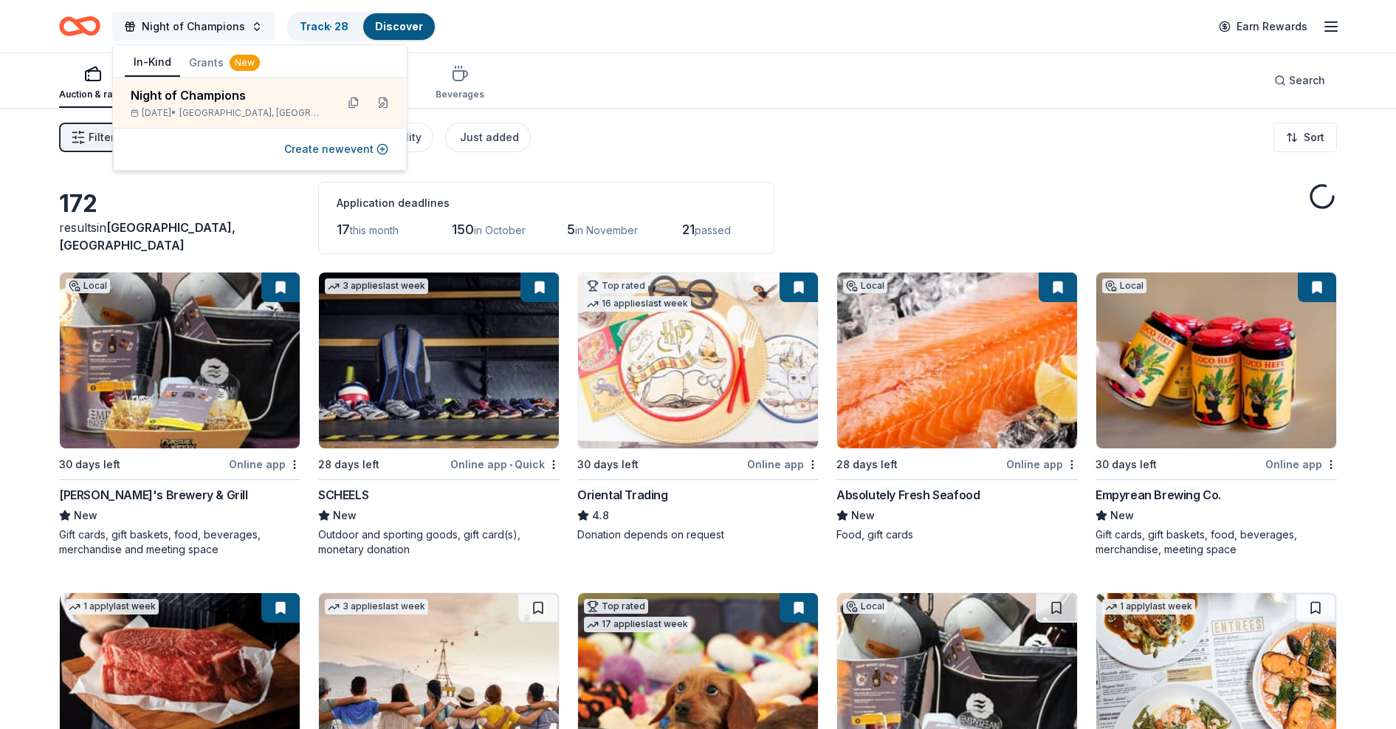
click at [234, 23] on span "Night of Champions" at bounding box center [193, 27] width 103 height 18
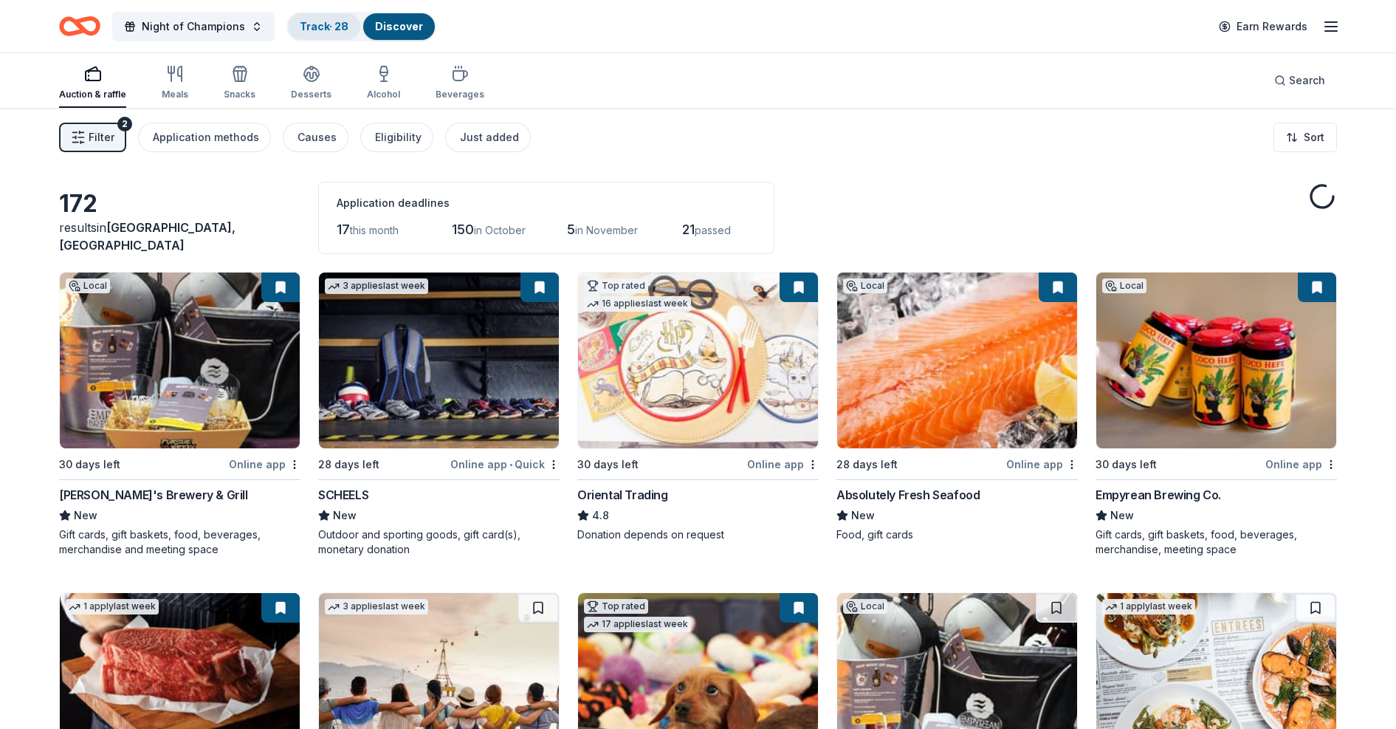
click at [310, 32] on link "Track · 28" at bounding box center [324, 26] width 49 height 13
click at [310, 31] on link "Track · 28" at bounding box center [324, 26] width 49 height 13
click at [707, 235] on span "passed" at bounding box center [713, 230] width 36 height 13
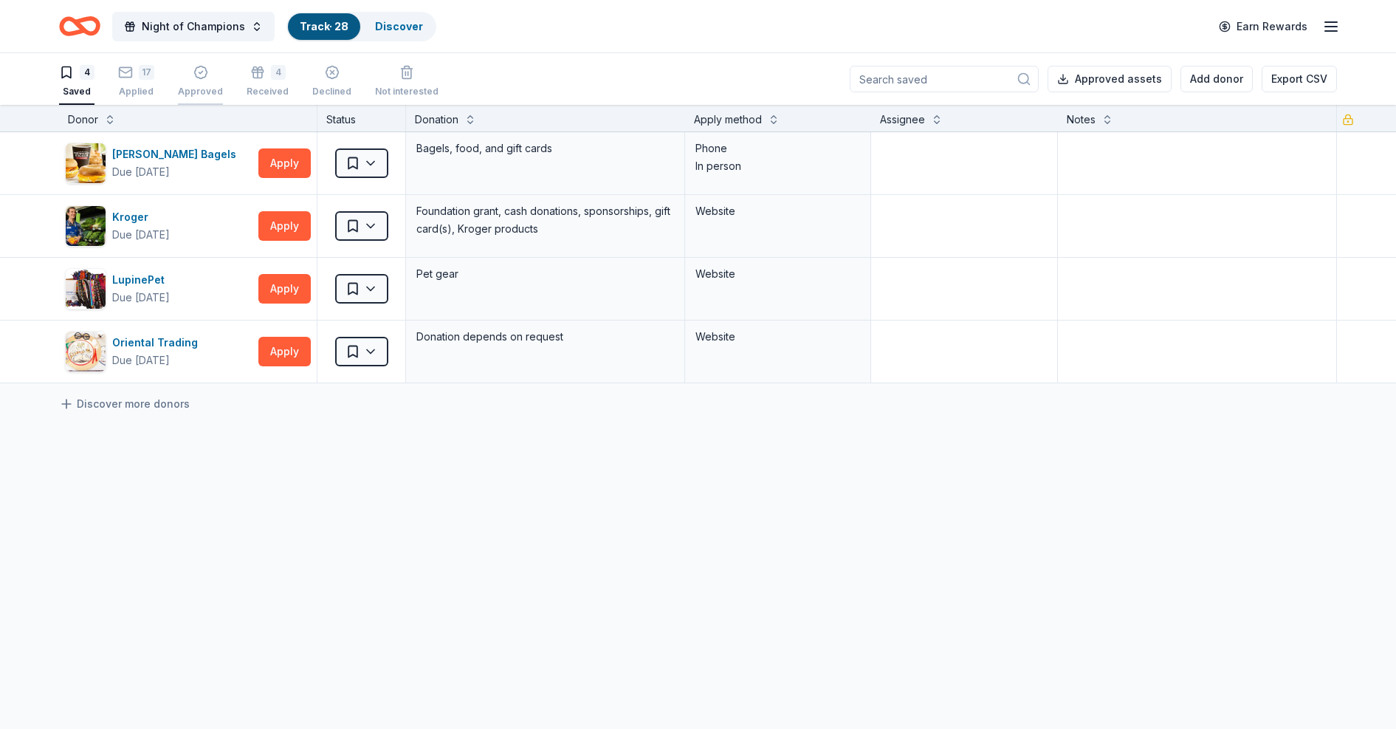
click at [205, 74] on icon "button" at bounding box center [200, 72] width 15 height 15
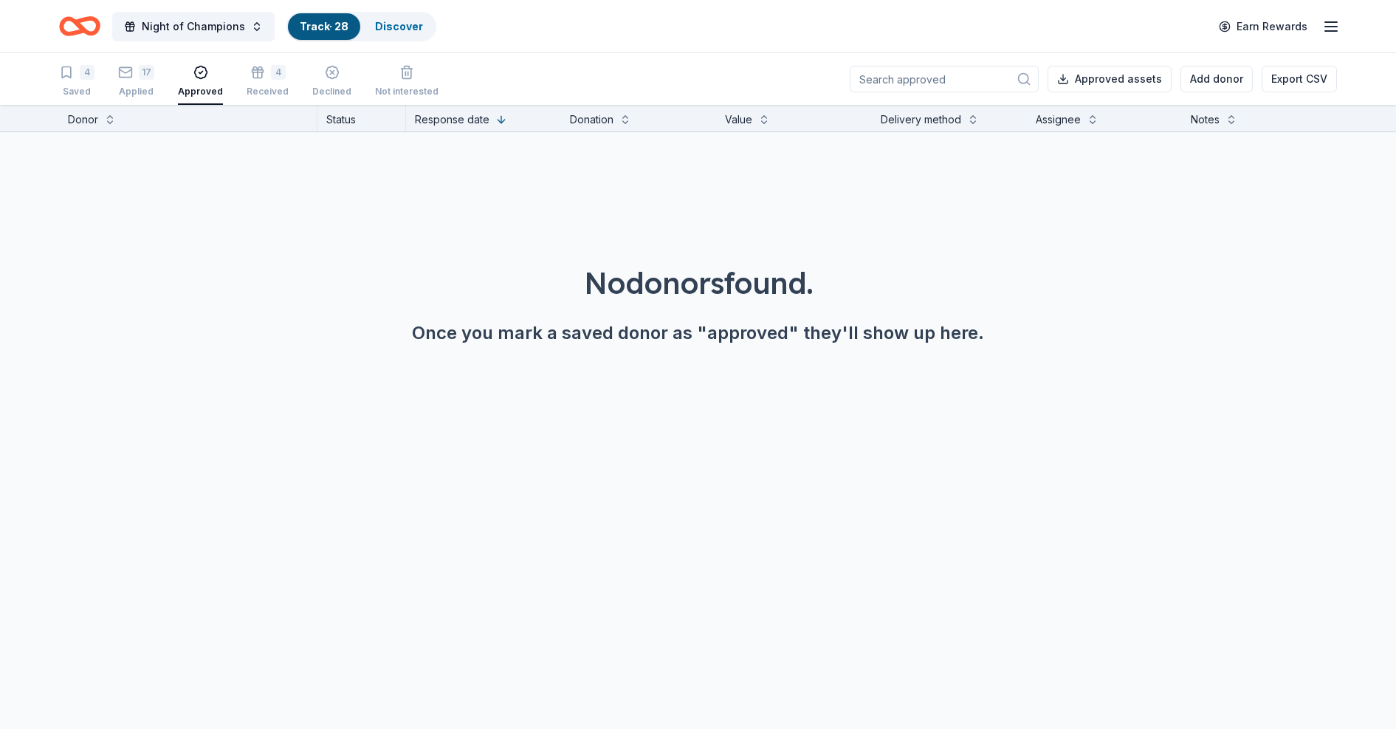
click at [247, 75] on div "4" at bounding box center [268, 72] width 42 height 15
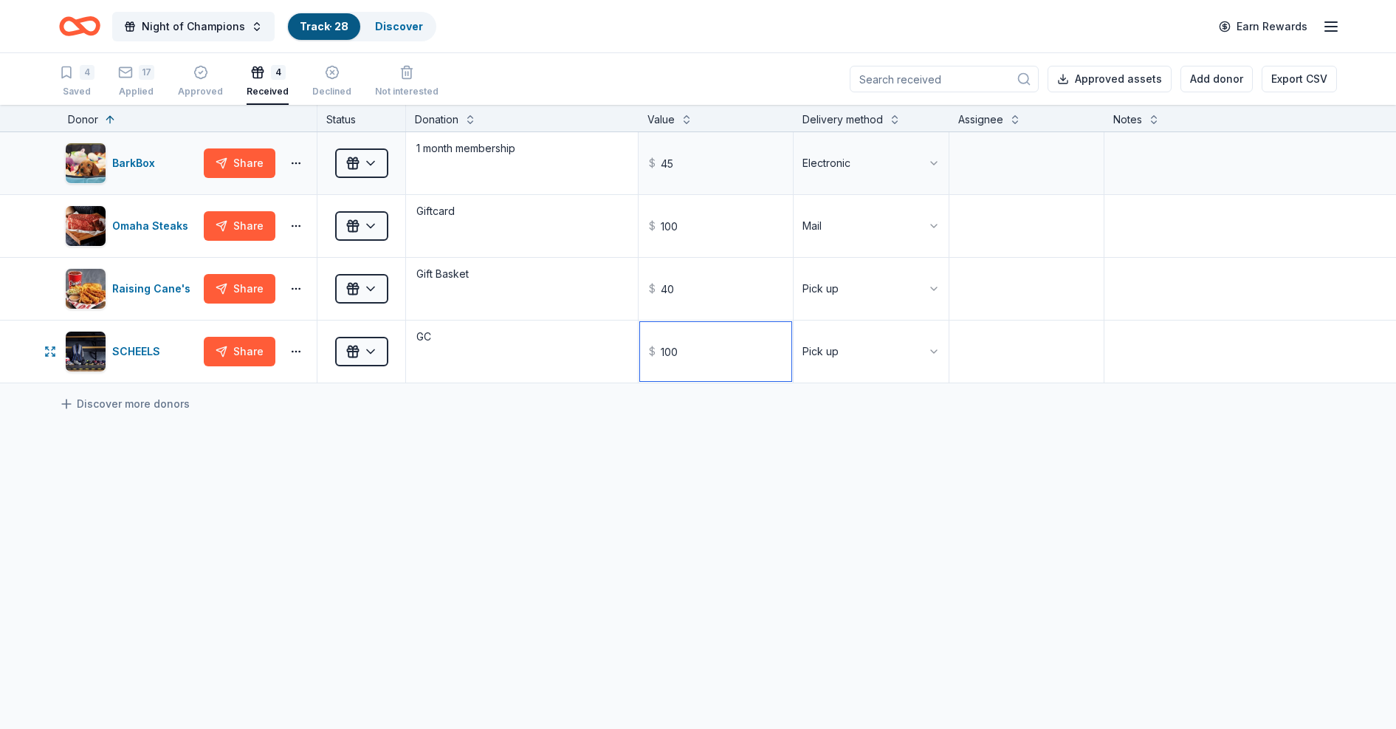
drag, startPoint x: 689, startPoint y: 351, endPoint x: 598, endPoint y: 159, distance: 212.4
click at [598, 159] on div "BarkBox Share Received 1 month membership $ 45 Electronic Omaha Steaks Share Re…" at bounding box center [698, 278] width 1396 height 292
type input "100.00"
click at [139, 80] on div "17 Applied" at bounding box center [136, 81] width 36 height 32
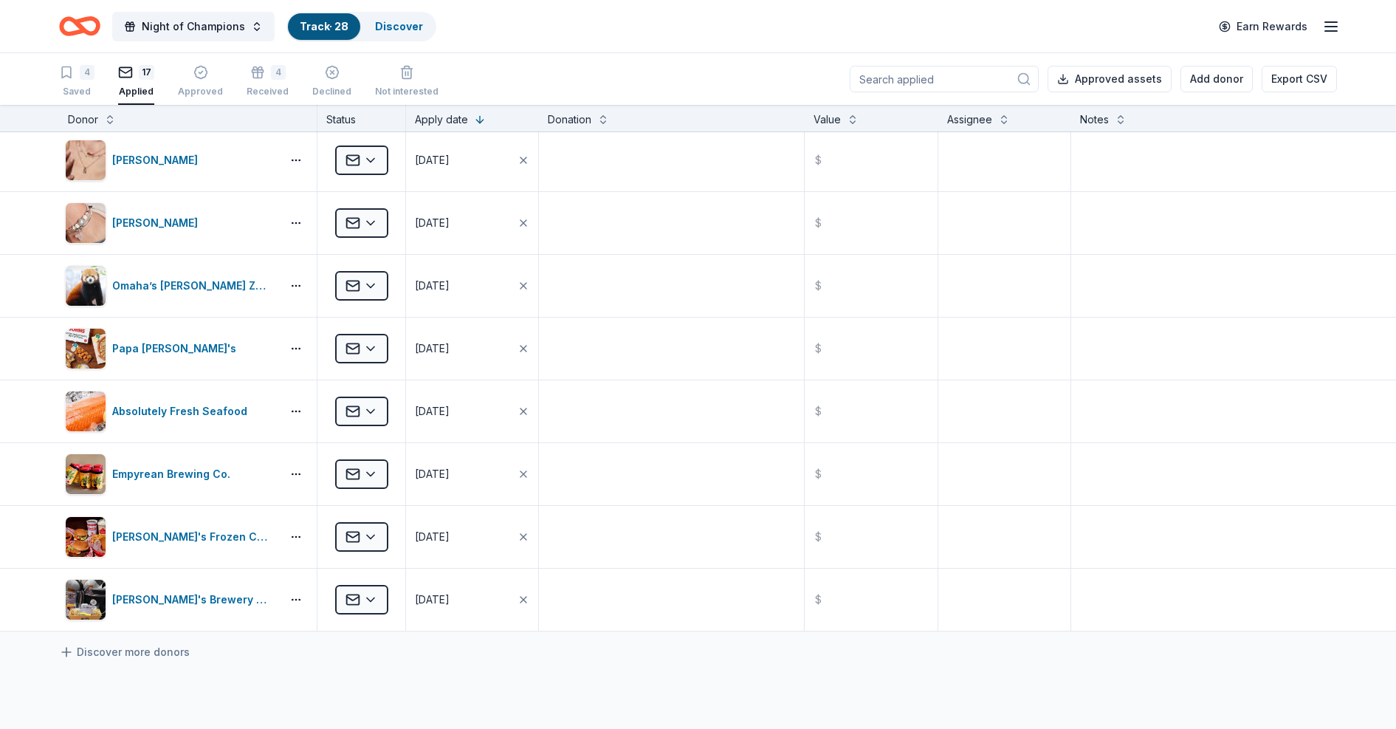
scroll to position [566, 0]
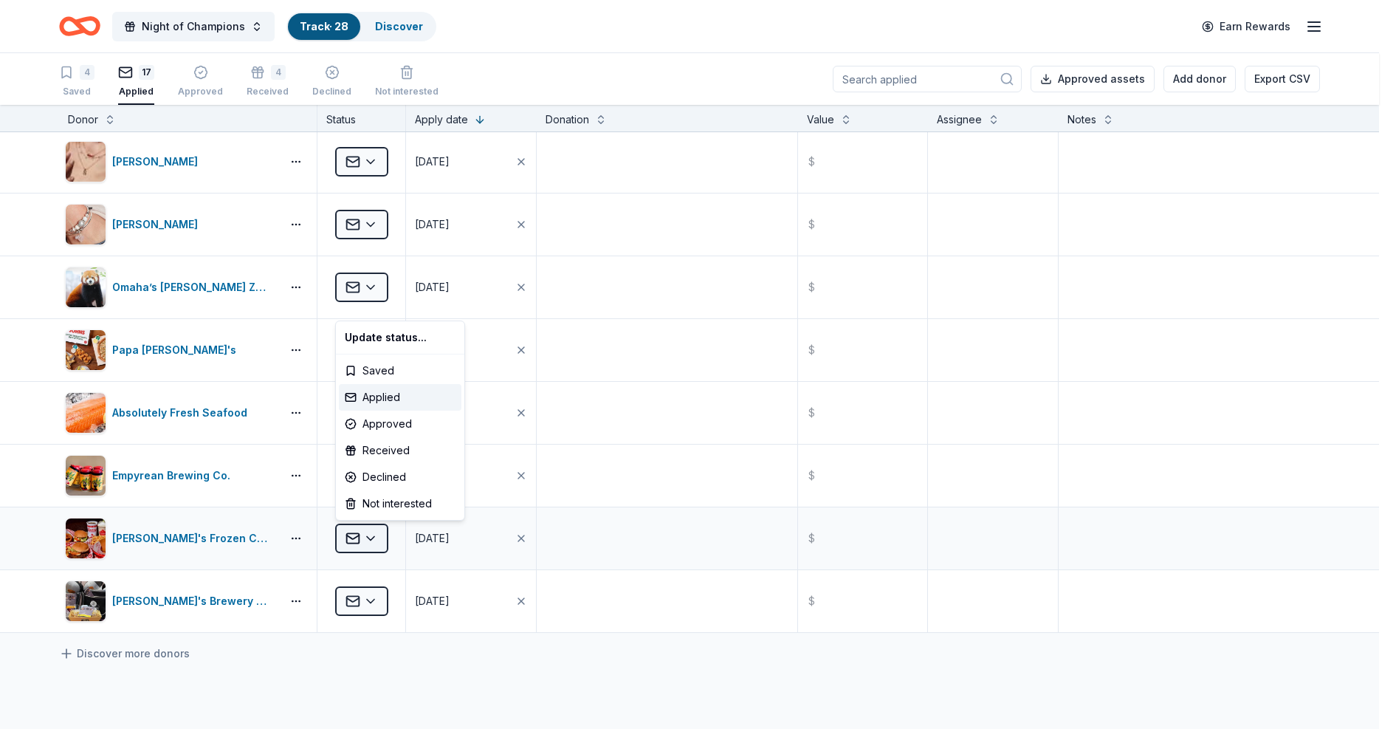
click at [376, 485] on html "Night of Champions Track · 28 Discover Earn Rewards 4 Saved 17 Applied Approved…" at bounding box center [698, 364] width 1396 height 729
click at [654, 485] on html "Night of Champions Track · 28 Discover Earn Rewards 4 Saved 17 Applied Approved…" at bounding box center [706, 364] width 1413 height 729
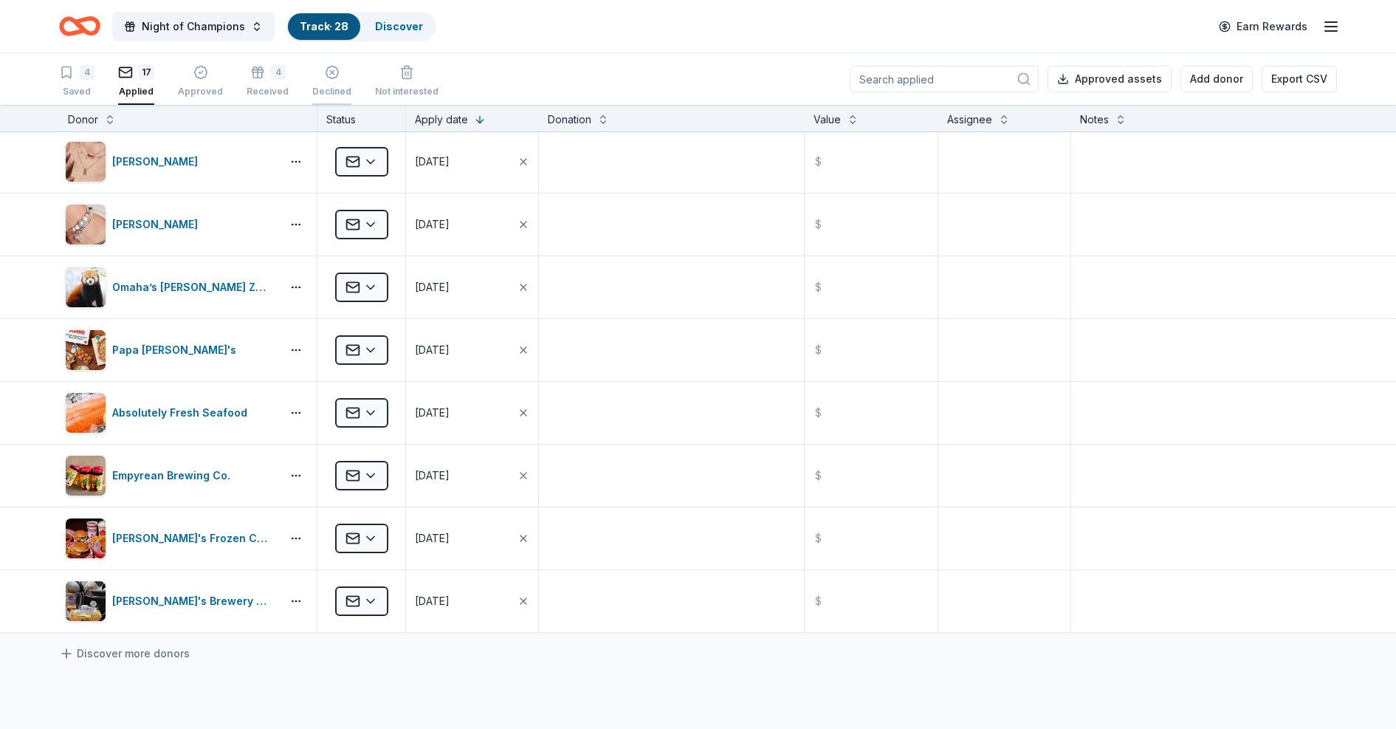
click at [330, 72] on line "button" at bounding box center [332, 73] width 4 height 4
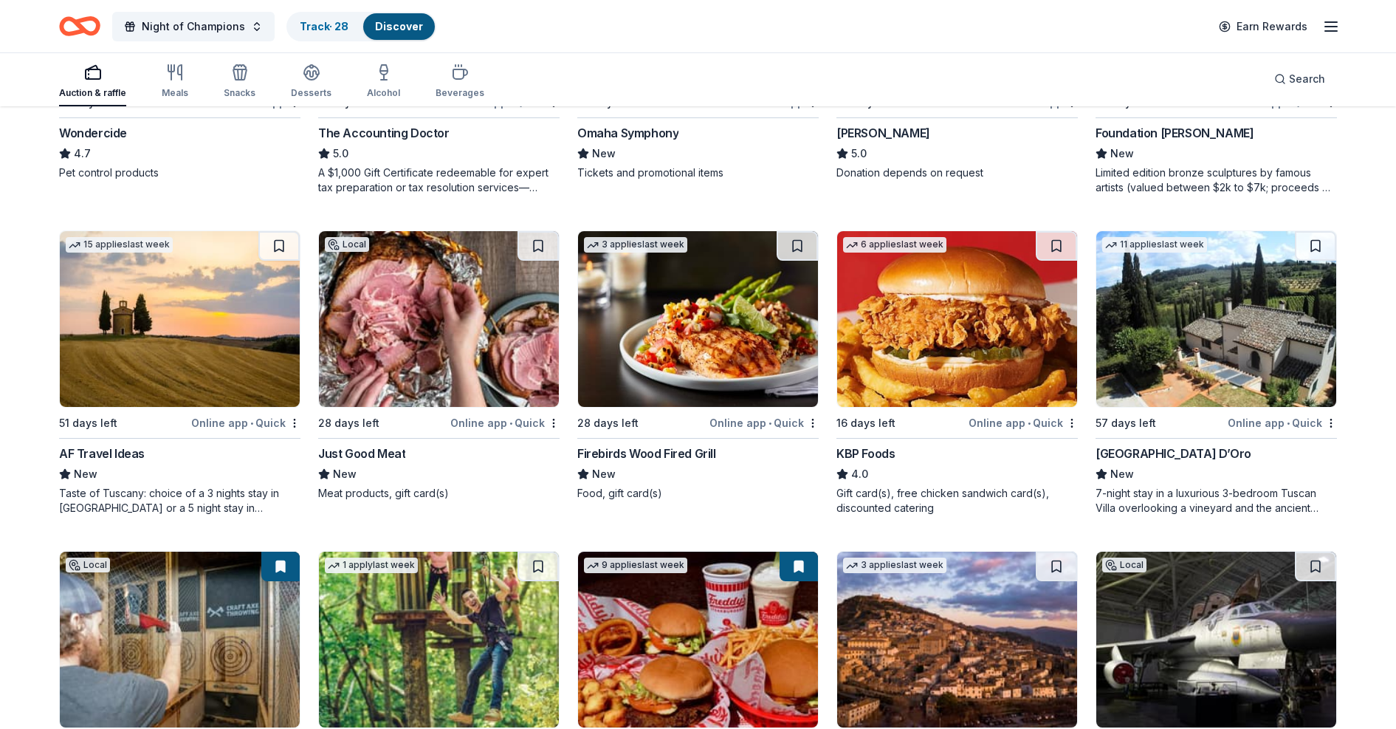
scroll to position [1063, 0]
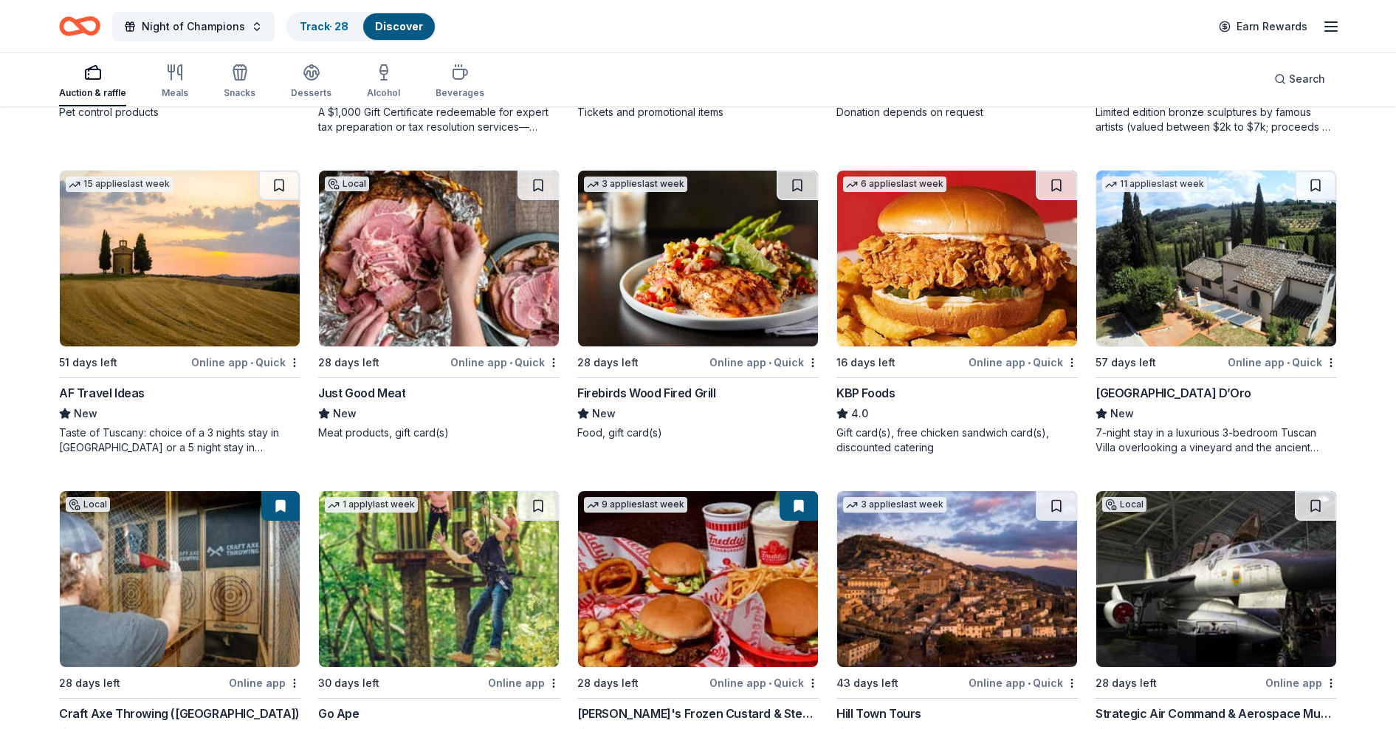
click at [697, 273] on img at bounding box center [698, 259] width 240 height 176
click at [798, 176] on button at bounding box center [797, 186] width 41 height 30
click at [798, 178] on button at bounding box center [799, 186] width 38 height 30
click at [737, 185] on img at bounding box center [698, 259] width 240 height 176
click at [313, 28] on link "Track · 29" at bounding box center [324, 26] width 49 height 13
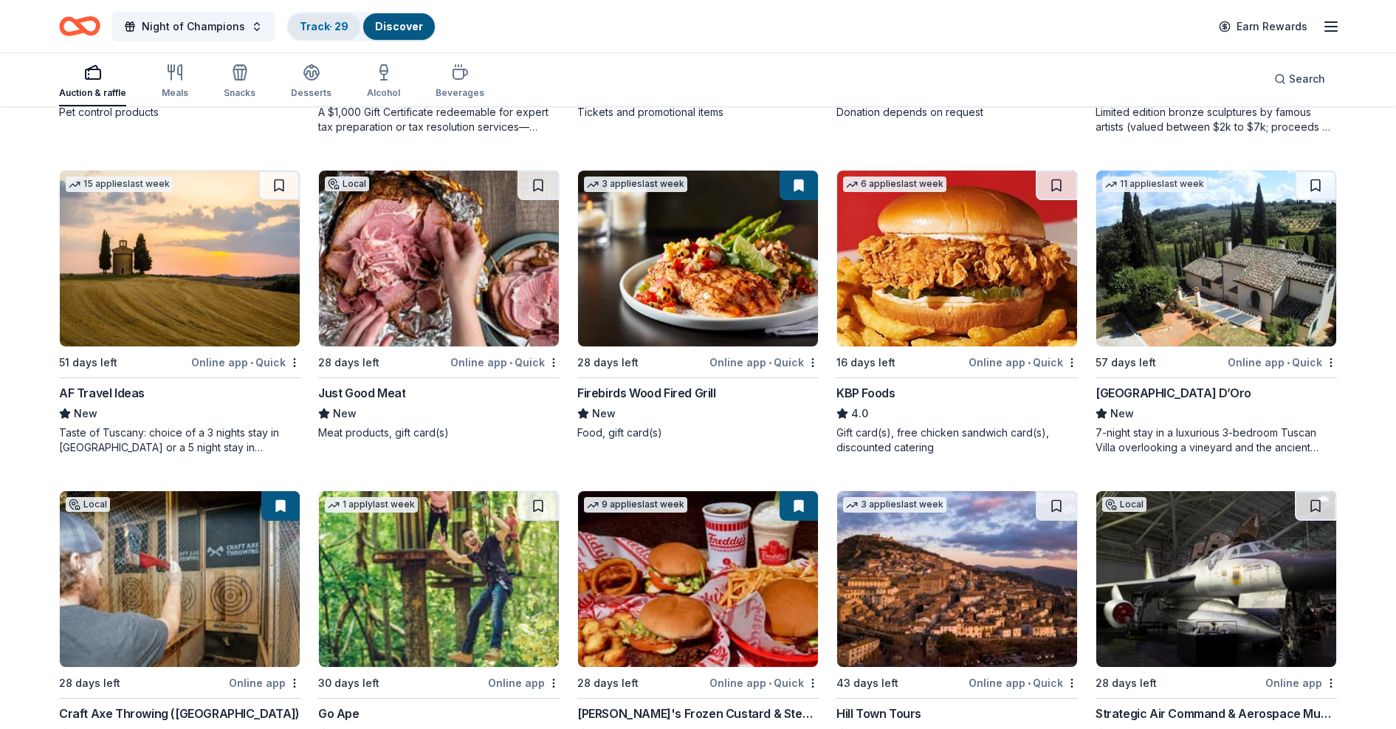
click at [313, 28] on link "Track · 29" at bounding box center [324, 26] width 49 height 13
click at [789, 191] on button at bounding box center [799, 186] width 38 height 30
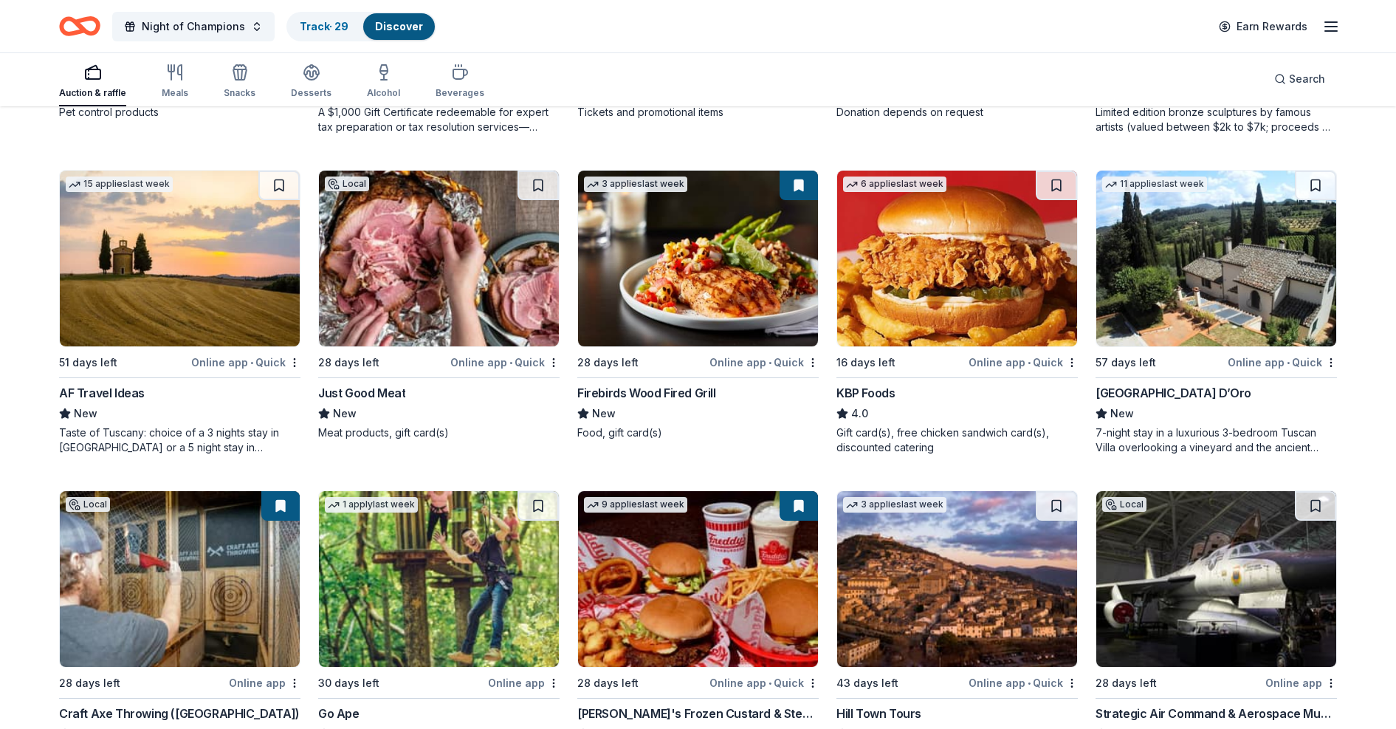
click at [789, 191] on button at bounding box center [799, 186] width 38 height 30
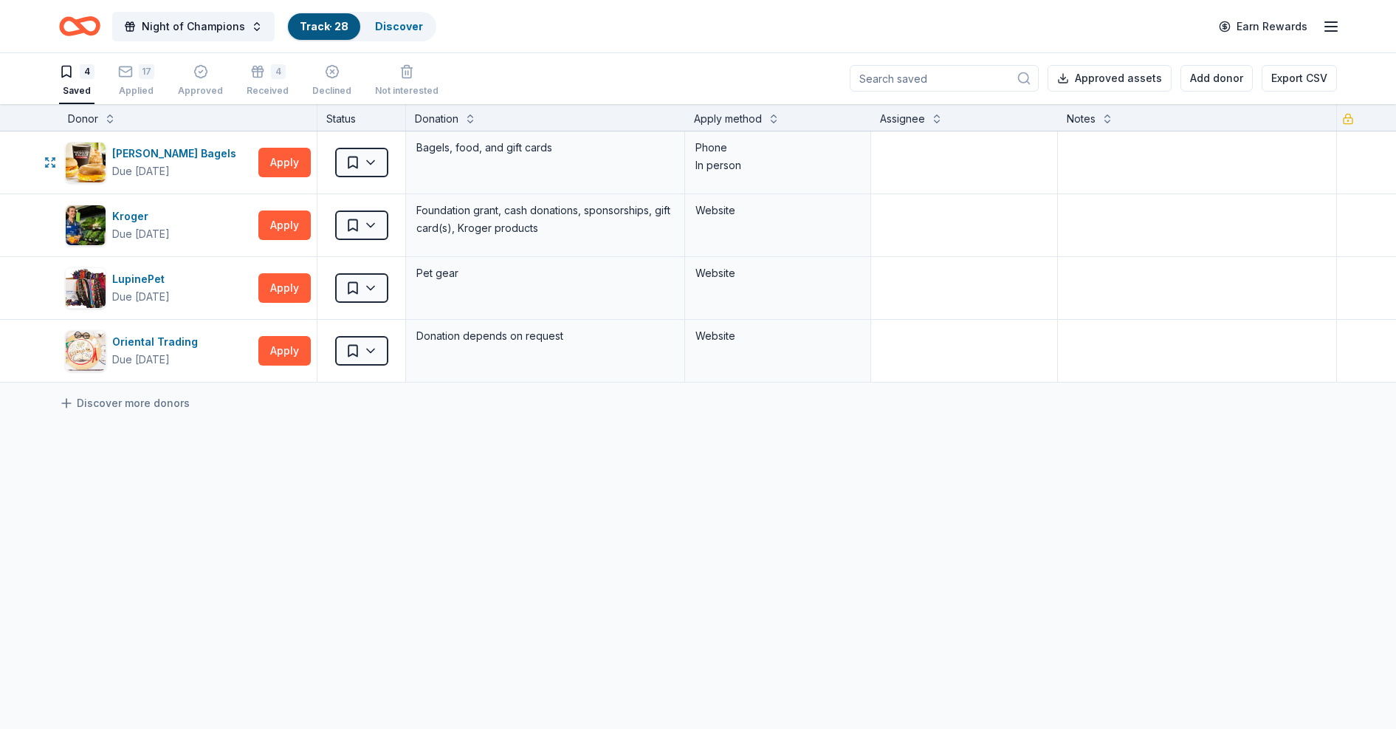
scroll to position [1, 0]
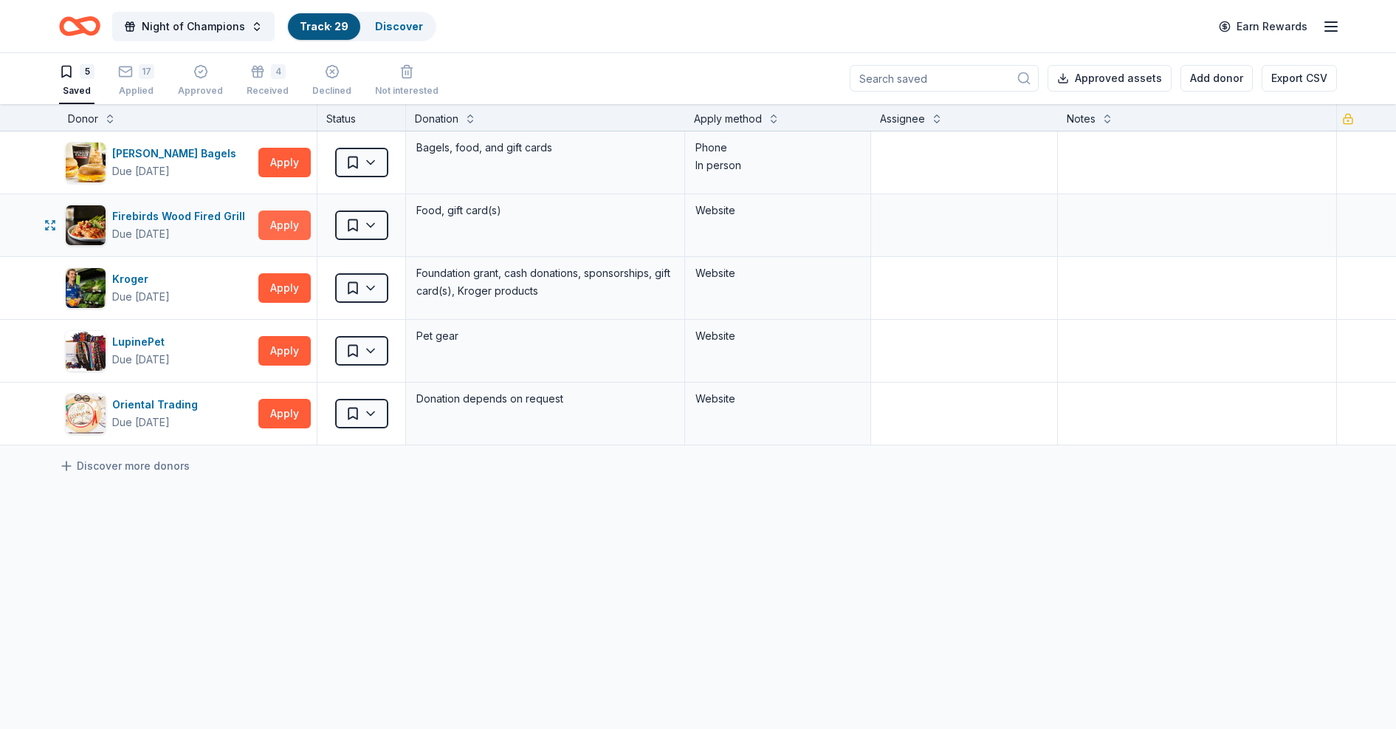
click at [284, 231] on button "Apply" at bounding box center [284, 225] width 52 height 30
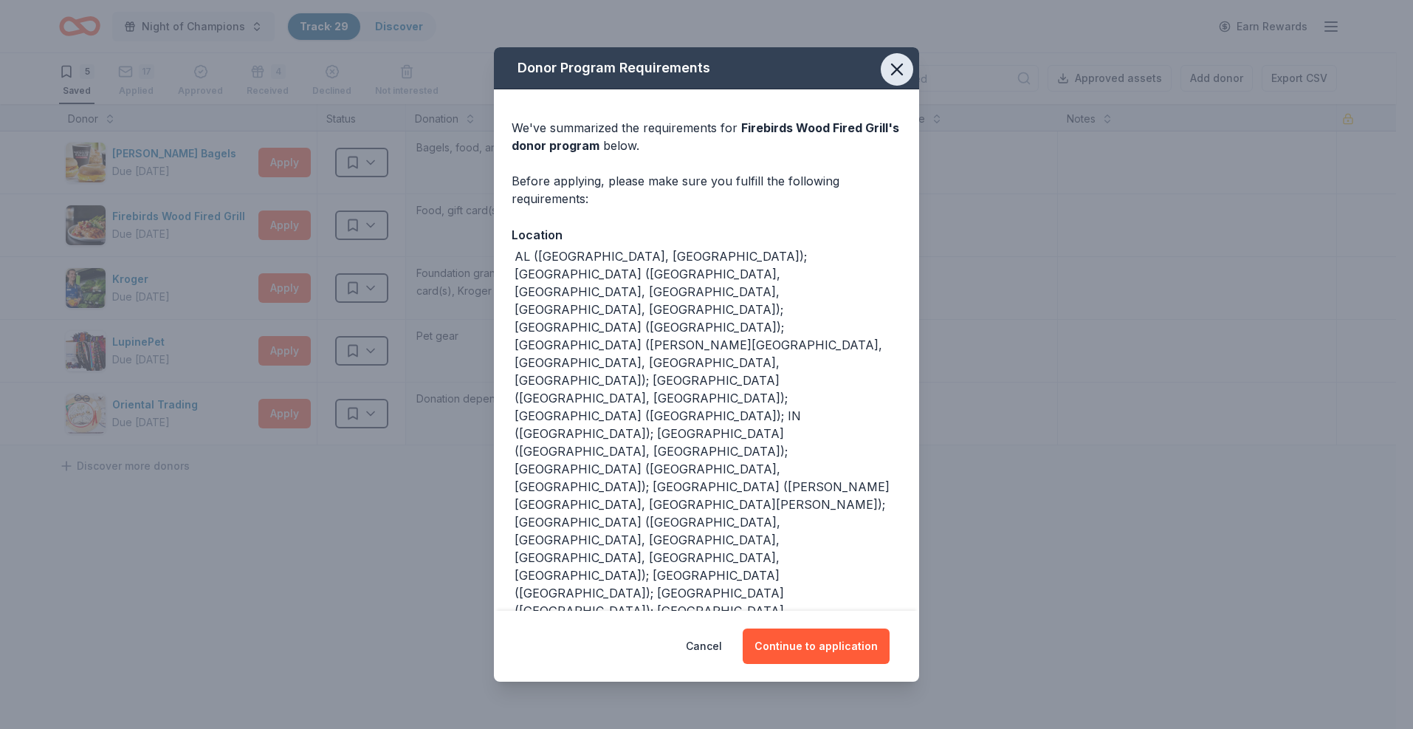
click at [888, 80] on icon "button" at bounding box center [897, 69] width 21 height 21
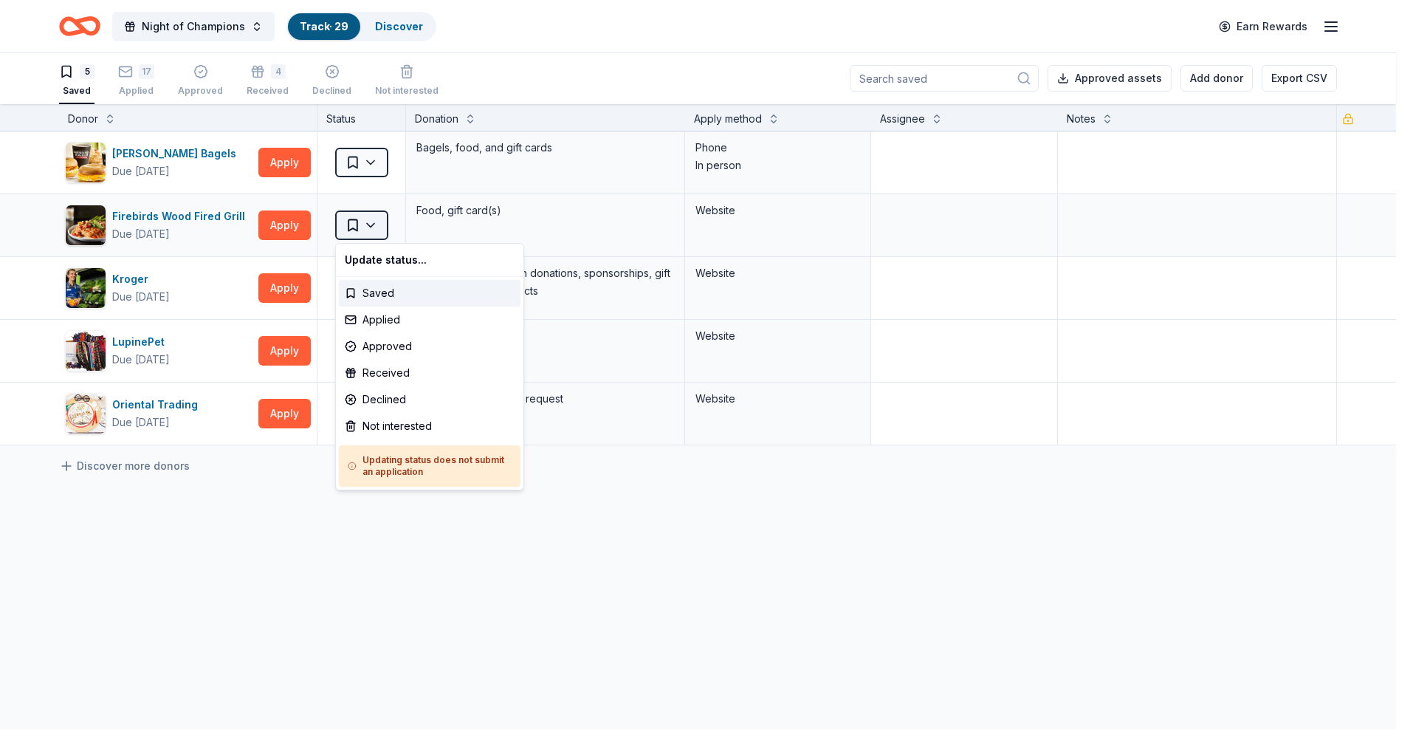
click at [374, 229] on html "Night of Champions Track · 29 Discover Earn Rewards 5 Saved 17 Applied Approved…" at bounding box center [706, 363] width 1413 height 729
click at [388, 321] on div "Applied" at bounding box center [430, 319] width 182 height 27
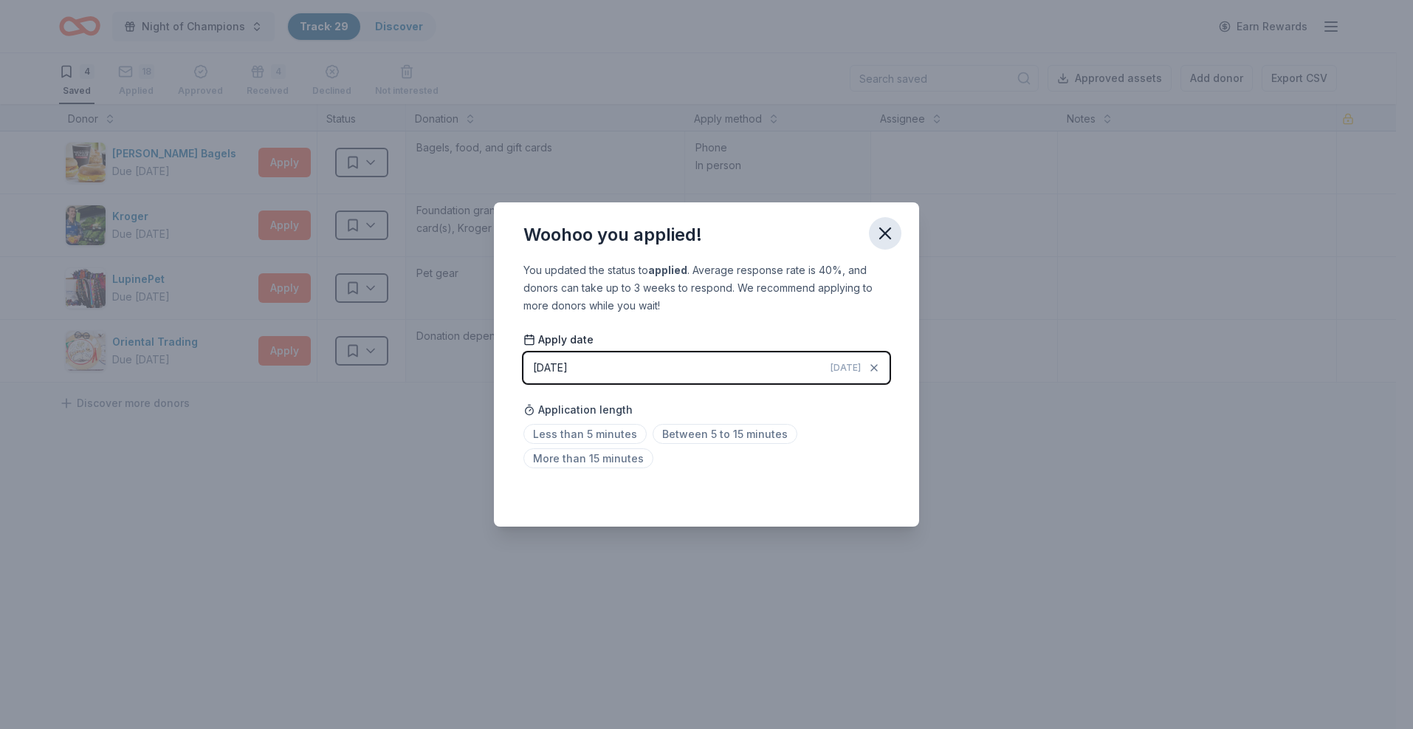
click at [888, 235] on icon "button" at bounding box center [885, 233] width 10 height 10
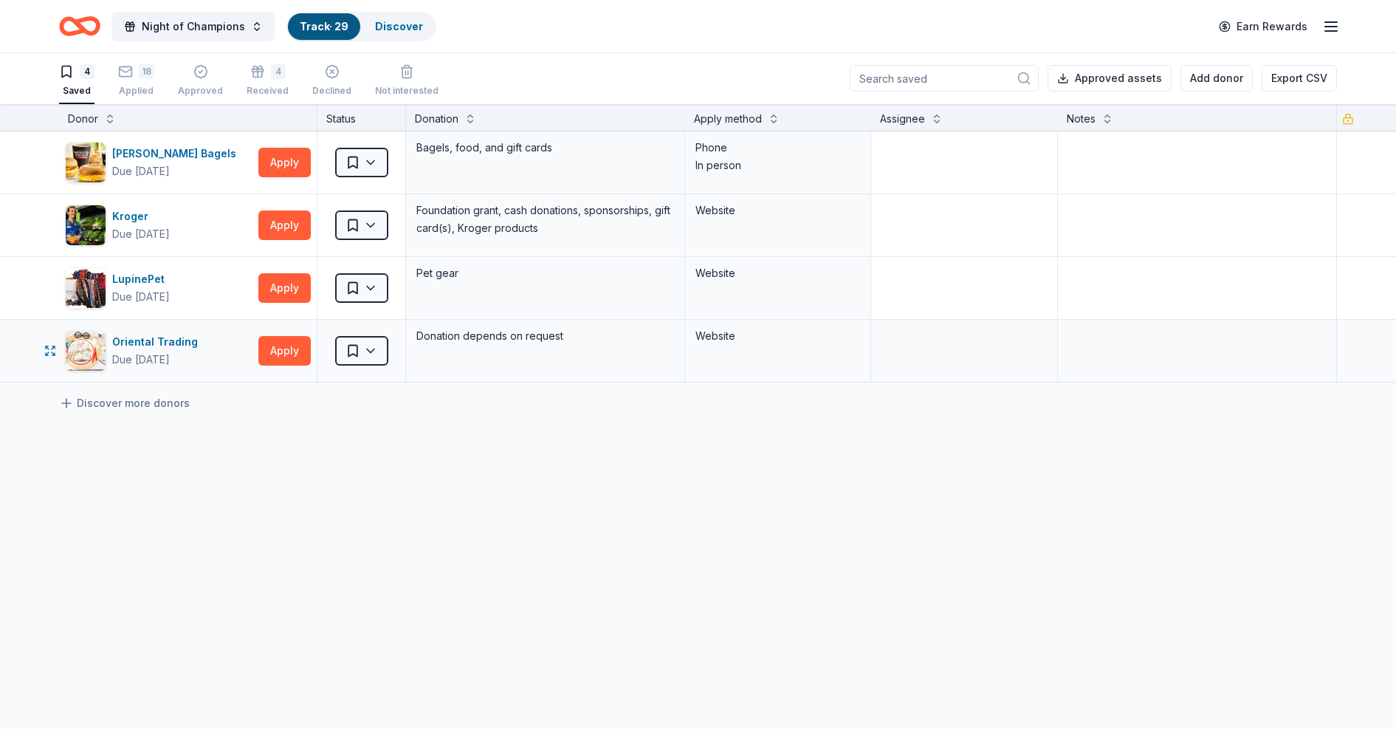
scroll to position [0, 0]
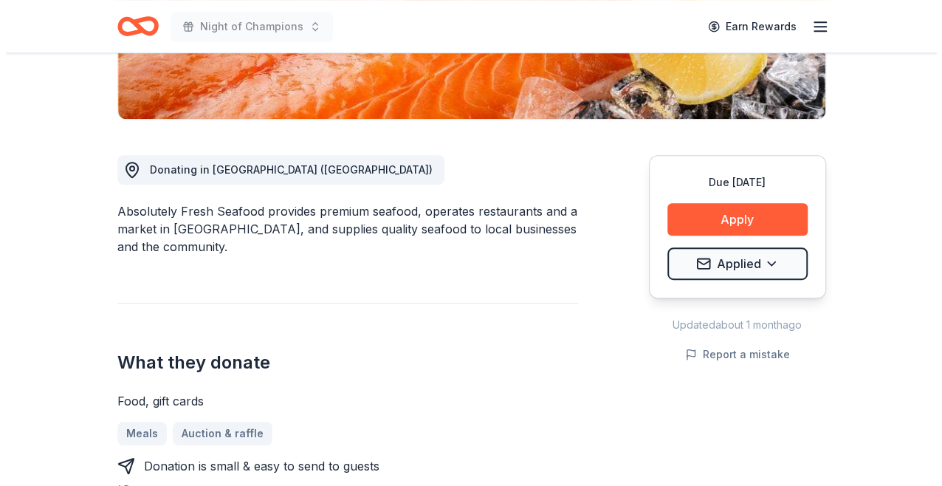
scroll to position [326, 0]
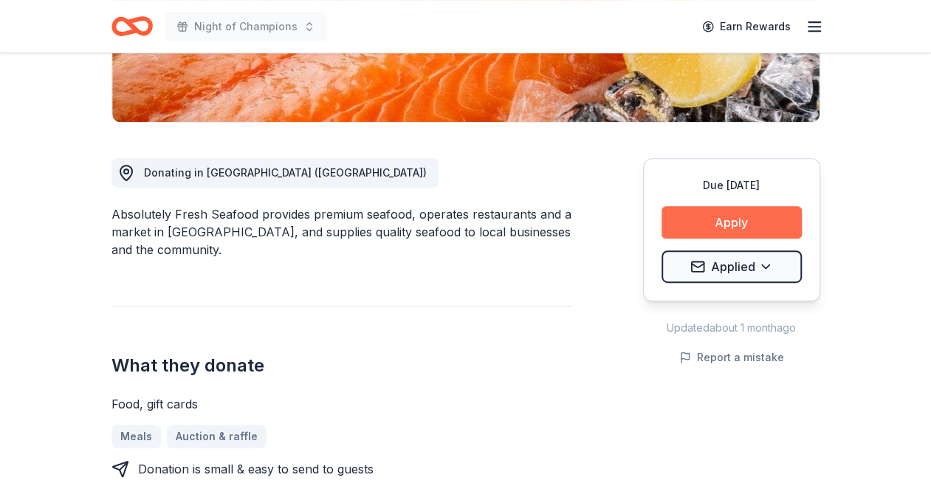
click at [718, 221] on button "Apply" at bounding box center [732, 222] width 140 height 32
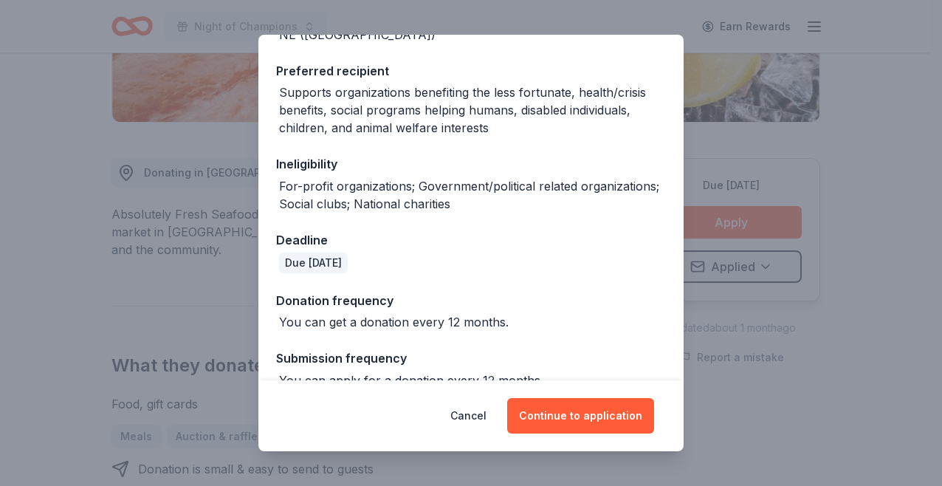
scroll to position [236, 0]
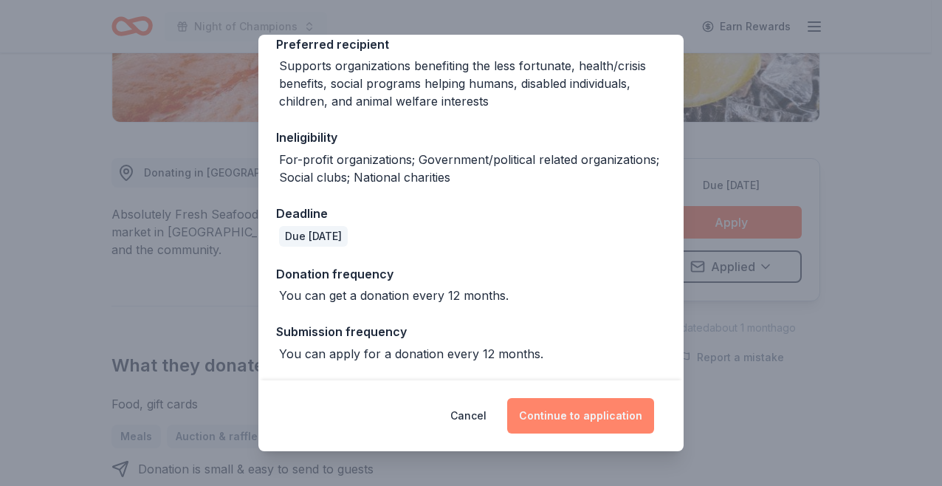
click at [575, 420] on button "Continue to application" at bounding box center [580, 415] width 147 height 35
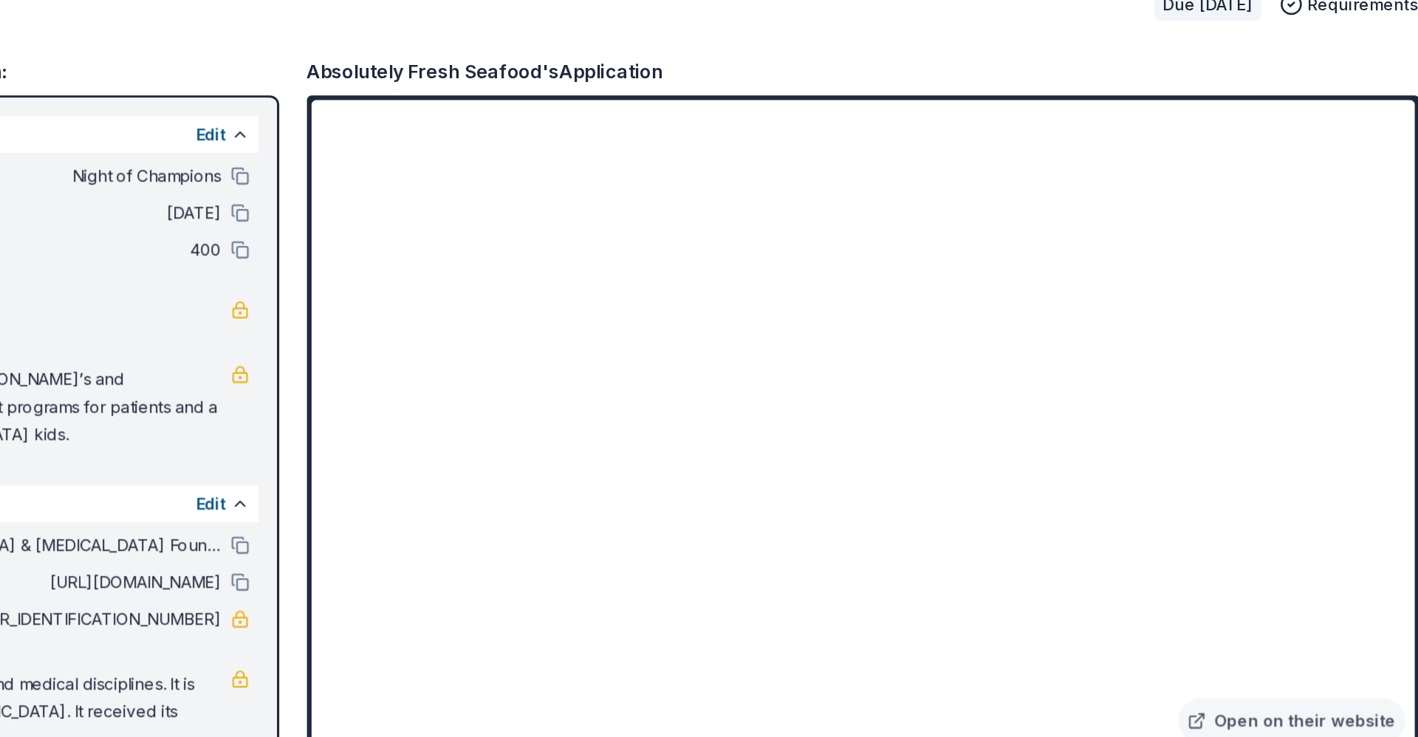
scroll to position [328, 0]
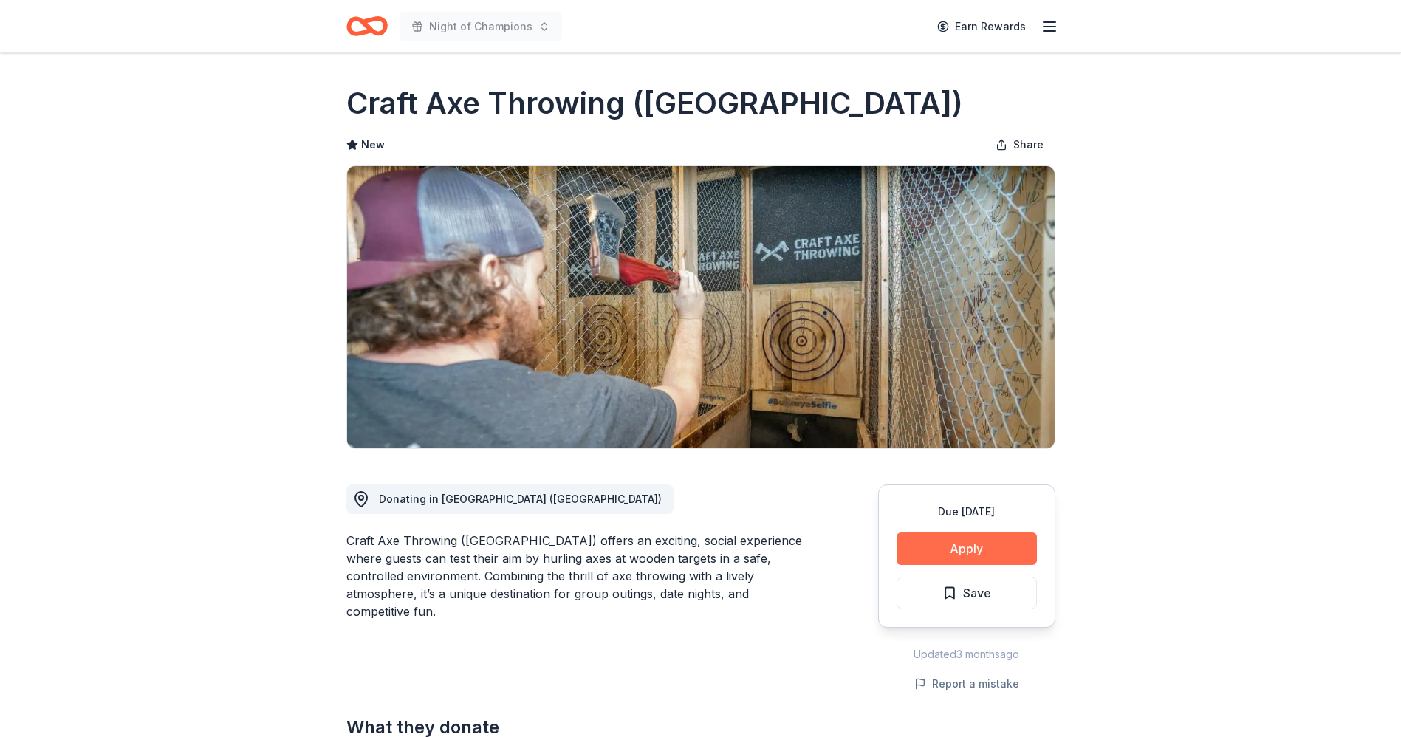
drag, startPoint x: 944, startPoint y: 547, endPoint x: 945, endPoint y: 538, distance: 9.7
click at [945, 538] on button "Apply" at bounding box center [966, 548] width 140 height 32
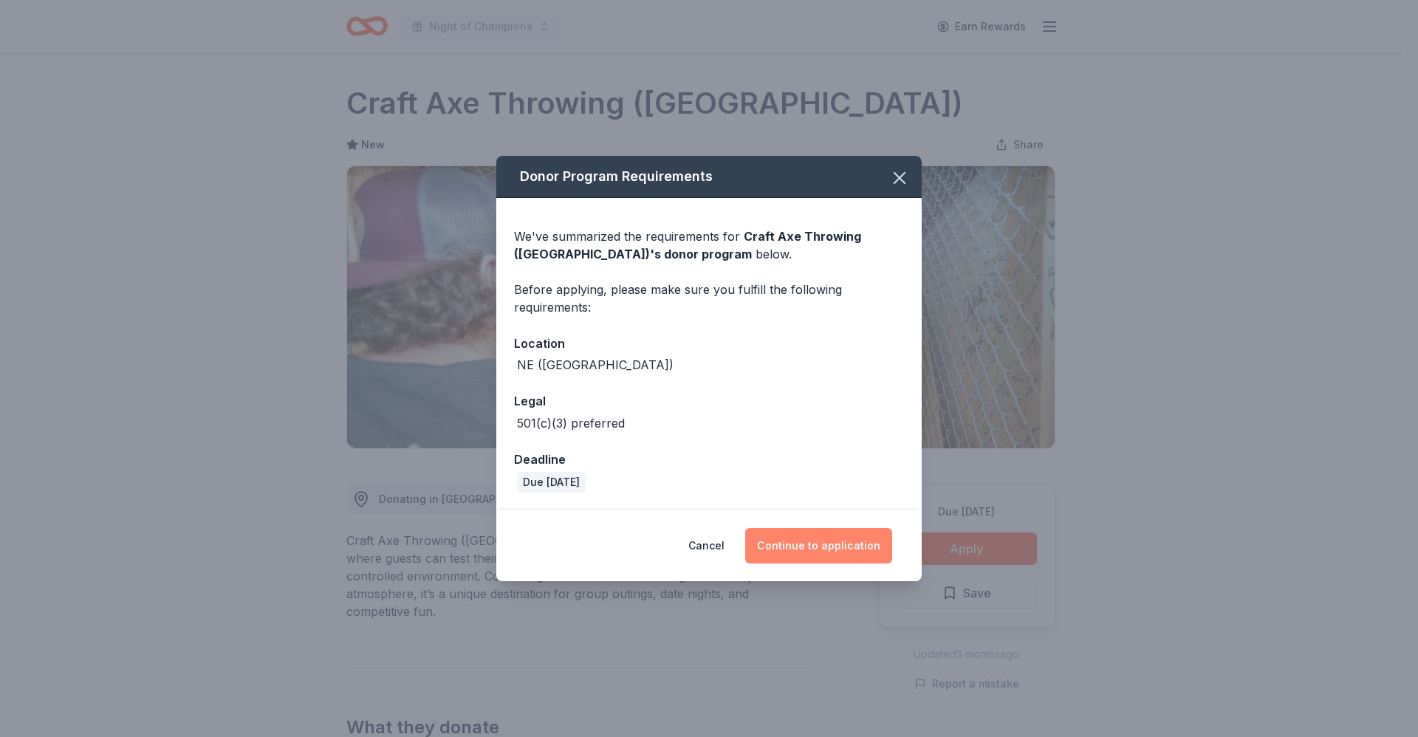
click at [811, 541] on button "Continue to application" at bounding box center [818, 545] width 147 height 35
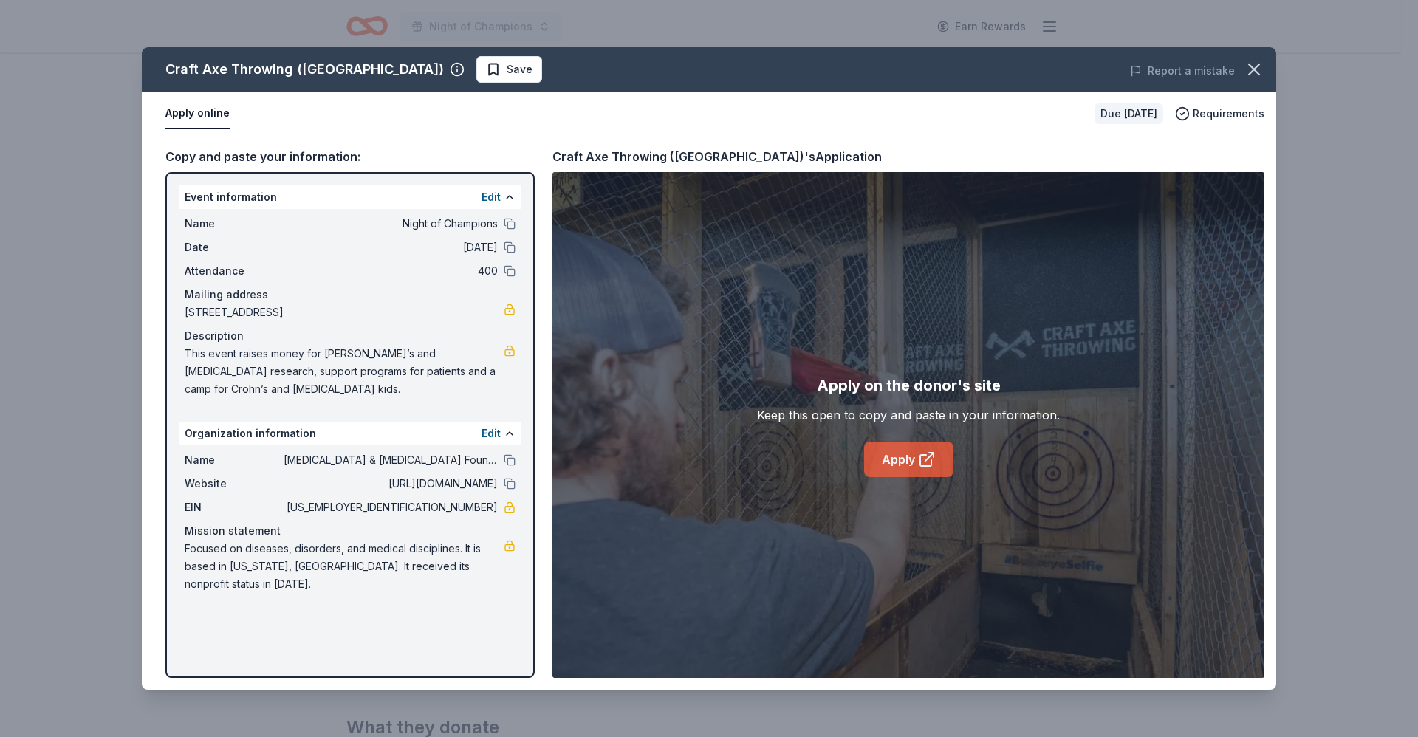
click at [895, 459] on link "Apply" at bounding box center [908, 459] width 89 height 35
click at [507, 61] on span "Save" at bounding box center [520, 70] width 26 height 18
click at [437, 78] on html "Night of Champions Earn Rewards Due in 28 days Share Craft Axe Throwing (Omaha)…" at bounding box center [709, 368] width 1418 height 737
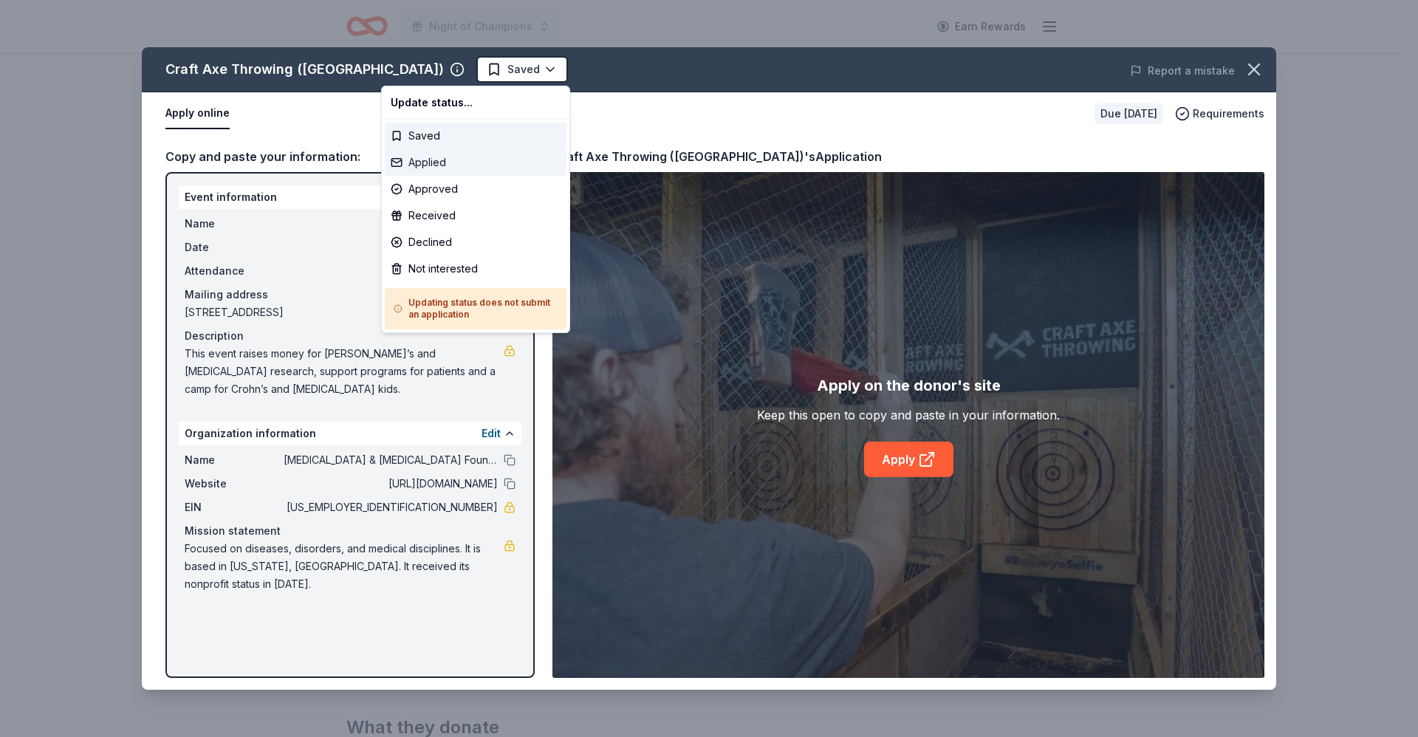
click at [422, 165] on div "Applied" at bounding box center [476, 162] width 182 height 27
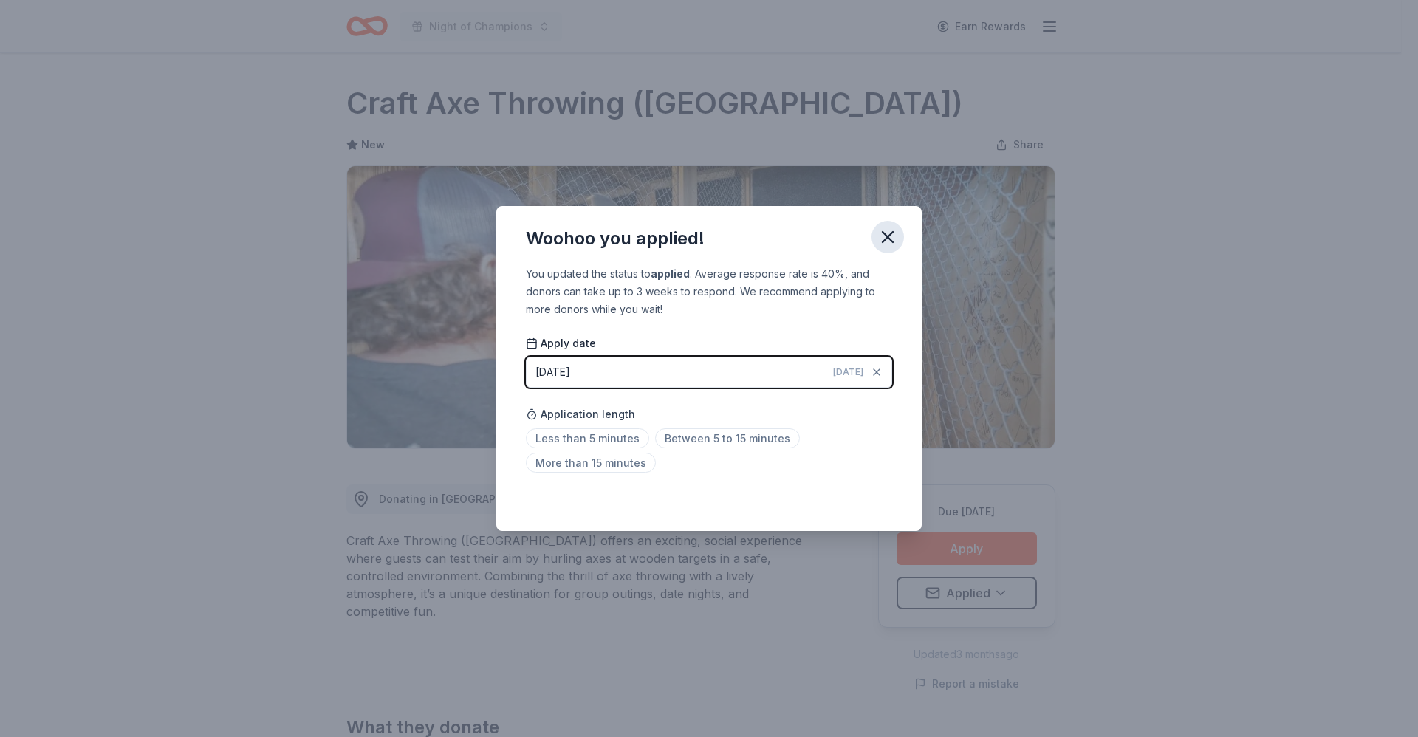
click at [894, 235] on icon "button" at bounding box center [887, 237] width 21 height 21
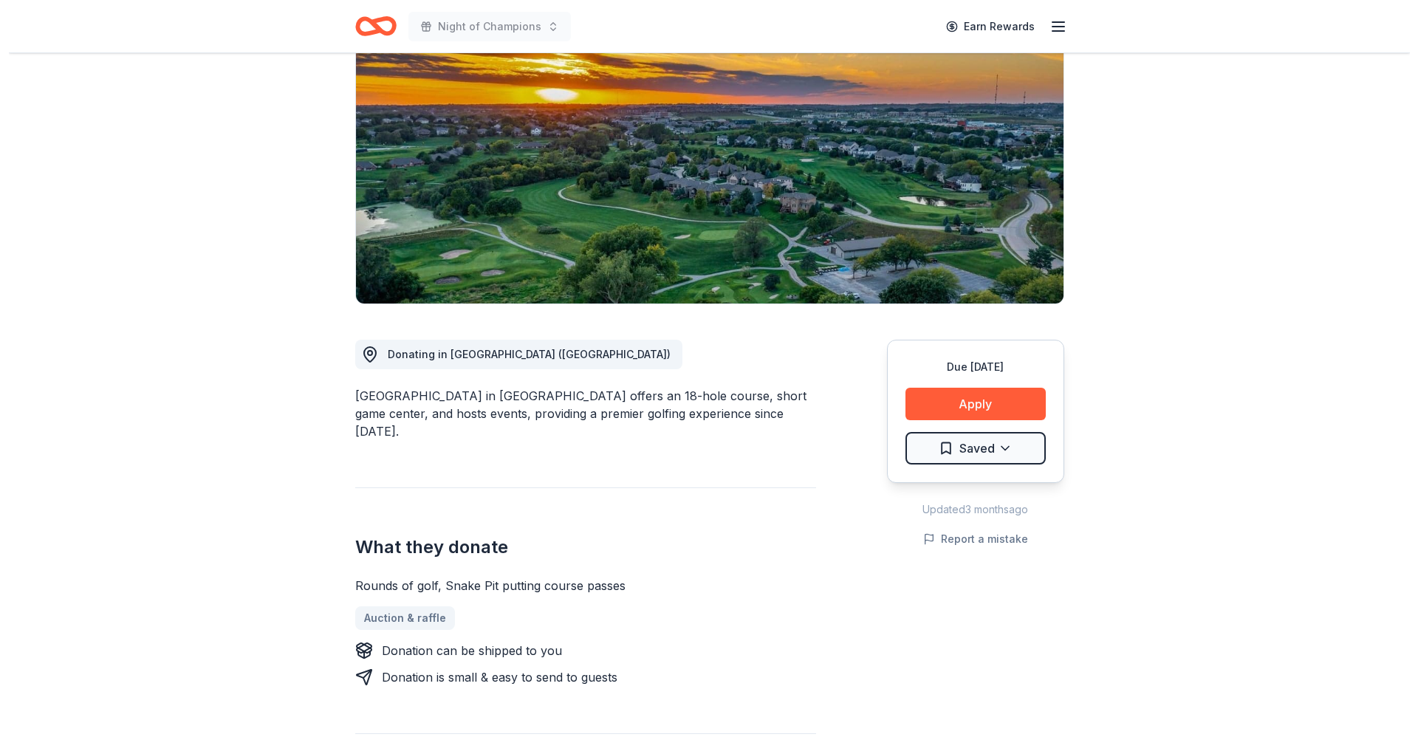
scroll to position [165, 0]
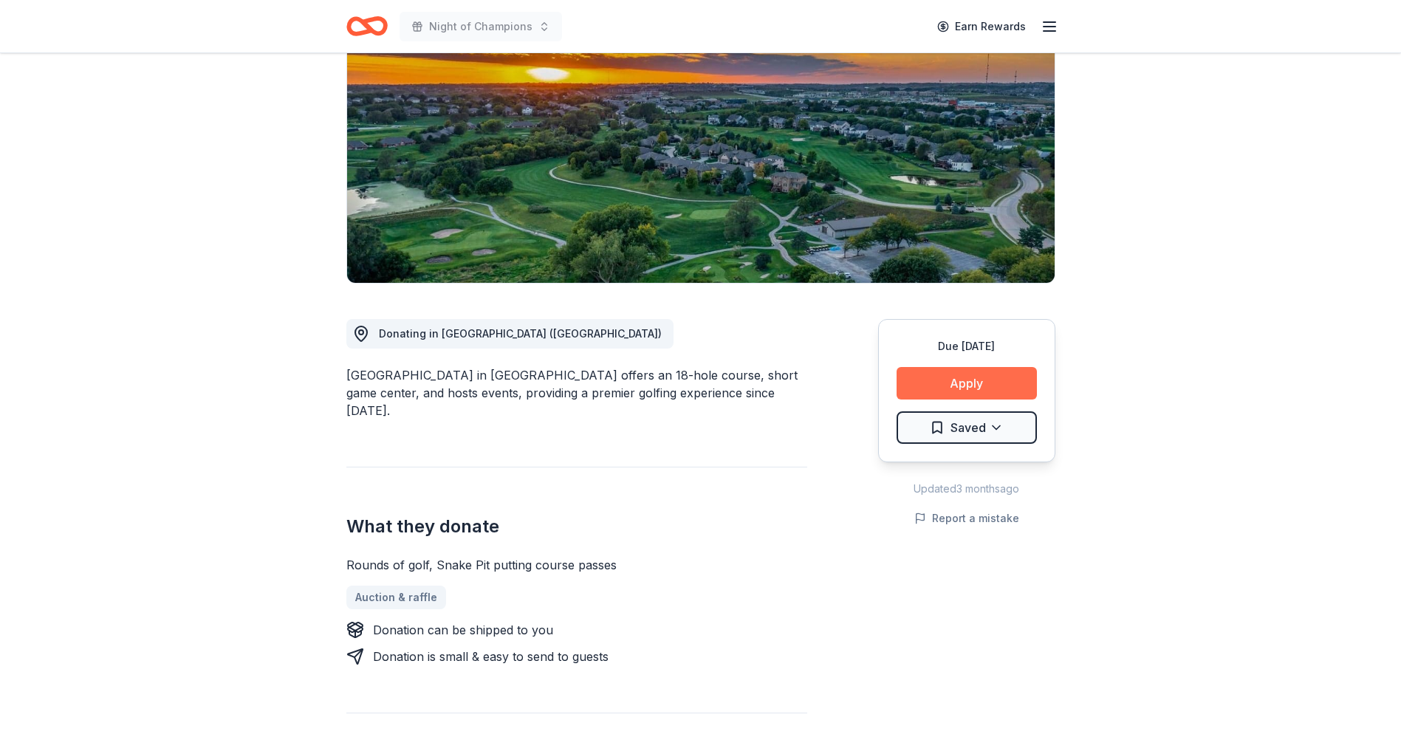
click at [967, 382] on button "Apply" at bounding box center [966, 383] width 140 height 32
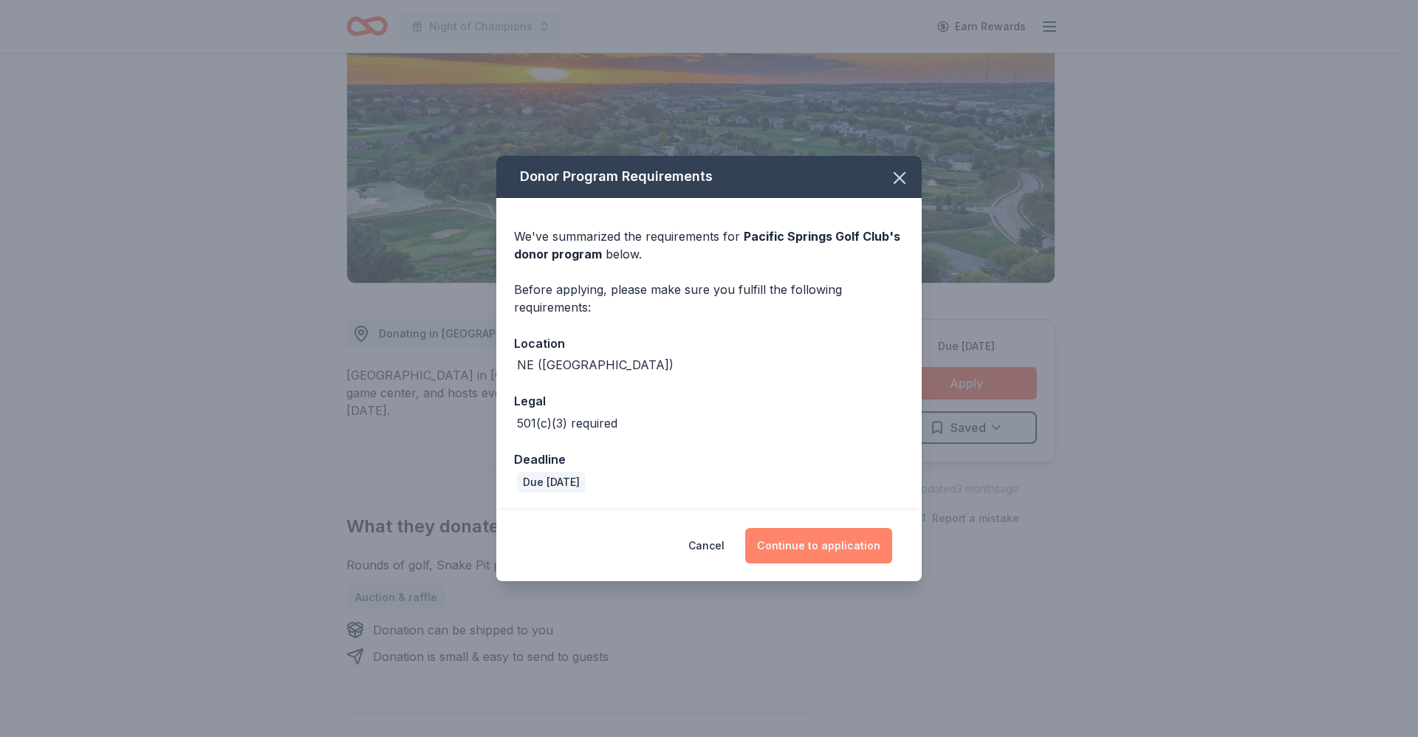
click at [817, 538] on button "Continue to application" at bounding box center [818, 545] width 147 height 35
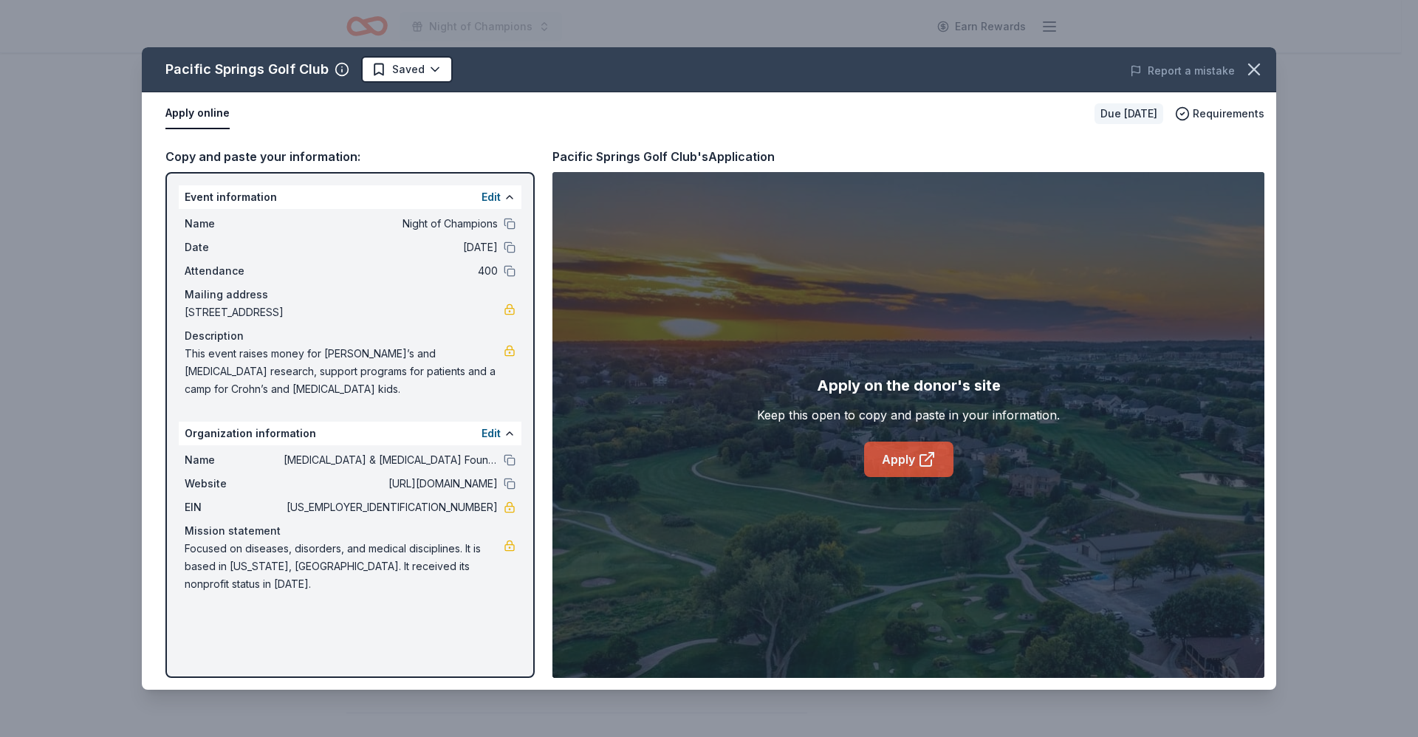
click at [906, 451] on link "Apply" at bounding box center [908, 459] width 89 height 35
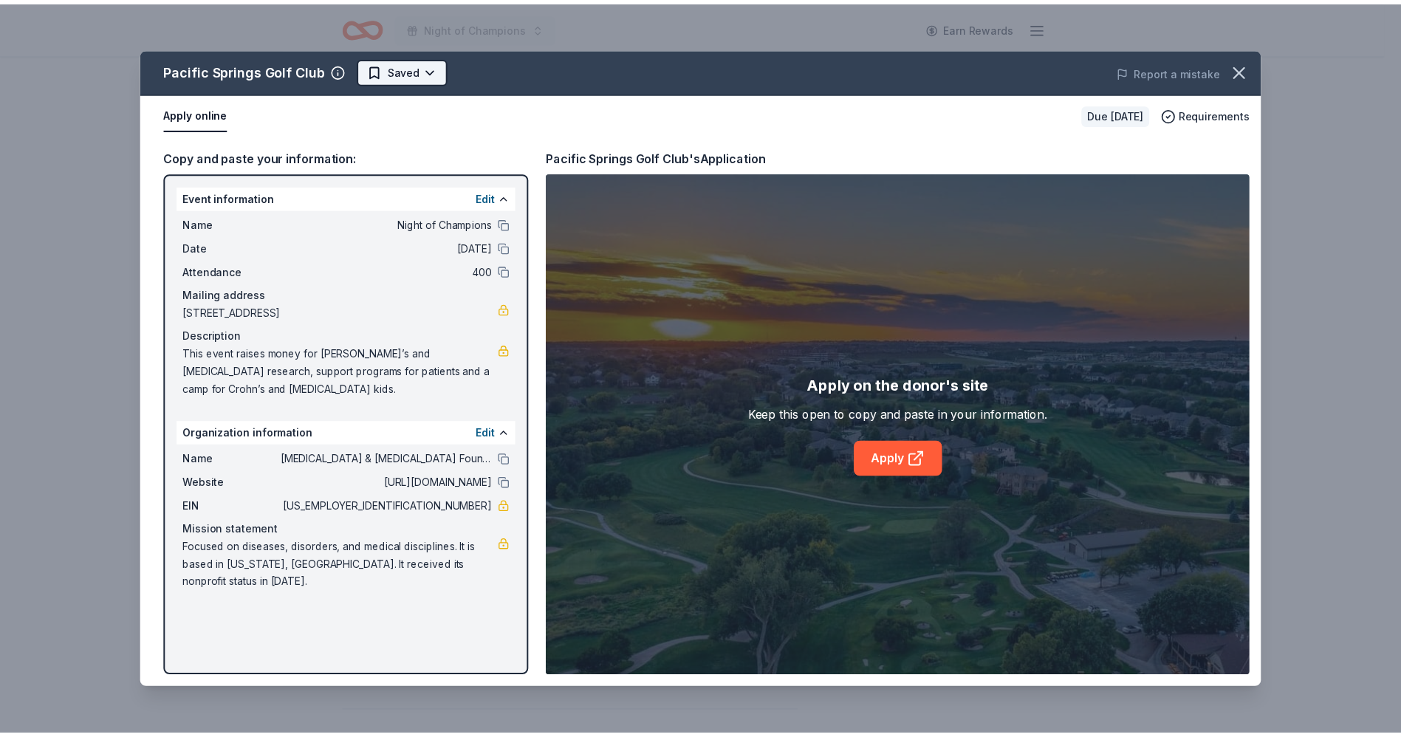
scroll to position [0, 0]
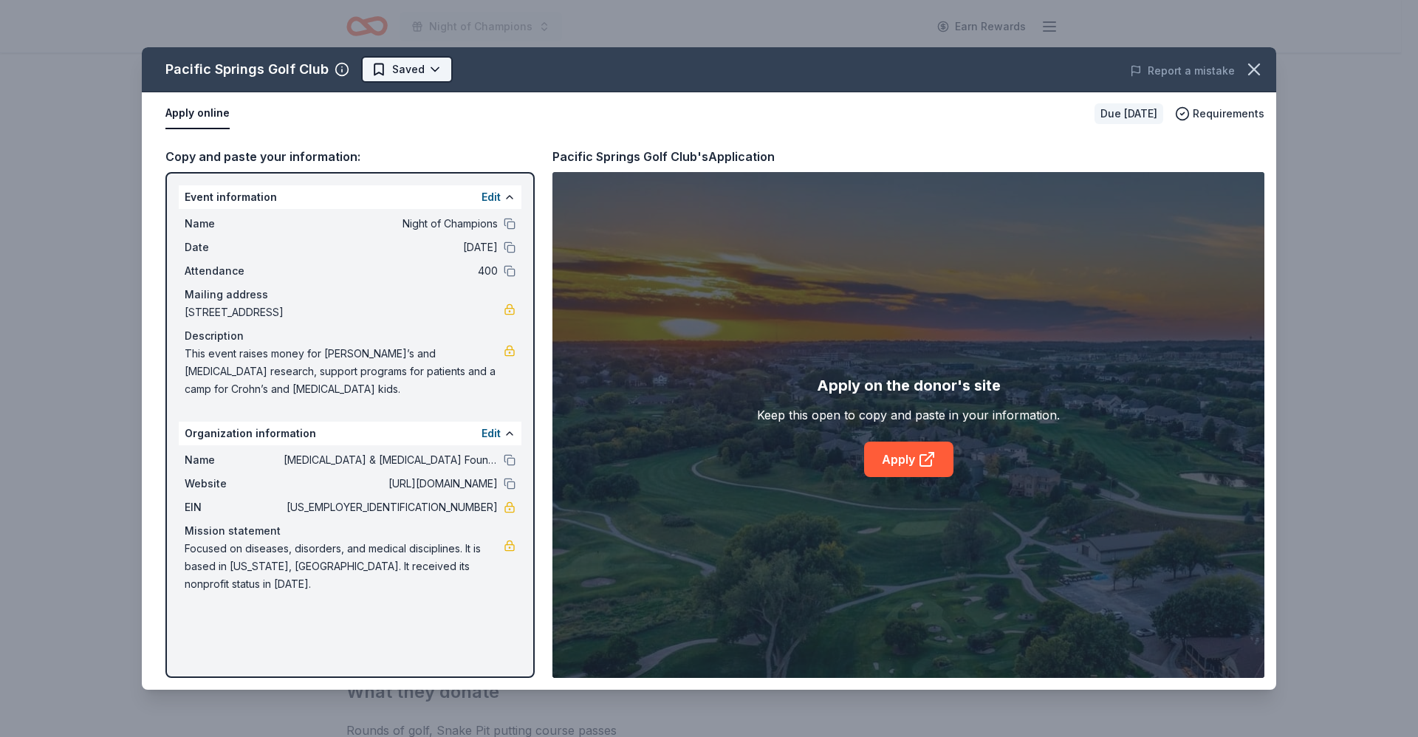
click at [424, 62] on html "Night of Champions Earn Rewards Due in 30 days Share Pacific Springs Golf Club …" at bounding box center [709, 368] width 1418 height 737
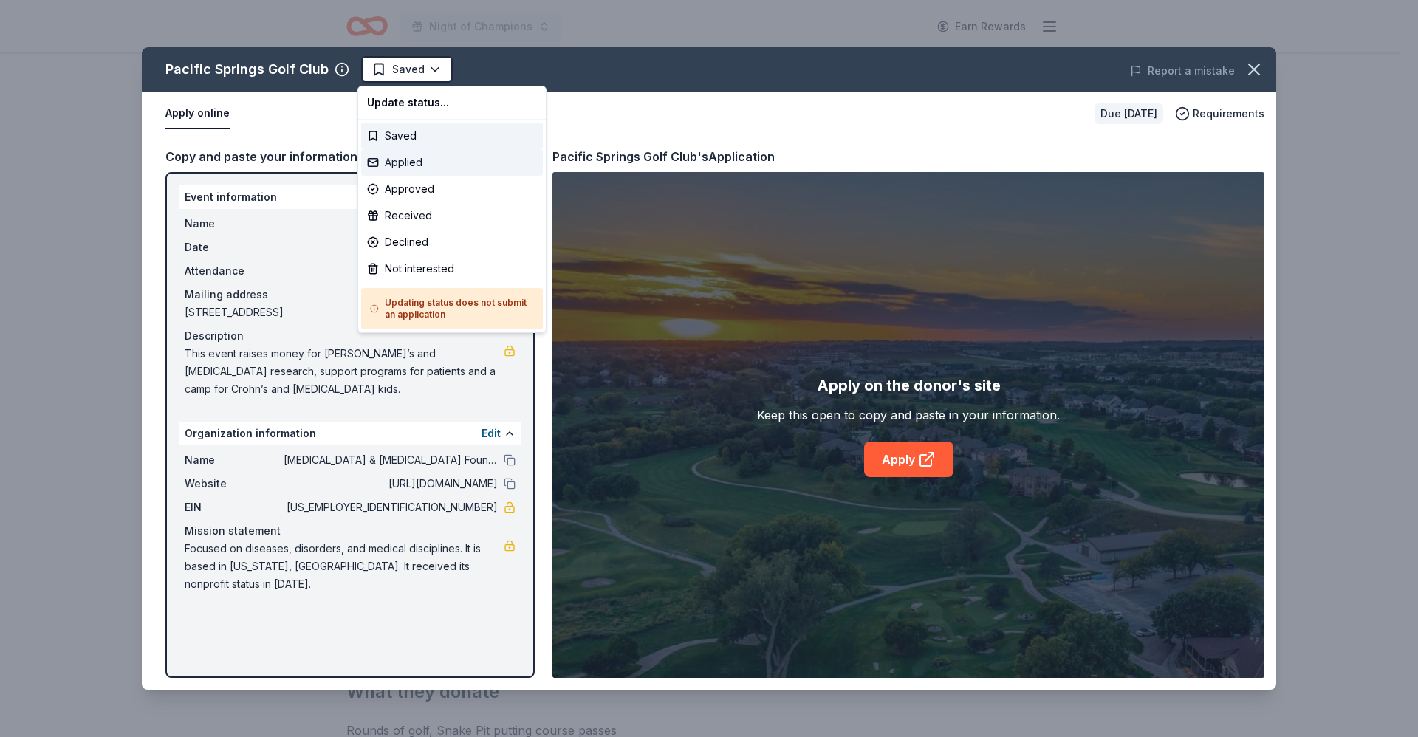
click at [383, 163] on div "Applied" at bounding box center [452, 162] width 182 height 27
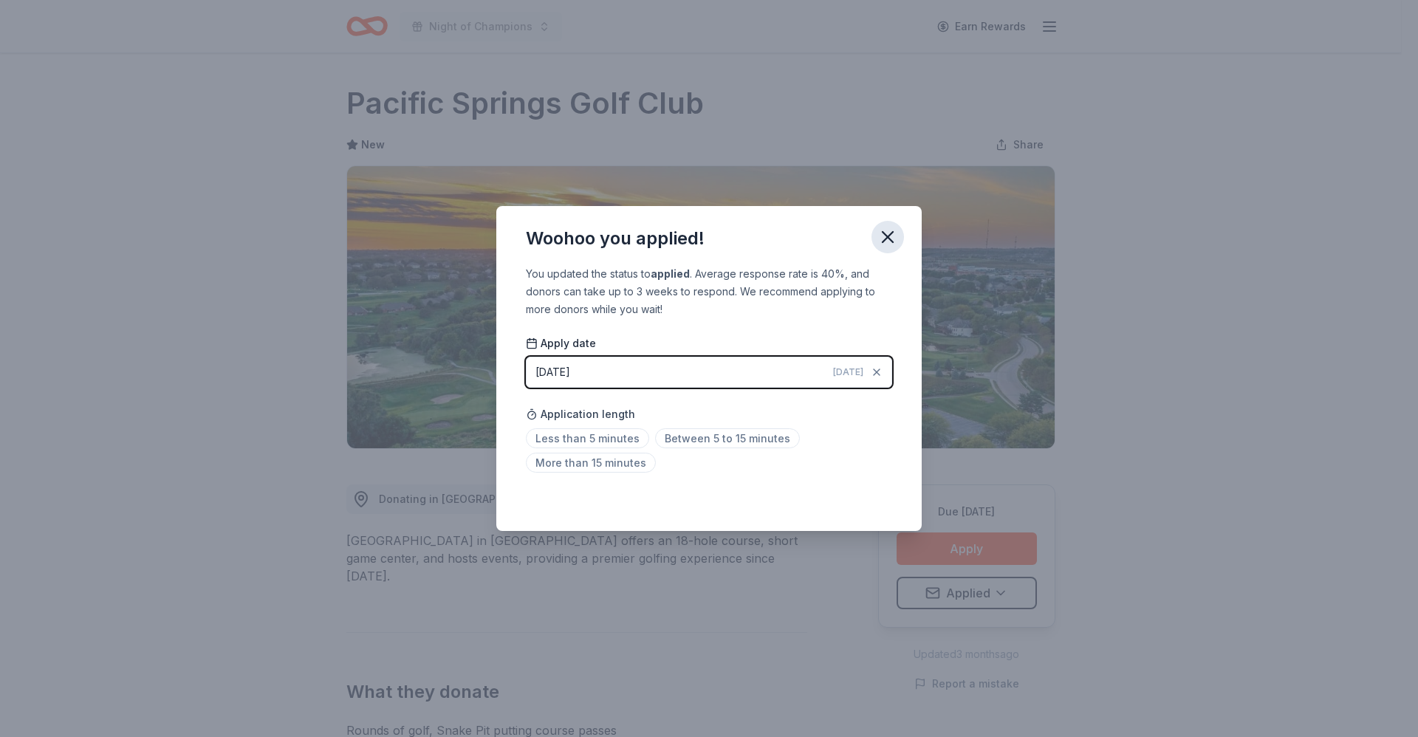
click at [878, 238] on icon "button" at bounding box center [887, 237] width 21 height 21
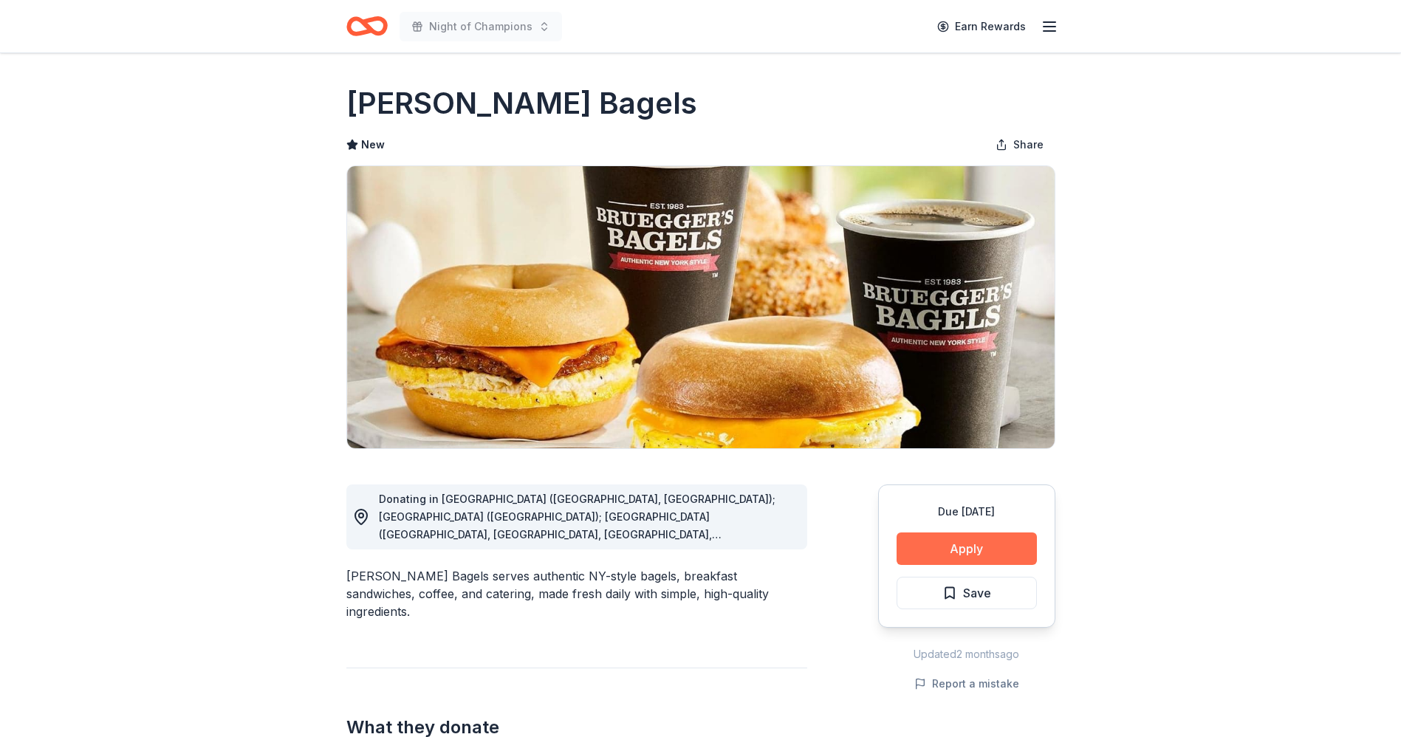
click at [954, 544] on button "Apply" at bounding box center [966, 548] width 140 height 32
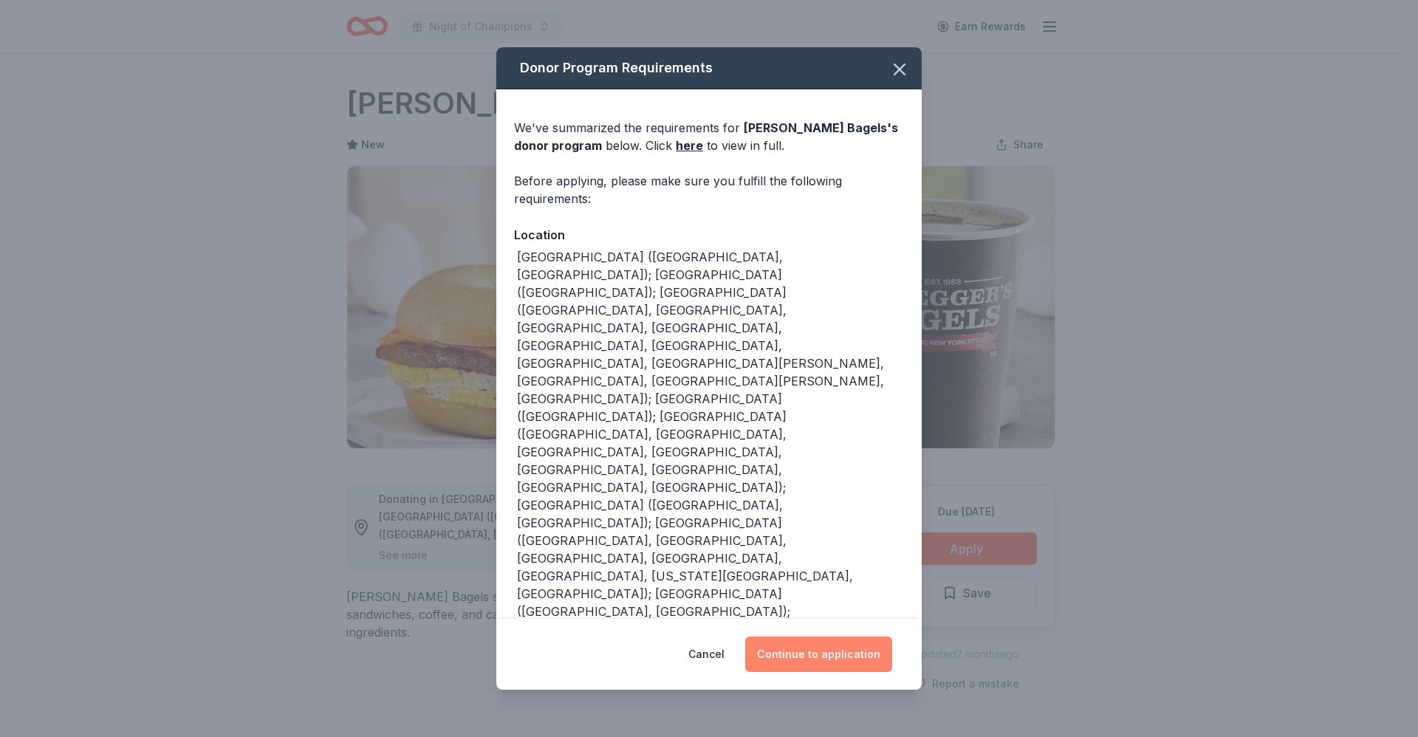
click at [828, 650] on button "Continue to application" at bounding box center [818, 654] width 147 height 35
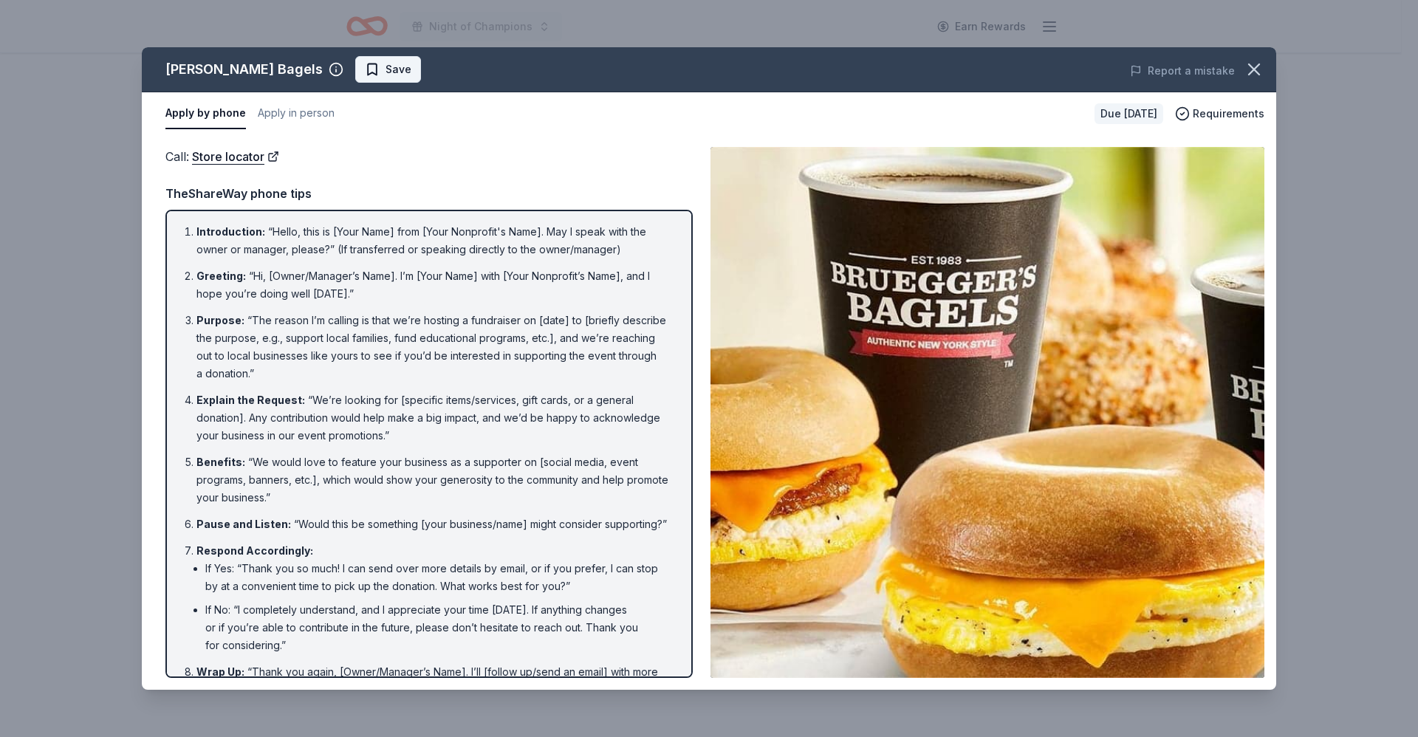
click at [385, 65] on span "Save" at bounding box center [398, 70] width 26 height 18
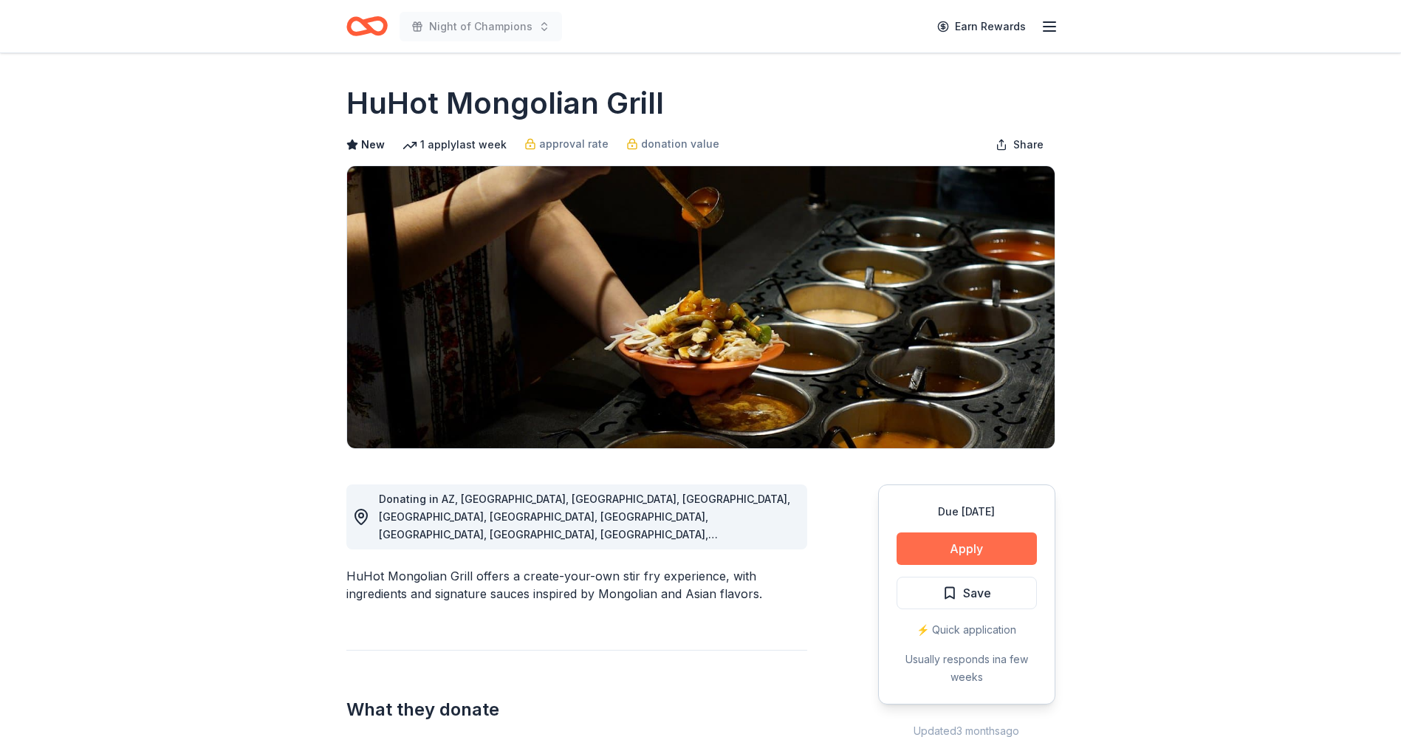
click at [973, 549] on button "Apply" at bounding box center [966, 548] width 140 height 32
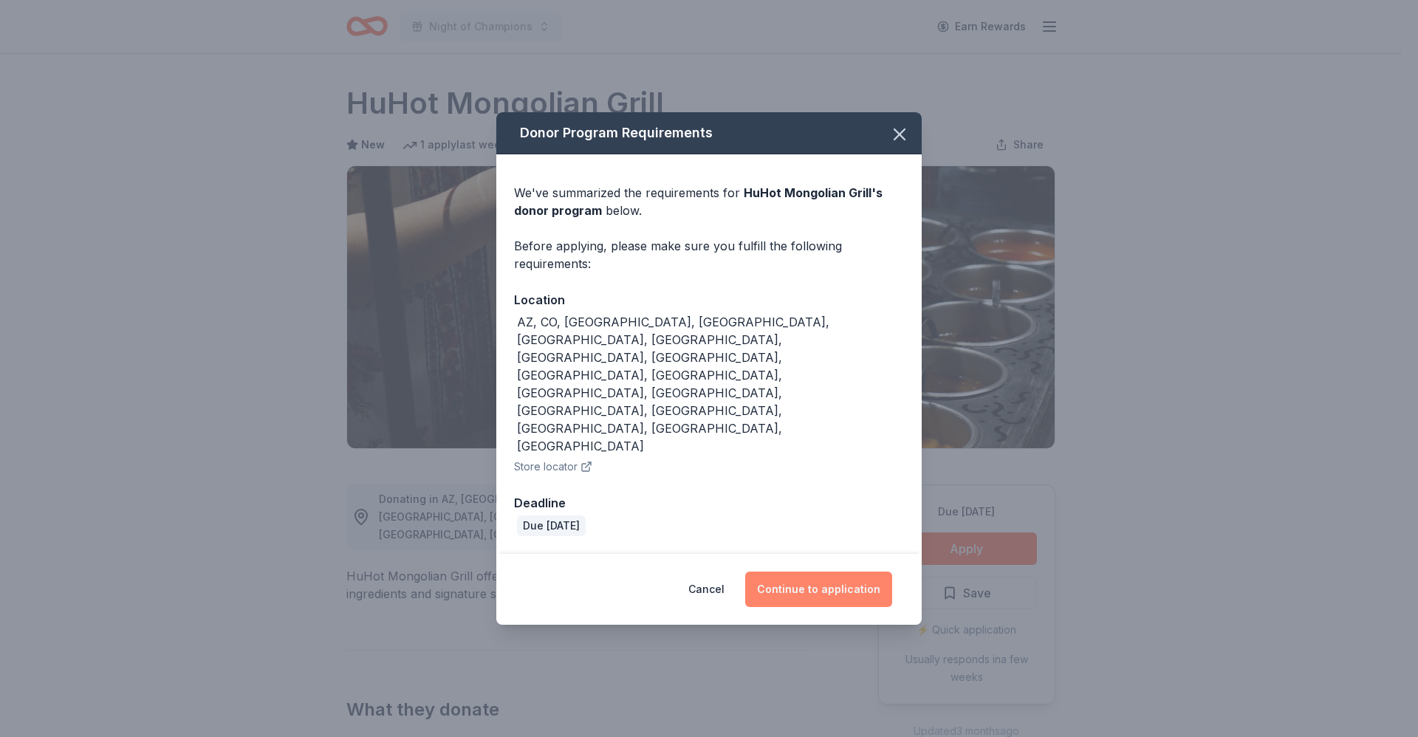
click at [817, 572] on button "Continue to application" at bounding box center [818, 589] width 147 height 35
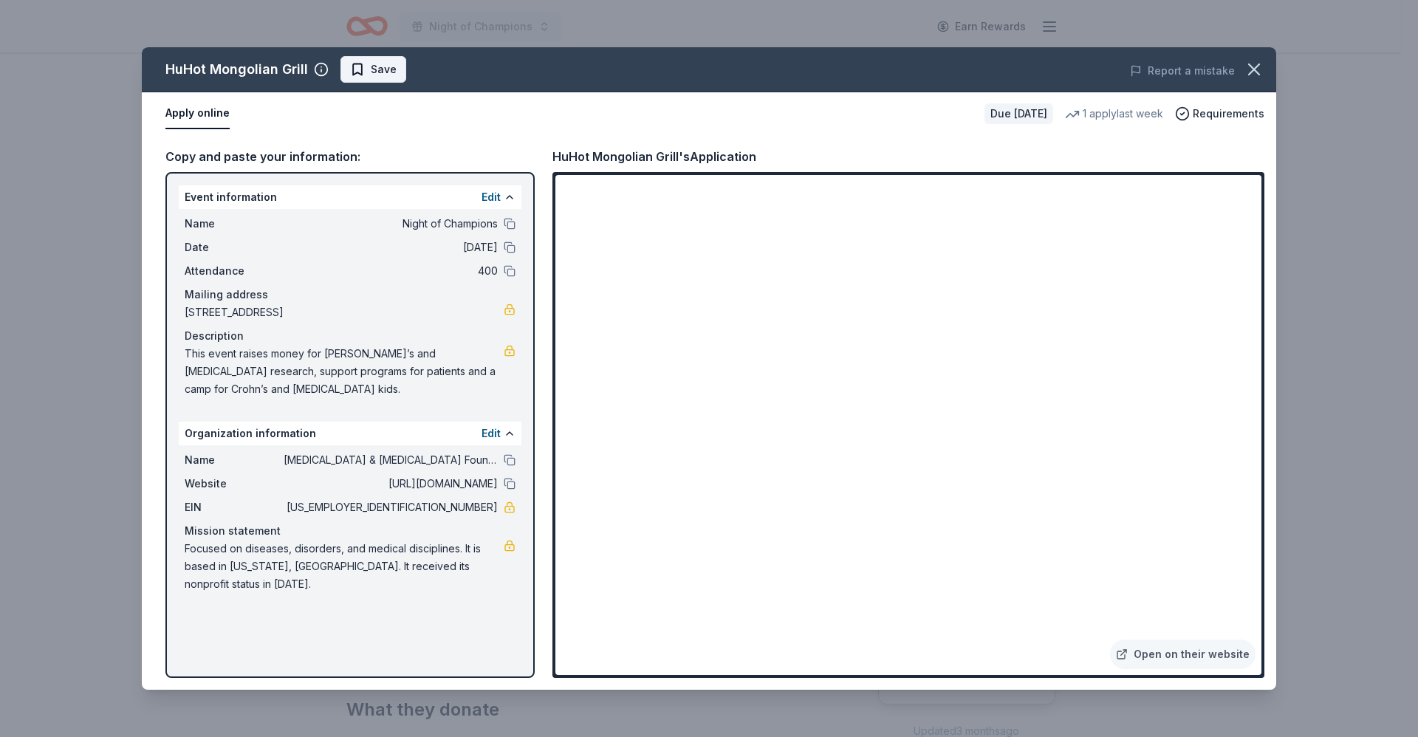
click at [358, 69] on span "Save" at bounding box center [373, 70] width 47 height 18
click at [400, 68] on html "Night of Champions Earn Rewards Due [DATE] Share HuHot Mongolian Grill New 1 ap…" at bounding box center [709, 368] width 1418 height 737
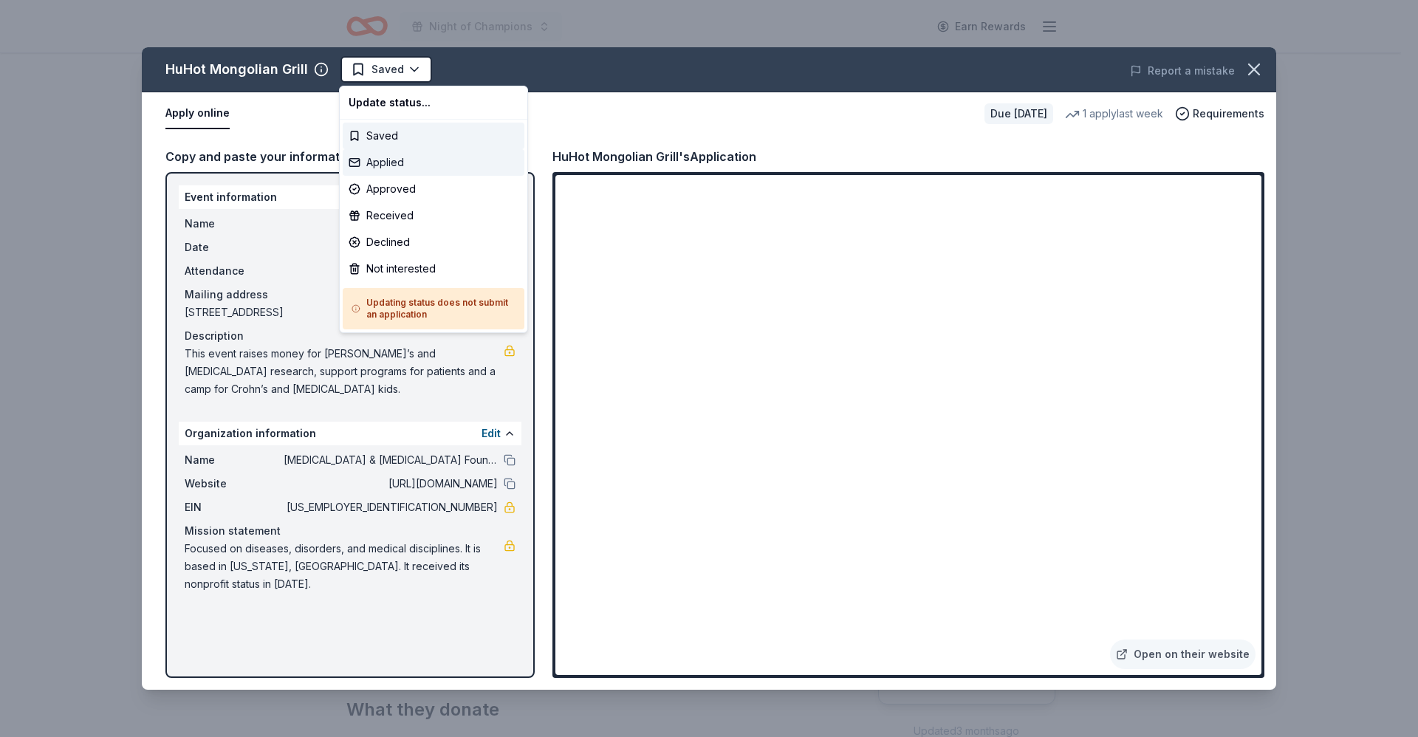
click at [397, 156] on div "Applied" at bounding box center [434, 162] width 182 height 27
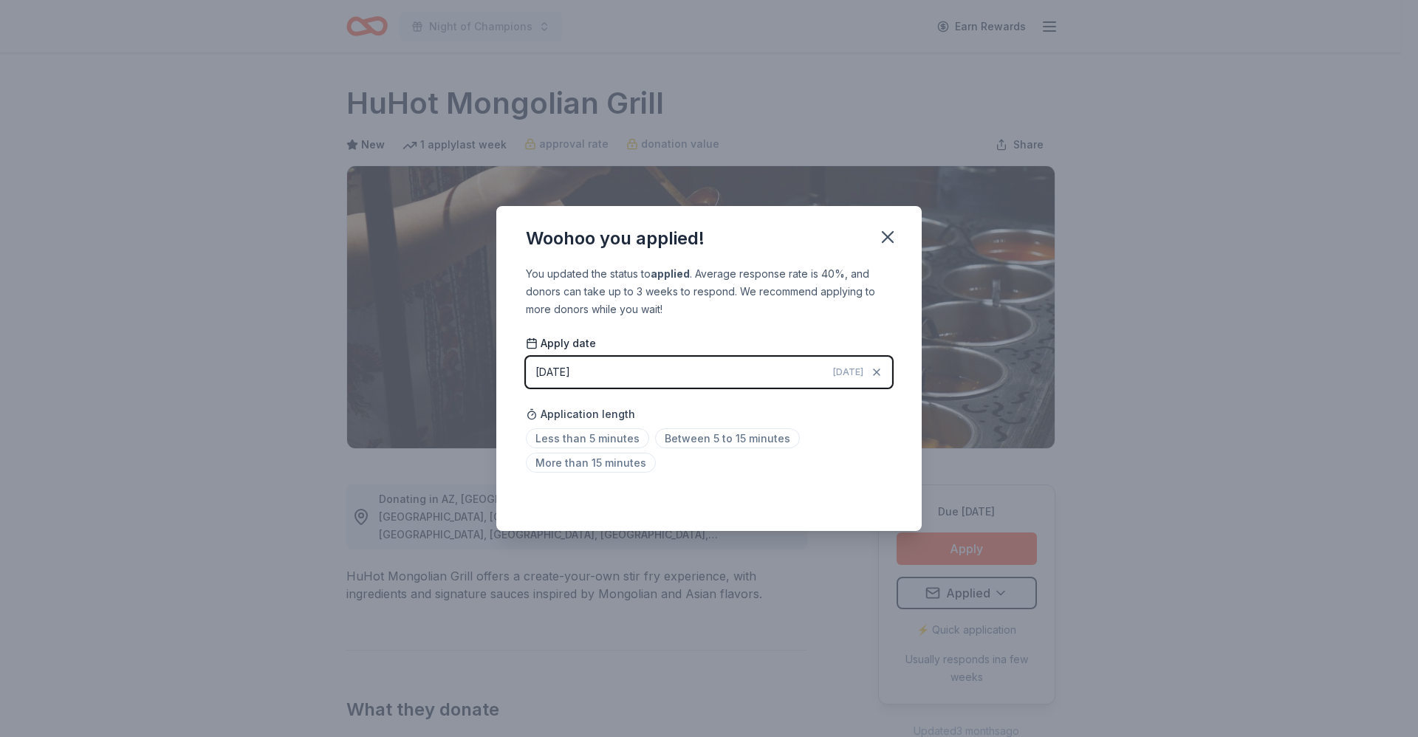
click at [878, 204] on div "Woohoo you applied! You updated the status to applied . Average response rate i…" at bounding box center [709, 368] width 1418 height 737
click at [890, 241] on icon "button" at bounding box center [887, 237] width 21 height 21
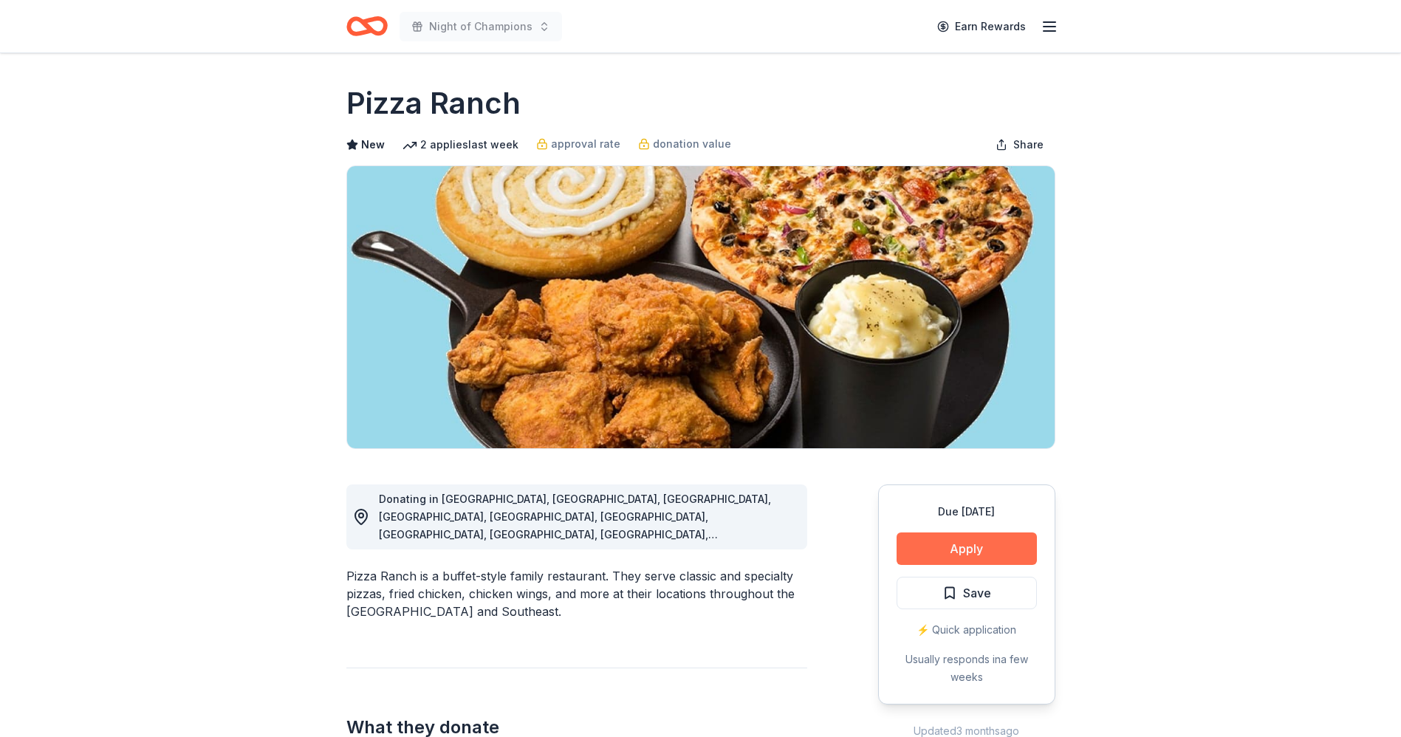
click at [950, 552] on button "Apply" at bounding box center [966, 548] width 140 height 32
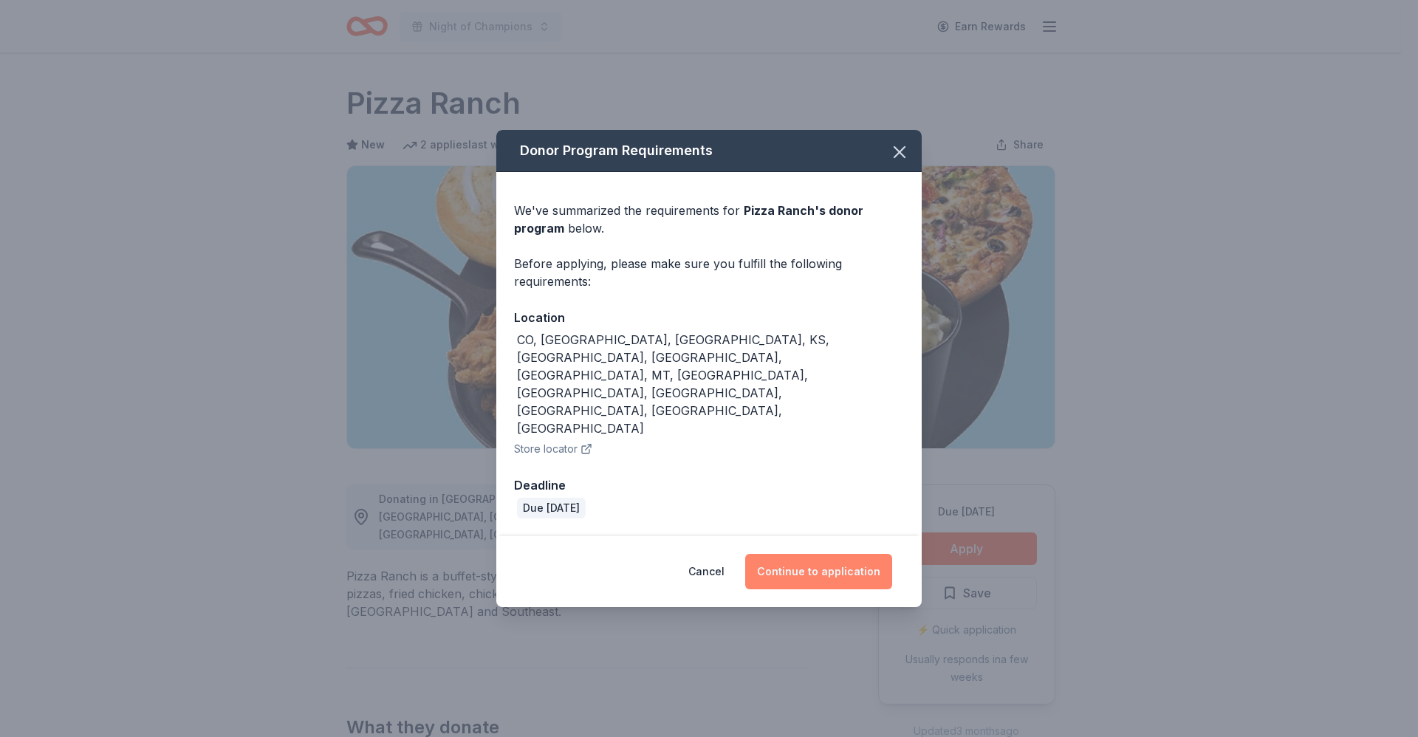
click at [819, 554] on button "Continue to application" at bounding box center [818, 571] width 147 height 35
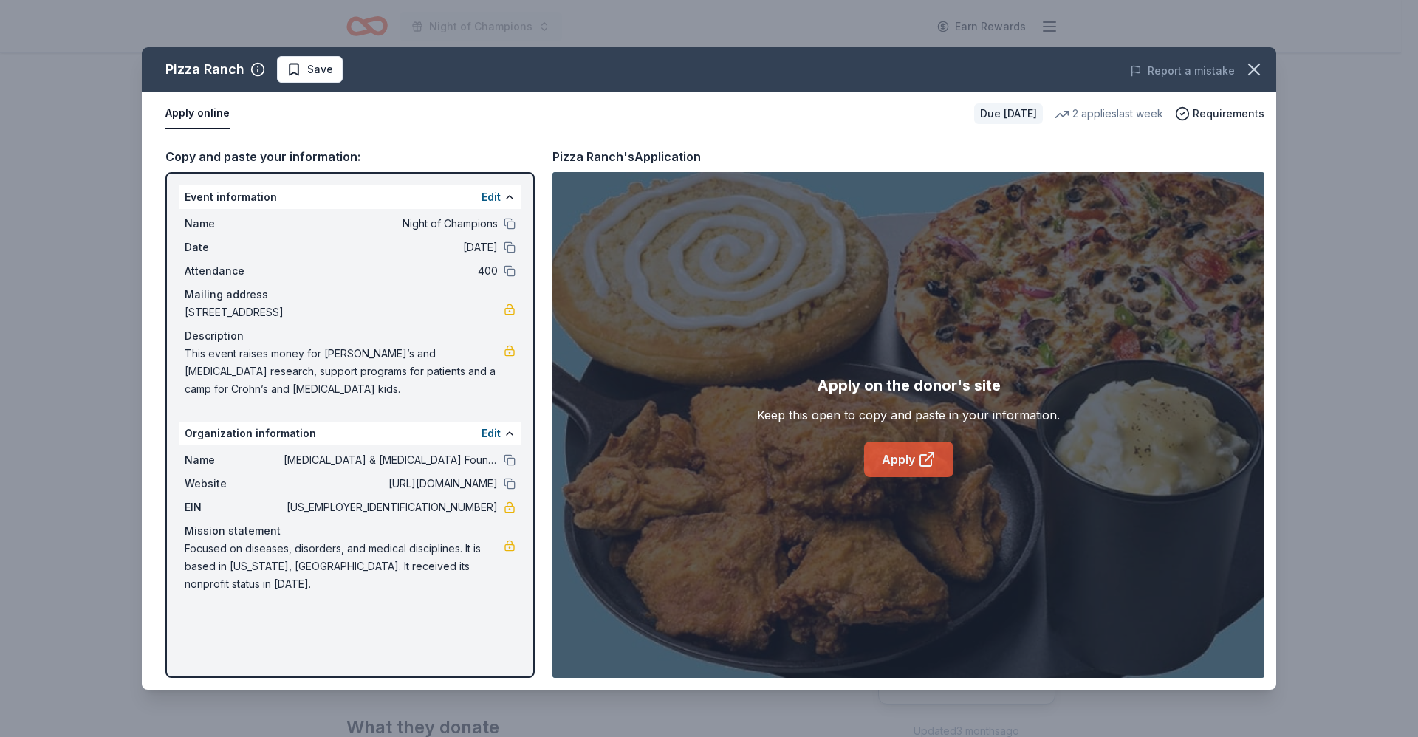
click at [901, 457] on link "Apply" at bounding box center [908, 459] width 89 height 35
click at [298, 68] on span "Save" at bounding box center [310, 70] width 47 height 18
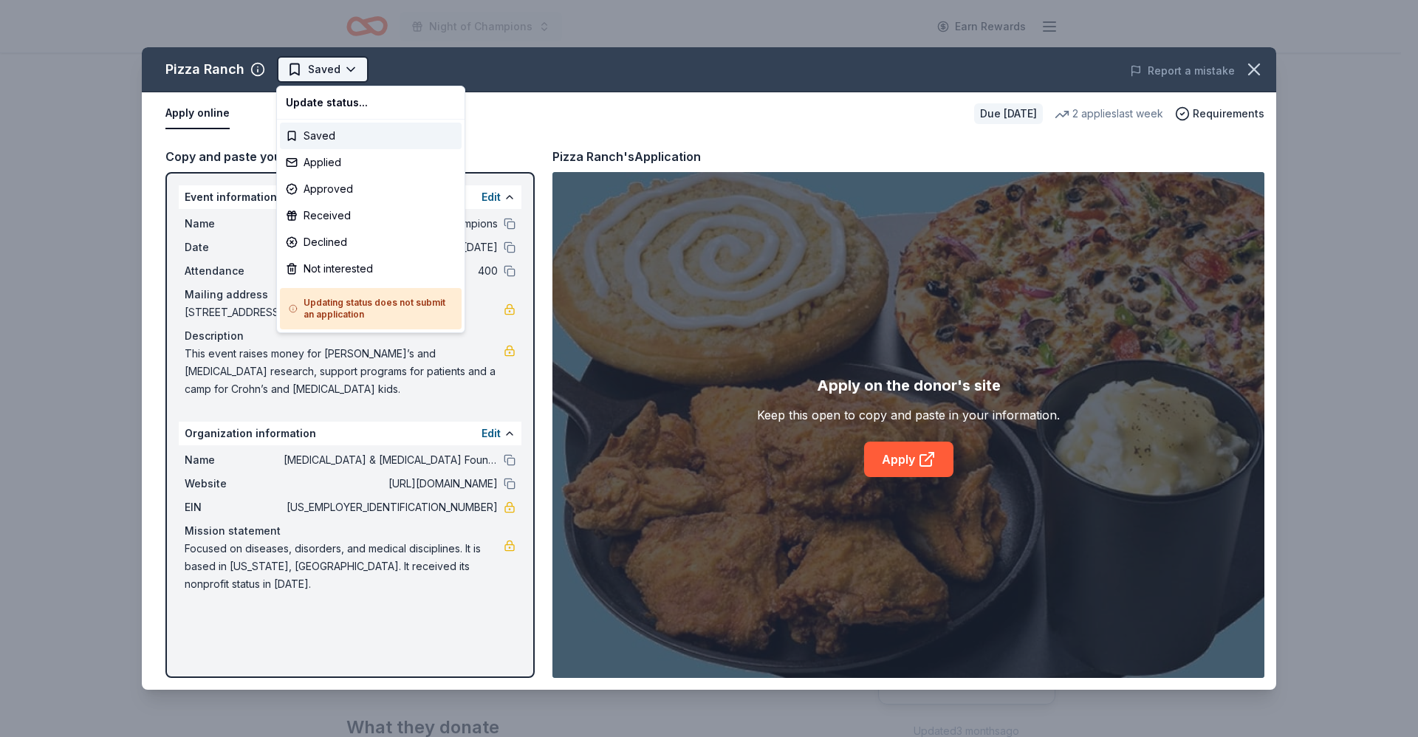
click at [339, 67] on html "Night of Champions Earn Rewards Due in 28 days Share Pizza Ranch New 2 applies …" at bounding box center [709, 368] width 1418 height 737
click at [329, 164] on div "Applied" at bounding box center [371, 162] width 182 height 27
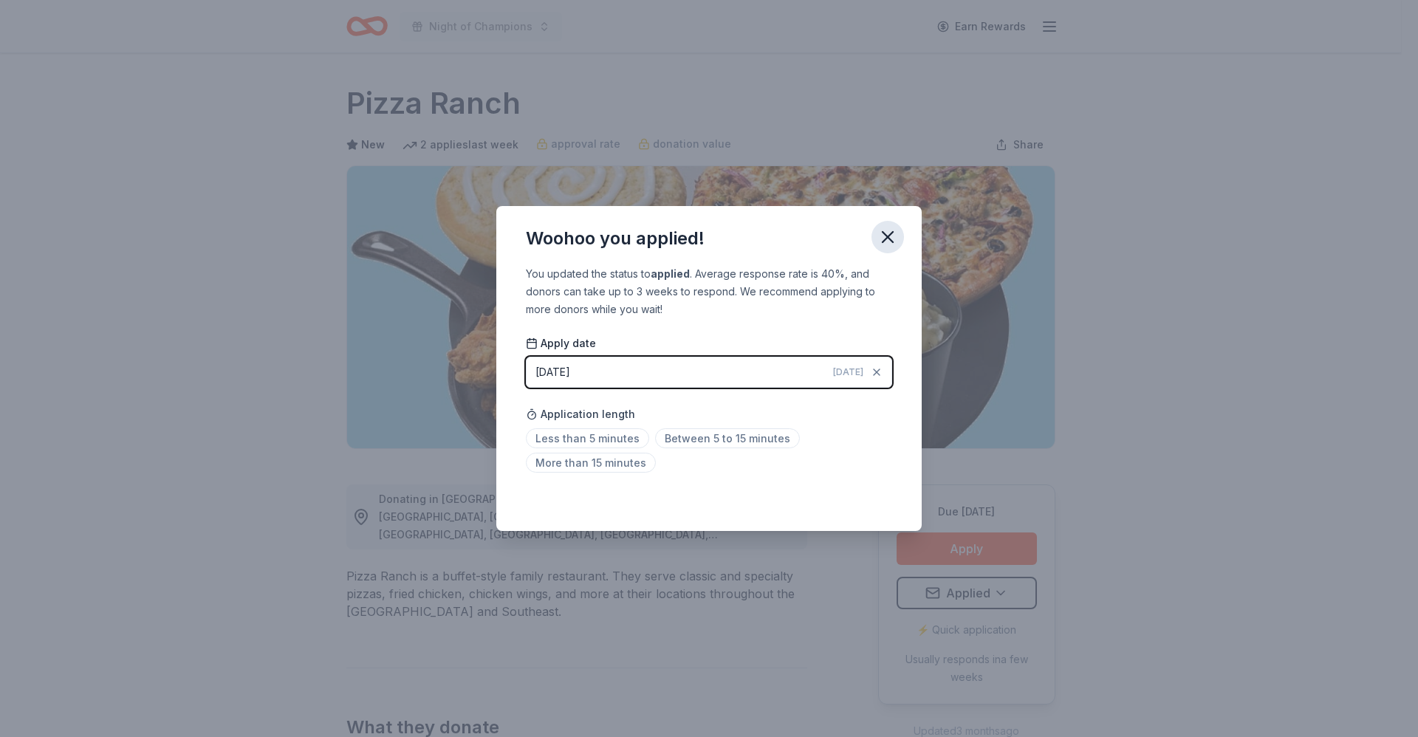
click at [887, 222] on button "button" at bounding box center [887, 237] width 32 height 32
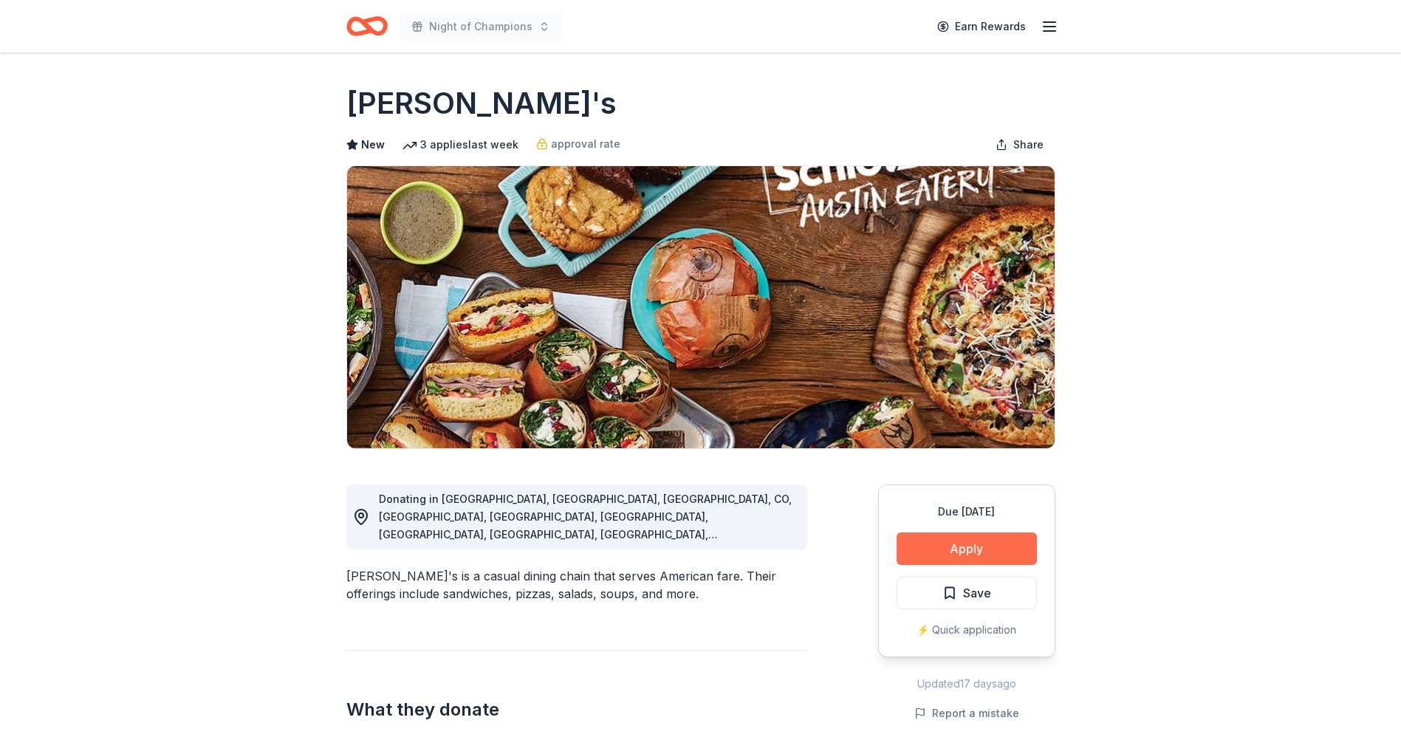
click at [926, 548] on button "Apply" at bounding box center [966, 548] width 140 height 32
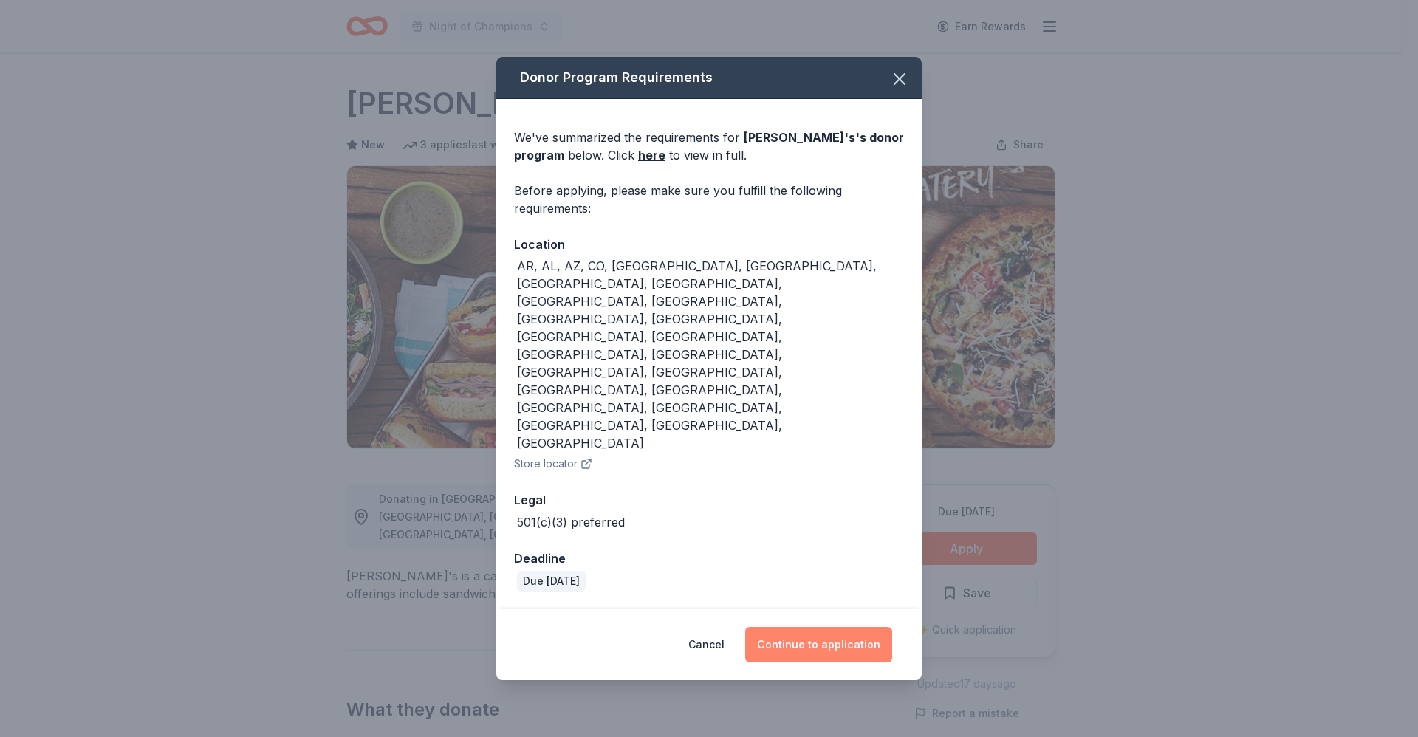
click at [810, 627] on button "Continue to application" at bounding box center [818, 644] width 147 height 35
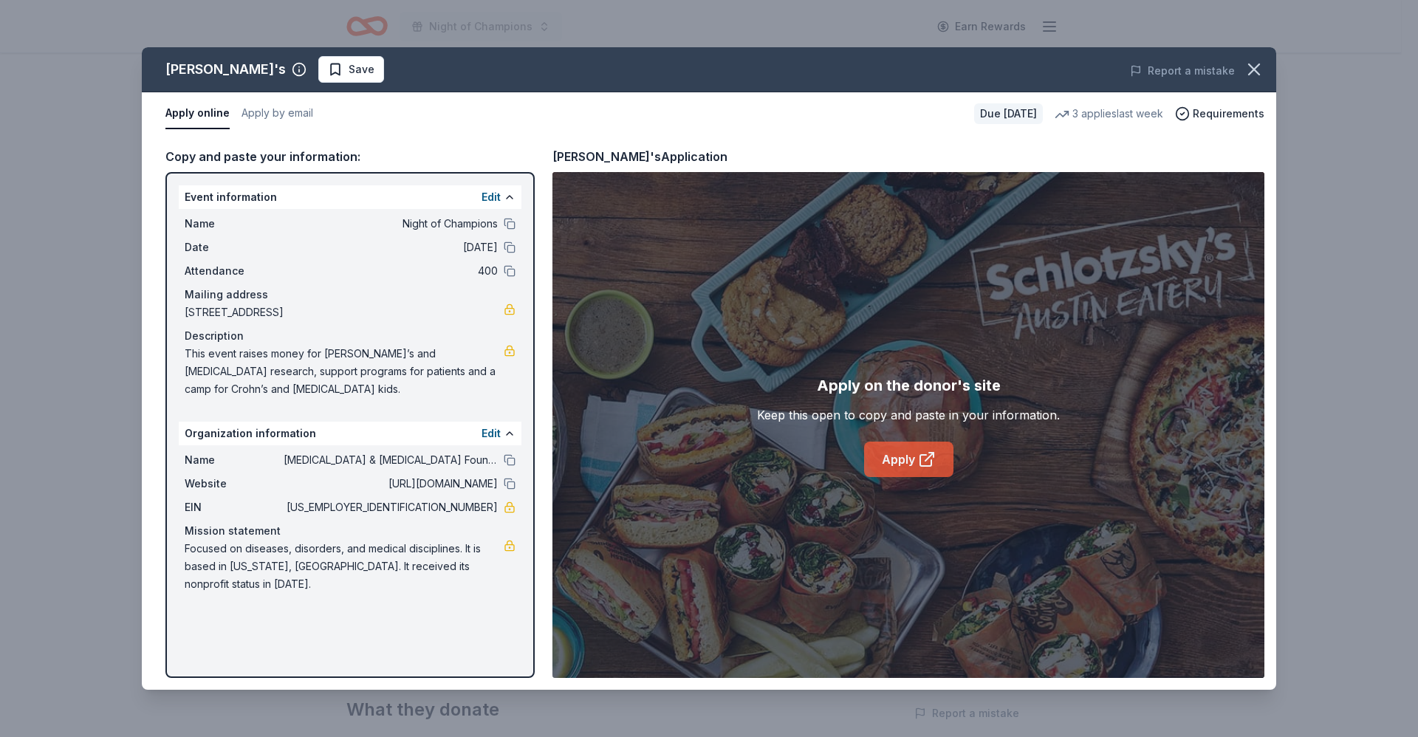
click at [902, 455] on link "Apply" at bounding box center [908, 459] width 89 height 35
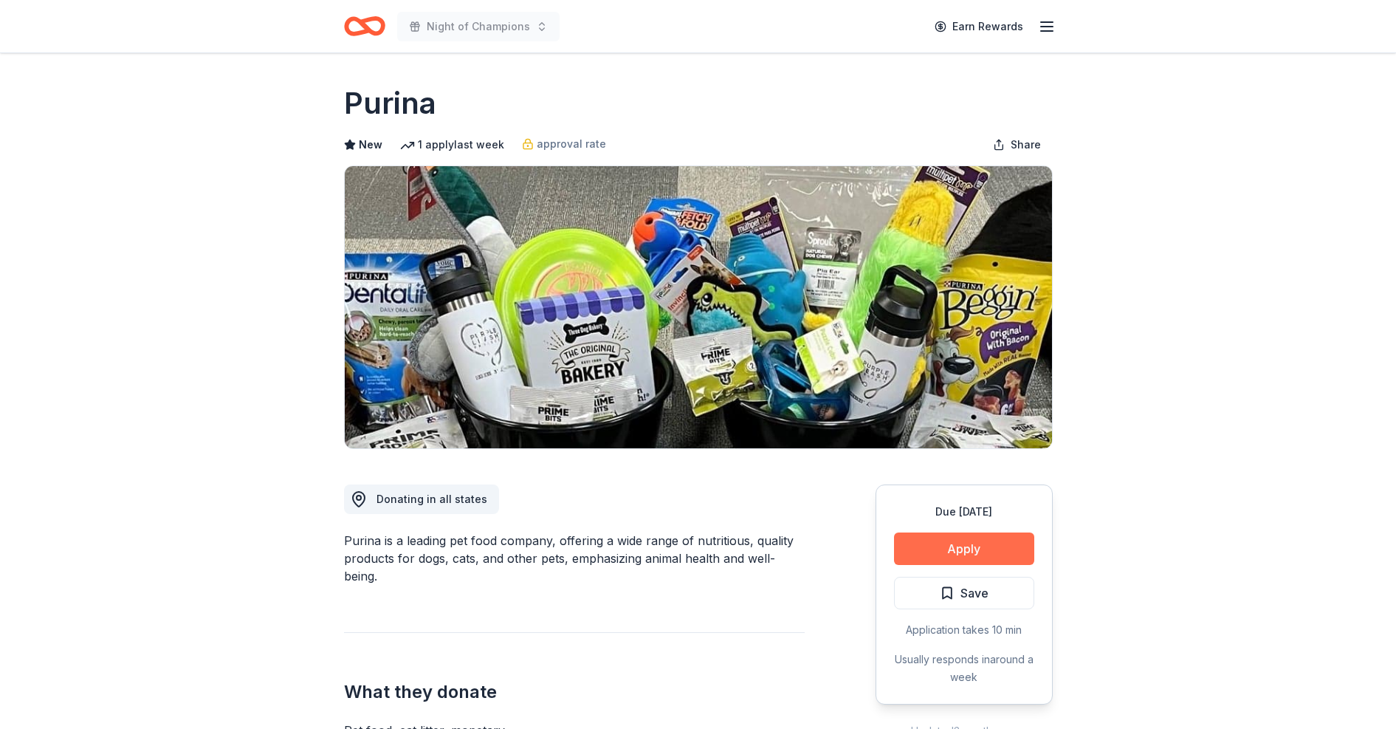
click at [973, 545] on button "Apply" at bounding box center [964, 548] width 140 height 32
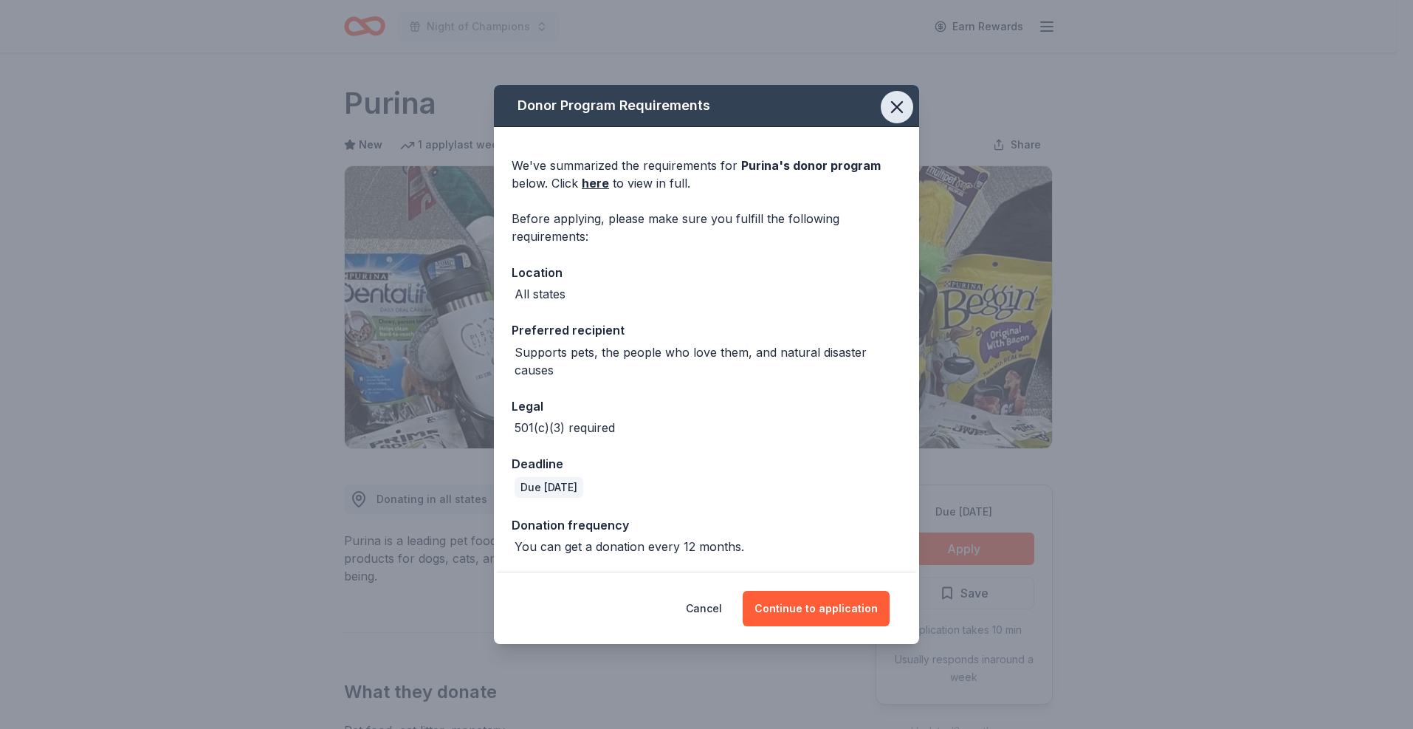
click at [892, 112] on icon "button" at bounding box center [897, 107] width 10 height 10
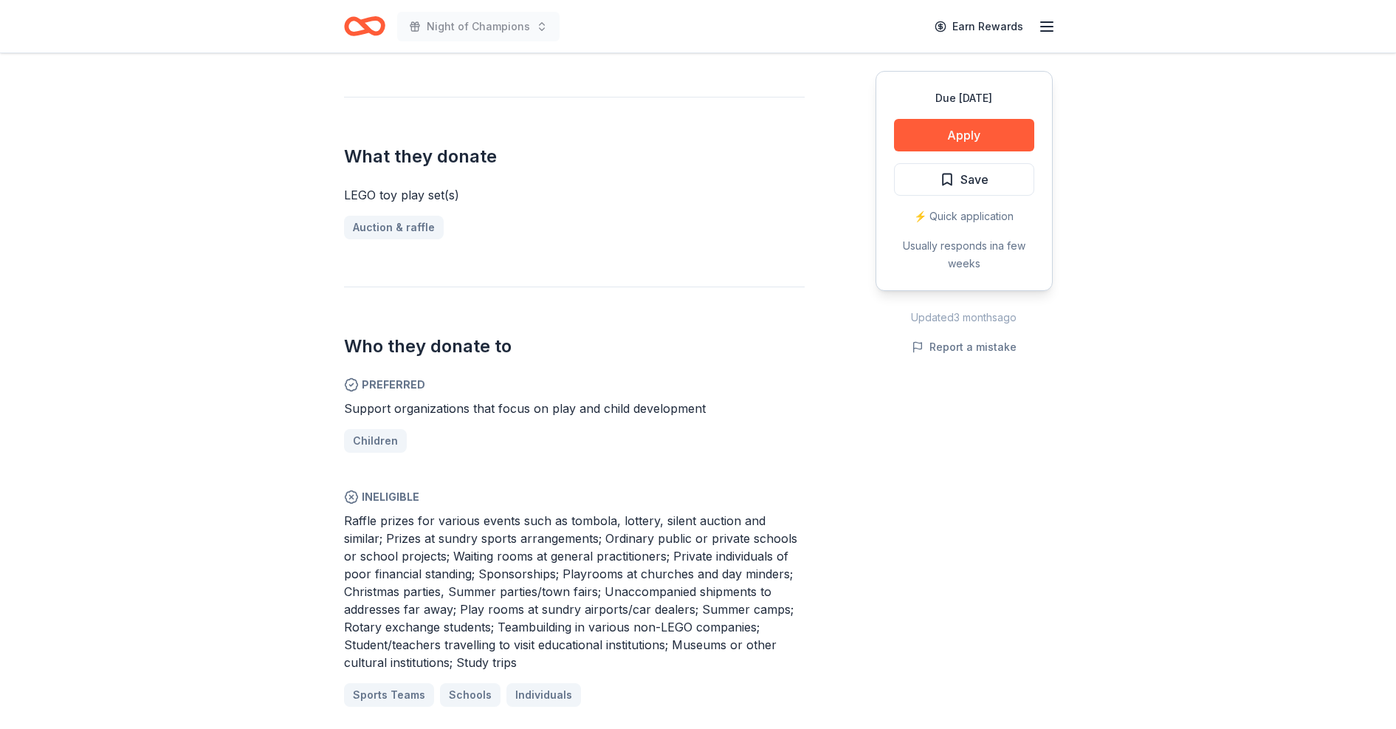
scroll to position [551, 0]
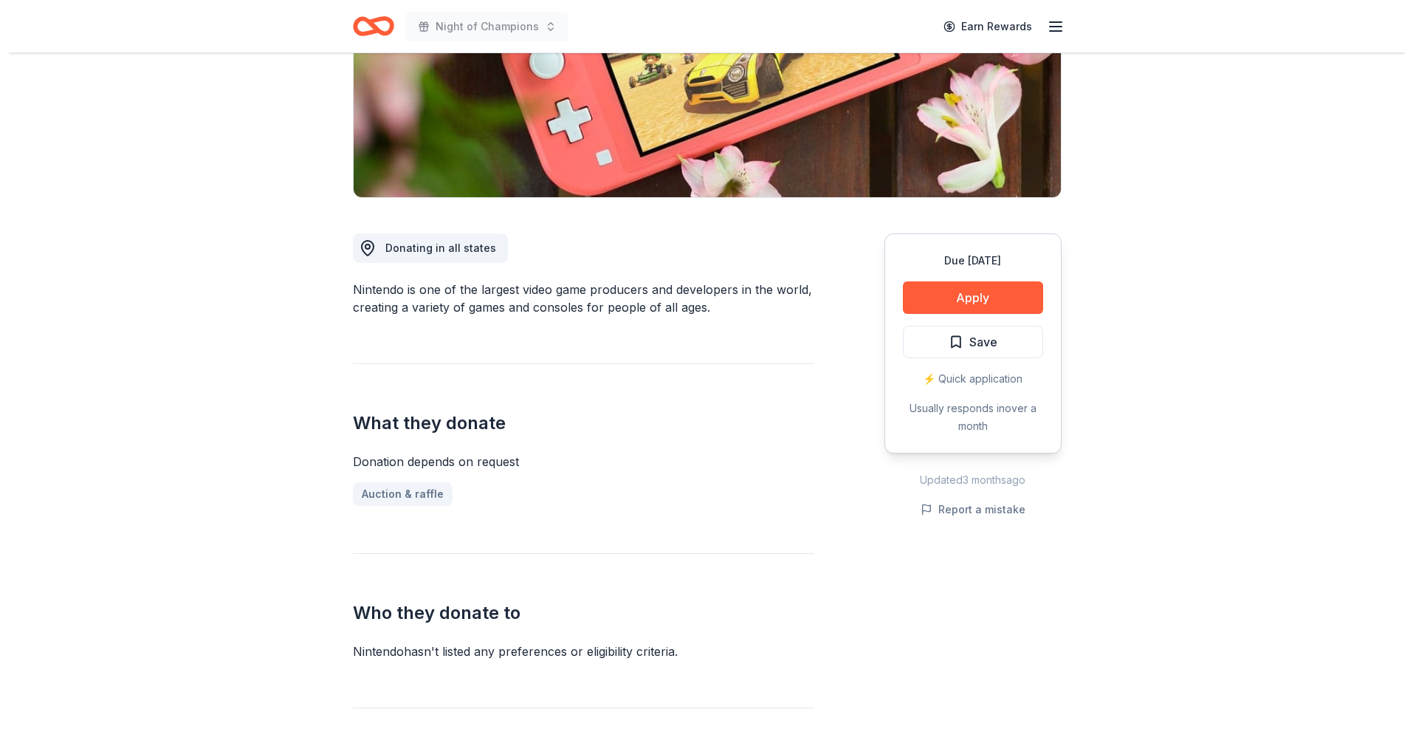
scroll to position [258, 0]
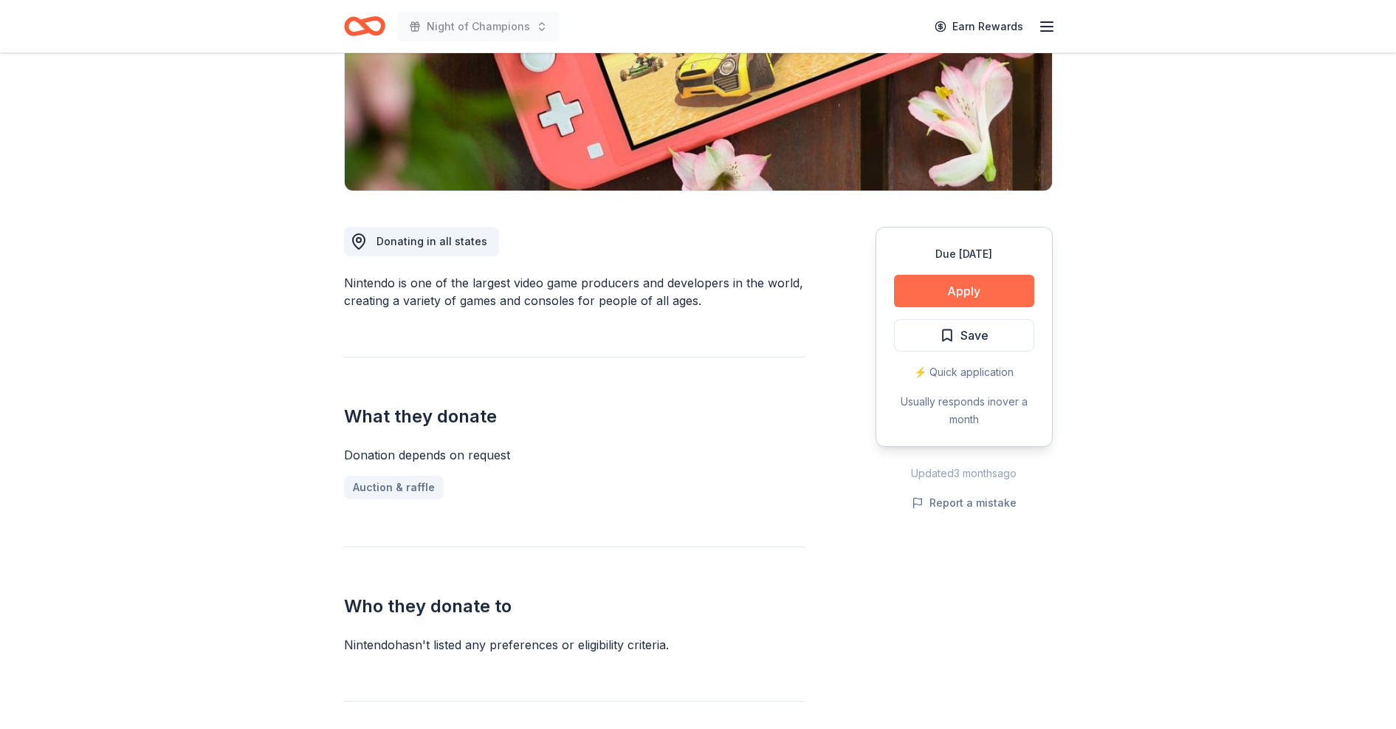
click at [957, 286] on button "Apply" at bounding box center [964, 291] width 140 height 32
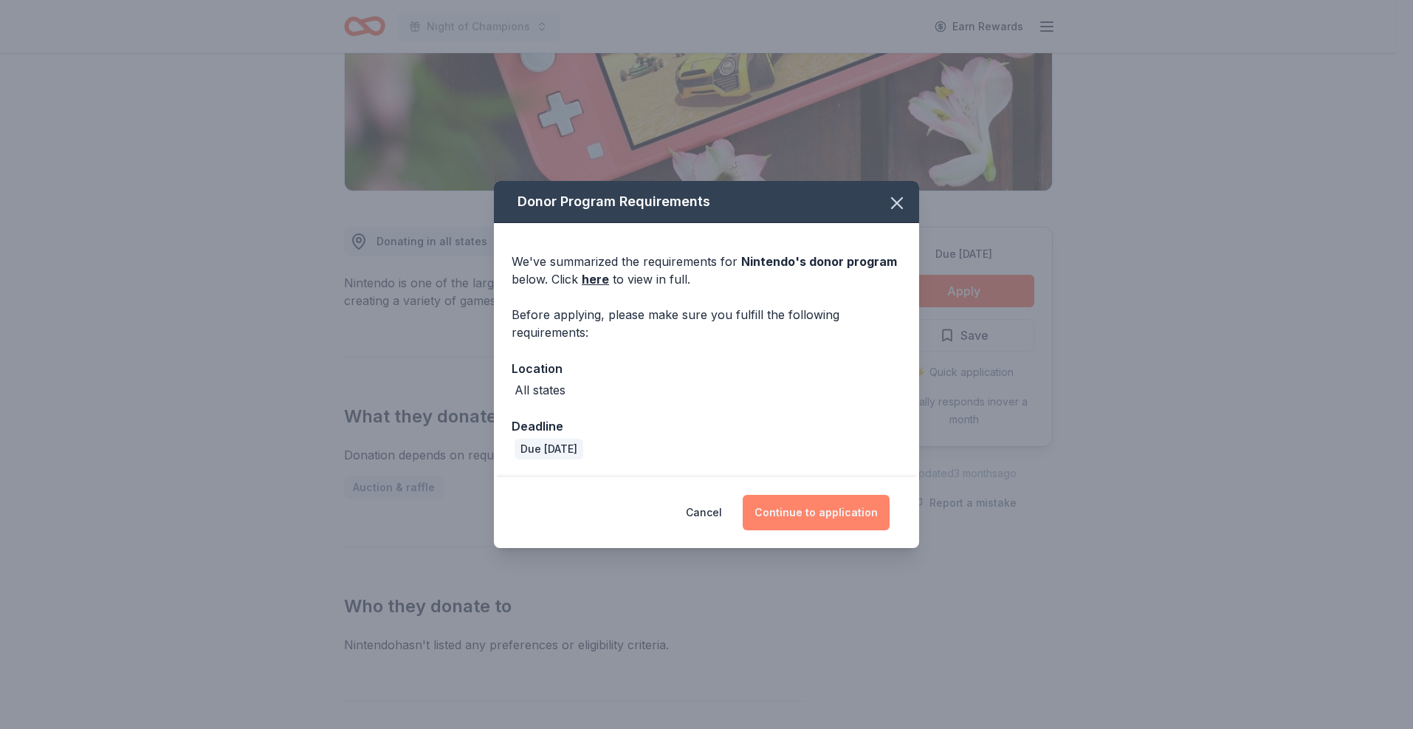
click at [833, 503] on button "Continue to application" at bounding box center [816, 512] width 147 height 35
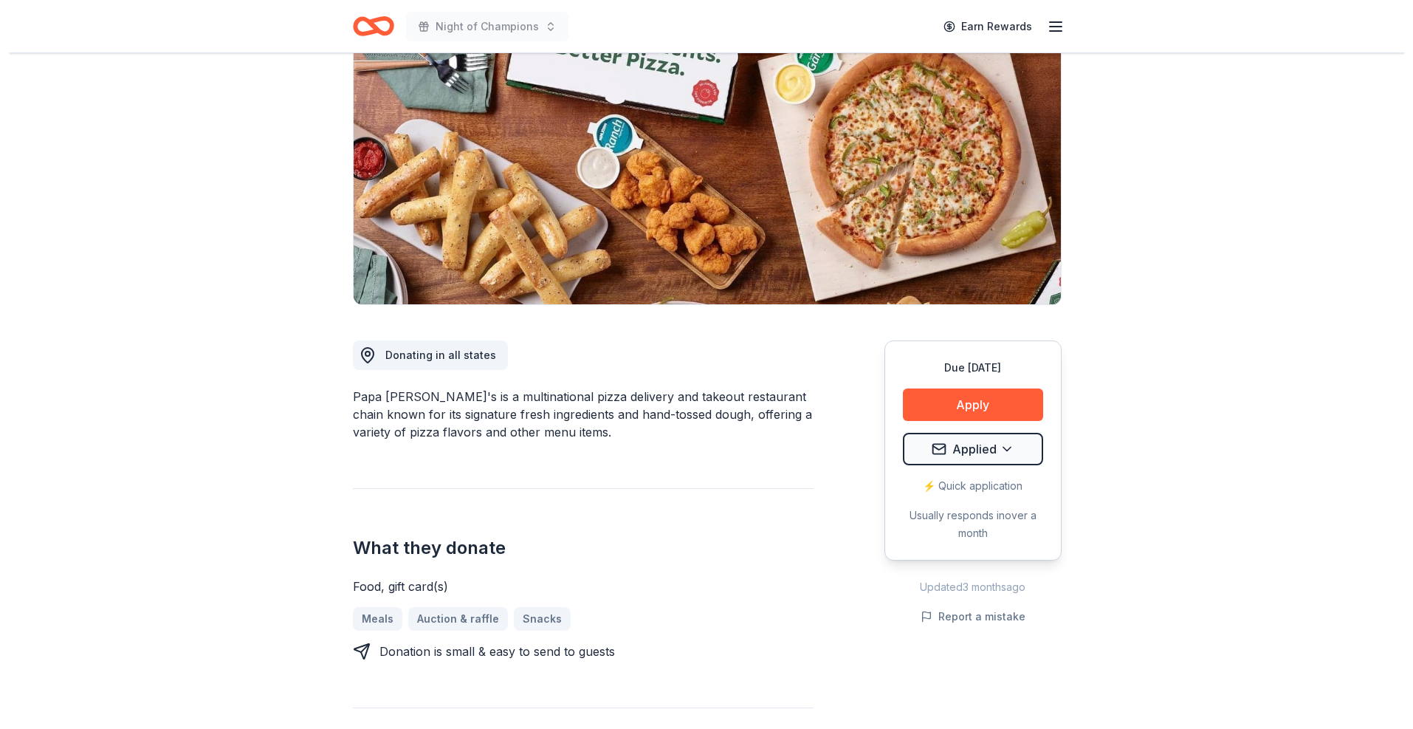
scroll to position [109, 0]
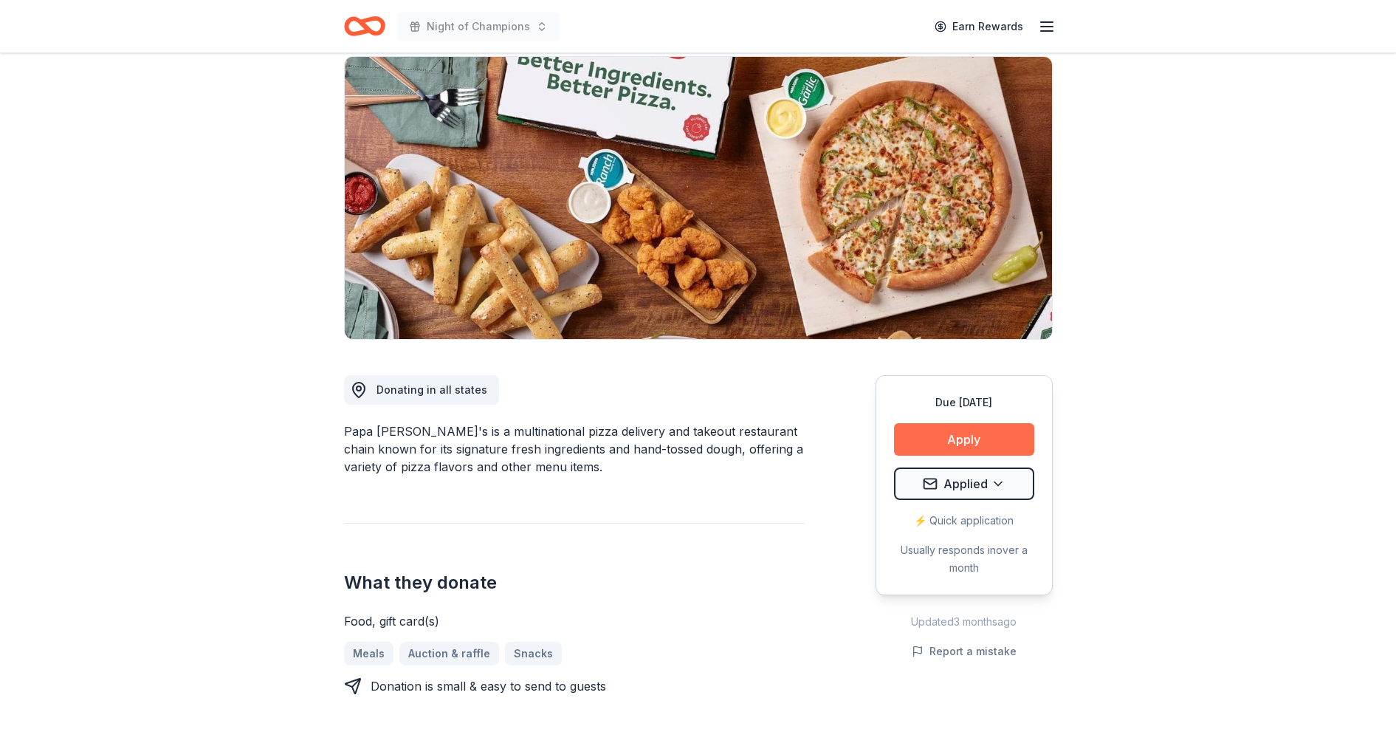
click at [978, 437] on button "Apply" at bounding box center [964, 439] width 140 height 32
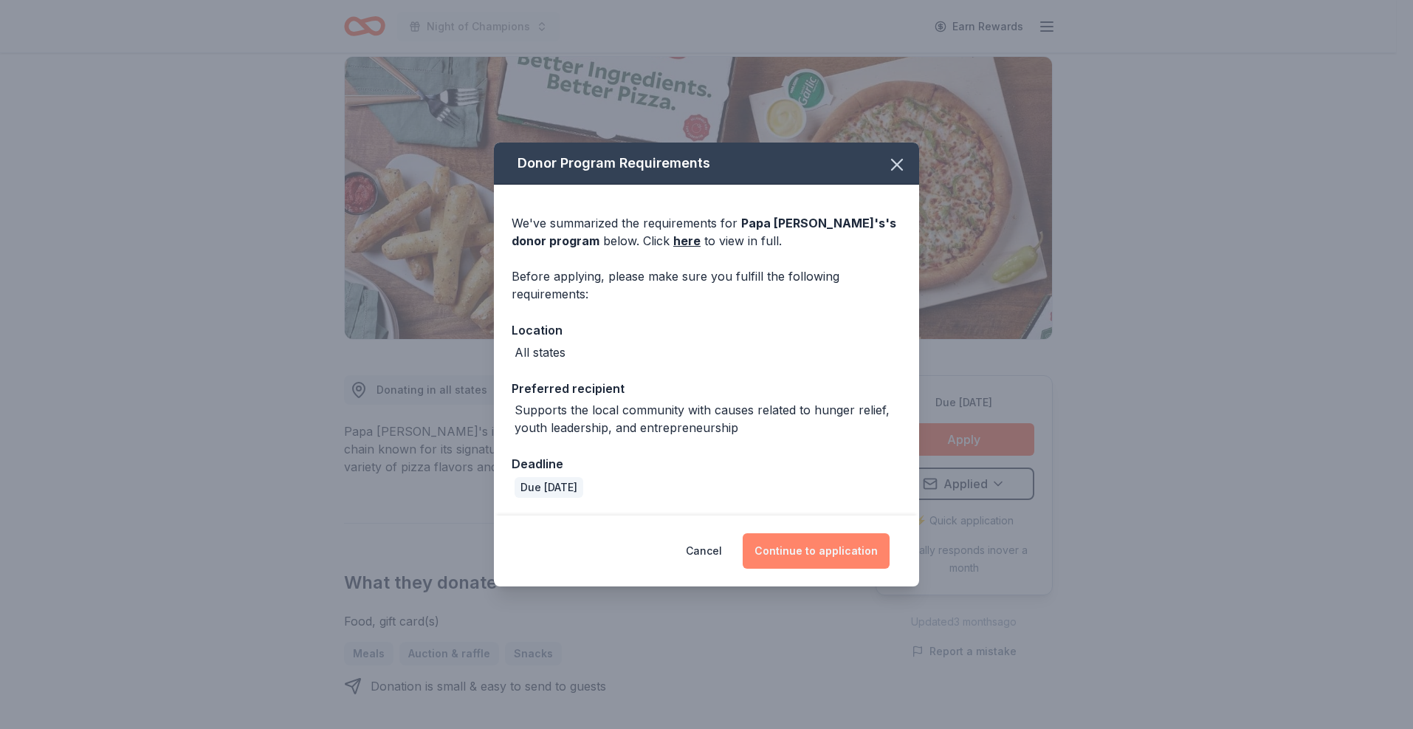
click at [817, 546] on button "Continue to application" at bounding box center [816, 550] width 147 height 35
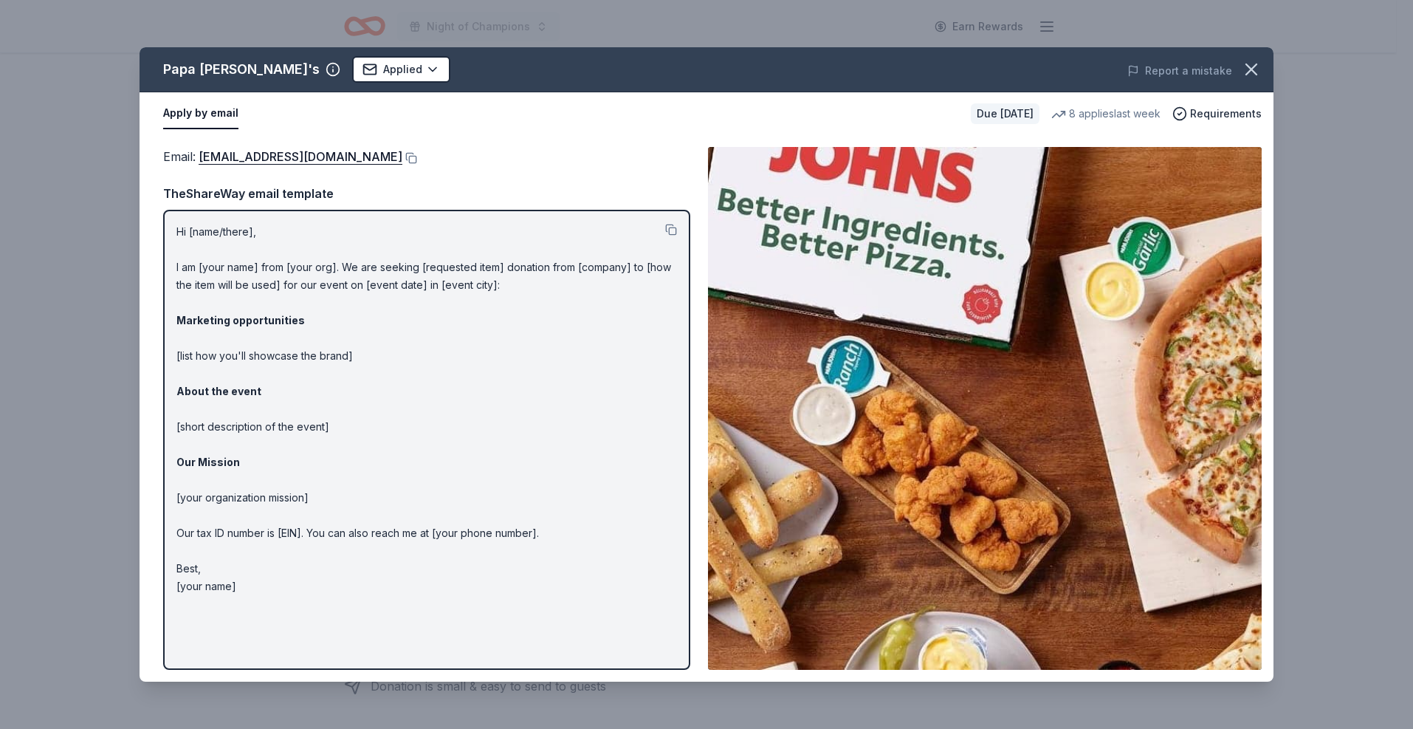
click at [292, 270] on p "Hi [name/there], I am [your name] from [your org]. We are seeking [requested it…" at bounding box center [426, 409] width 501 height 372
click at [673, 234] on button at bounding box center [671, 230] width 12 height 12
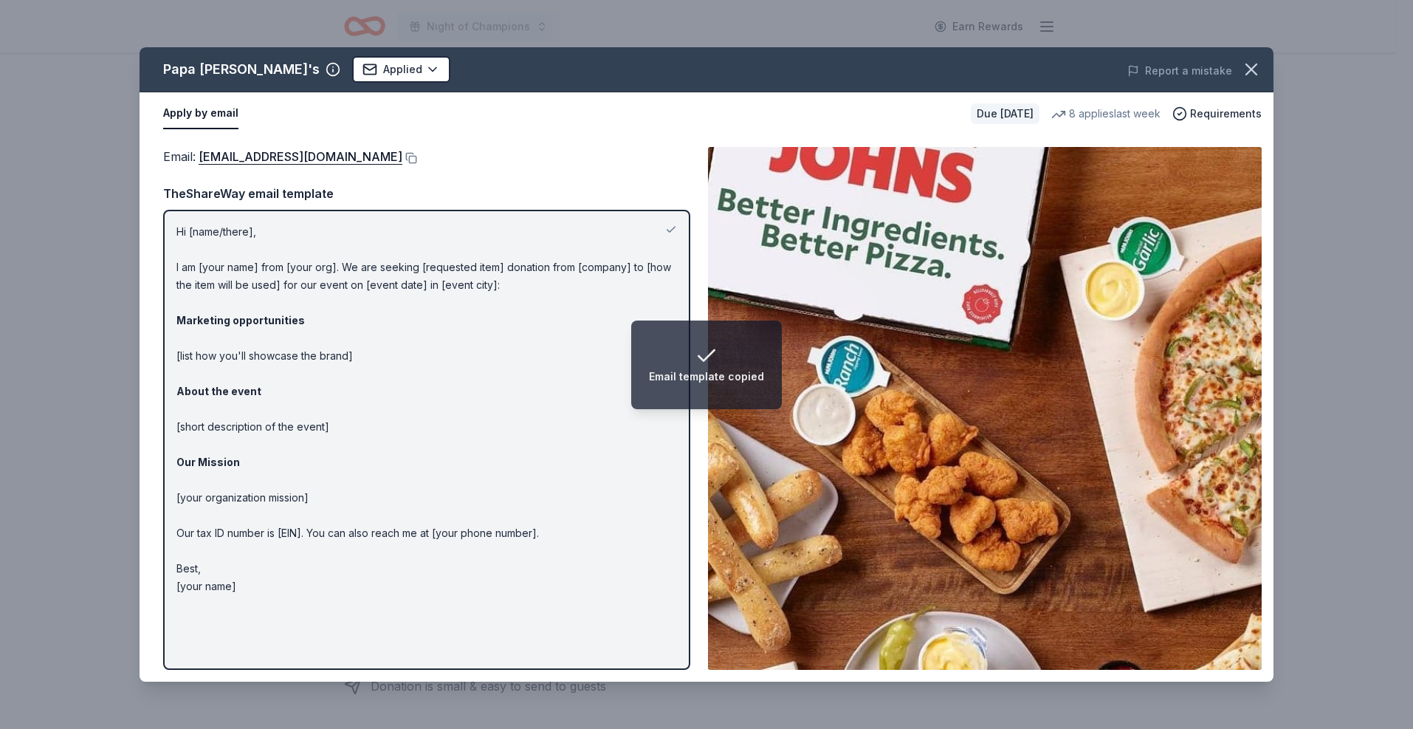
click at [272, 263] on p "Hi [name/there], I am [your name] from [your org]. We are seeking [requested it…" at bounding box center [426, 409] width 501 height 372
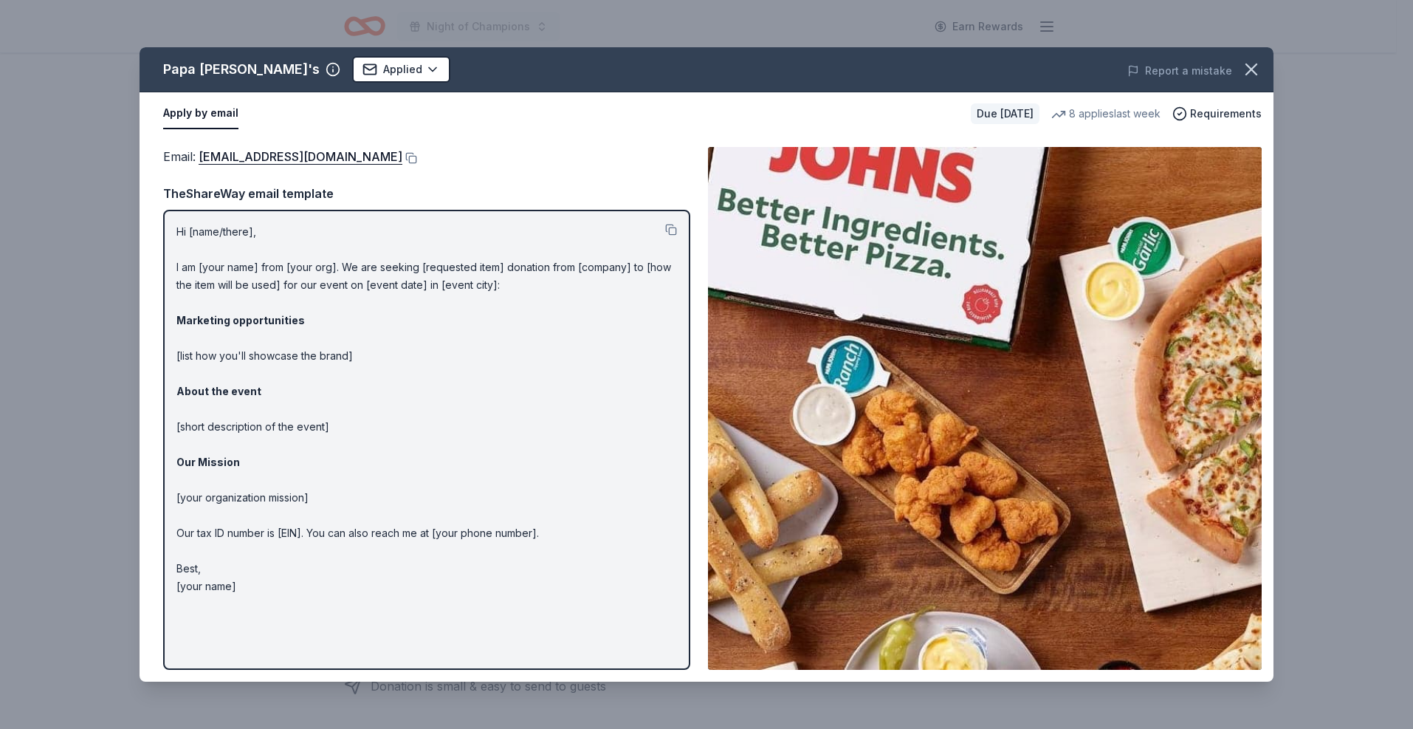
click at [263, 241] on p "Hi [name/there], I am [your name] from [your org]. We are seeking [requested it…" at bounding box center [426, 409] width 501 height 372
click at [217, 229] on p "Hi [name/there], I am [your name] from [your org]. We are seeking [requested it…" at bounding box center [426, 409] width 501 height 372
click at [221, 216] on div "Hi [name/there], I am [your name] from [your org]. We are seeking [requested it…" at bounding box center [426, 440] width 527 height 460
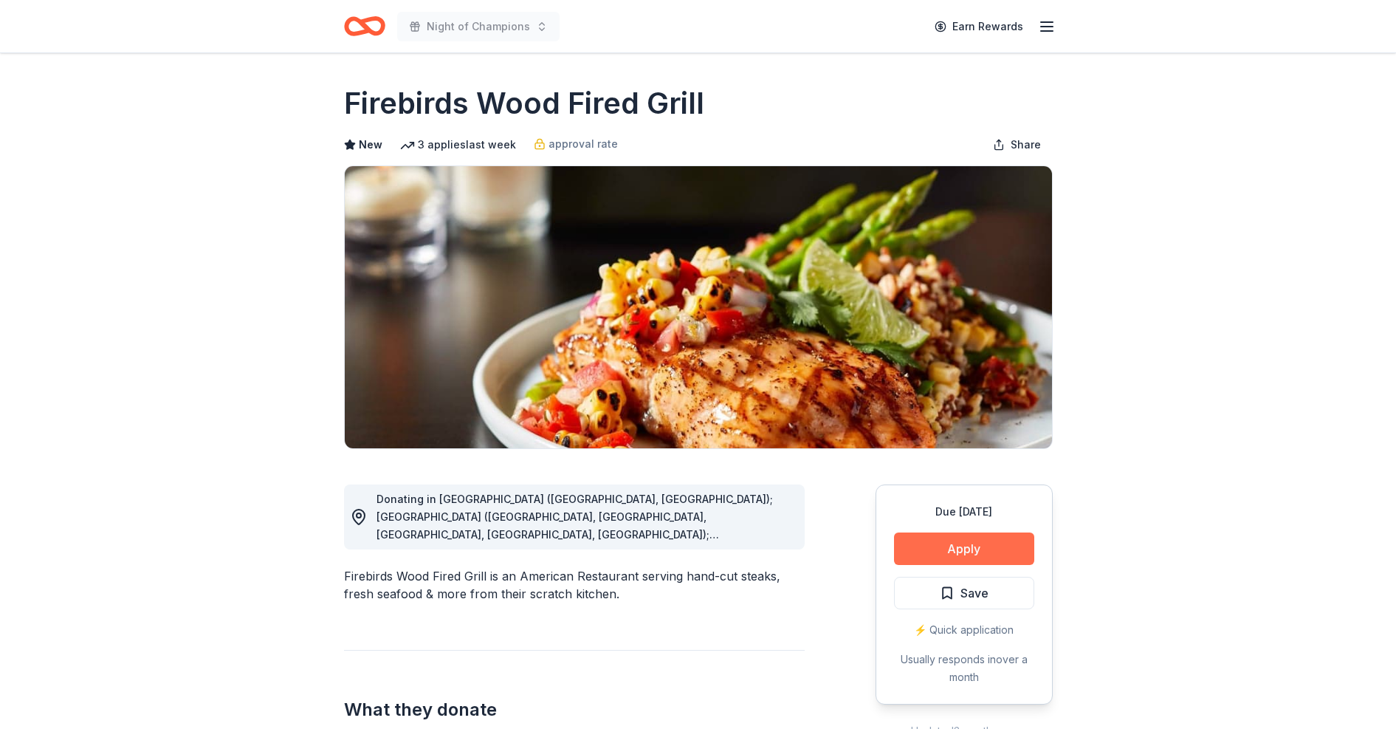
click at [951, 536] on button "Apply" at bounding box center [964, 548] width 140 height 32
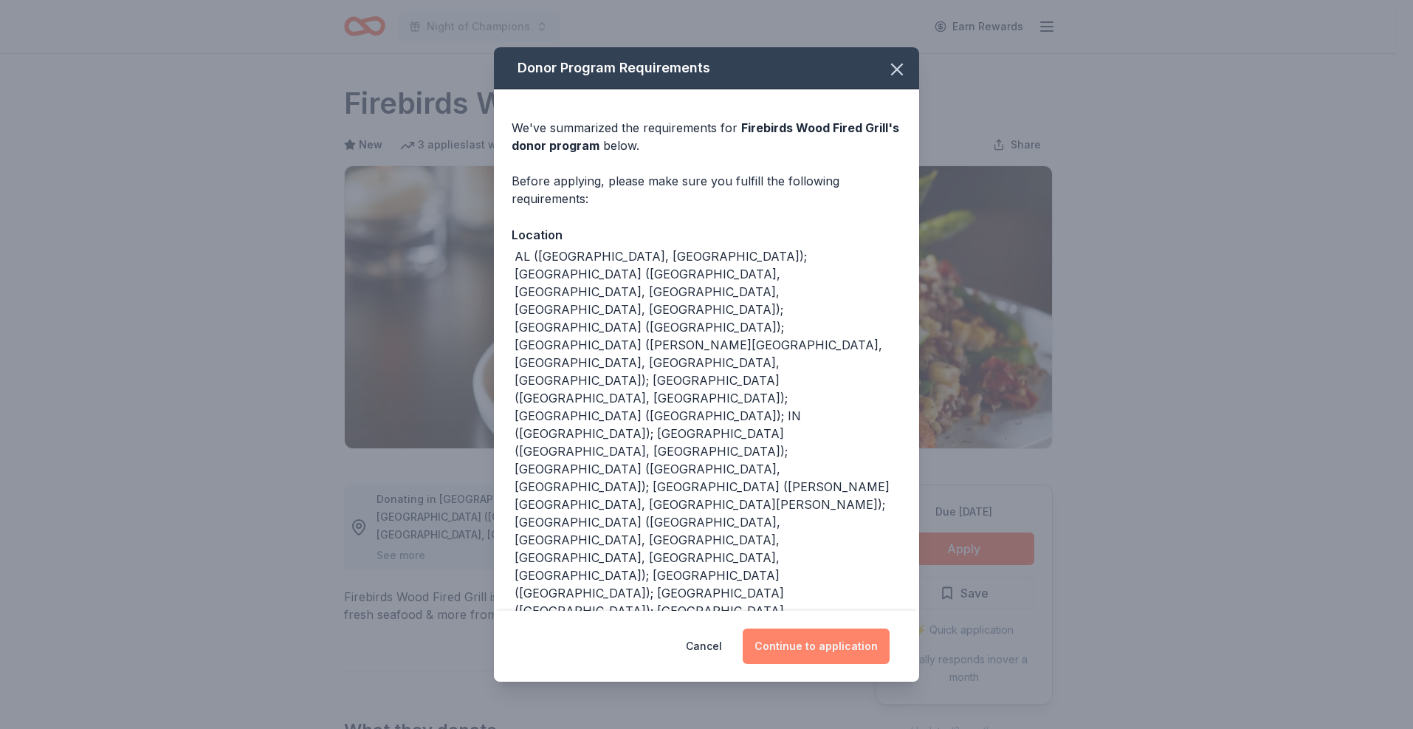
click at [821, 628] on button "Continue to application" at bounding box center [816, 645] width 147 height 35
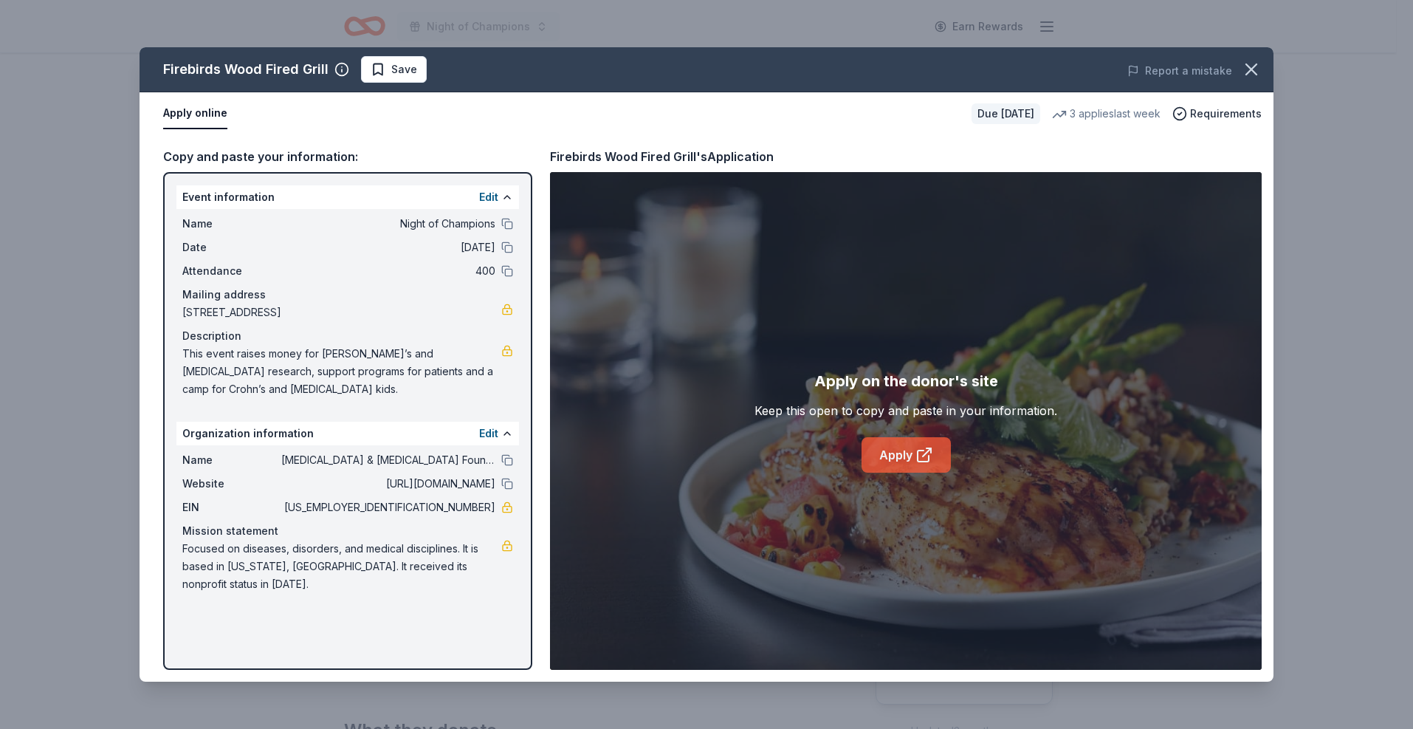
click at [903, 451] on link "Apply" at bounding box center [906, 454] width 89 height 35
